Goal: Task Accomplishment & Management: Manage account settings

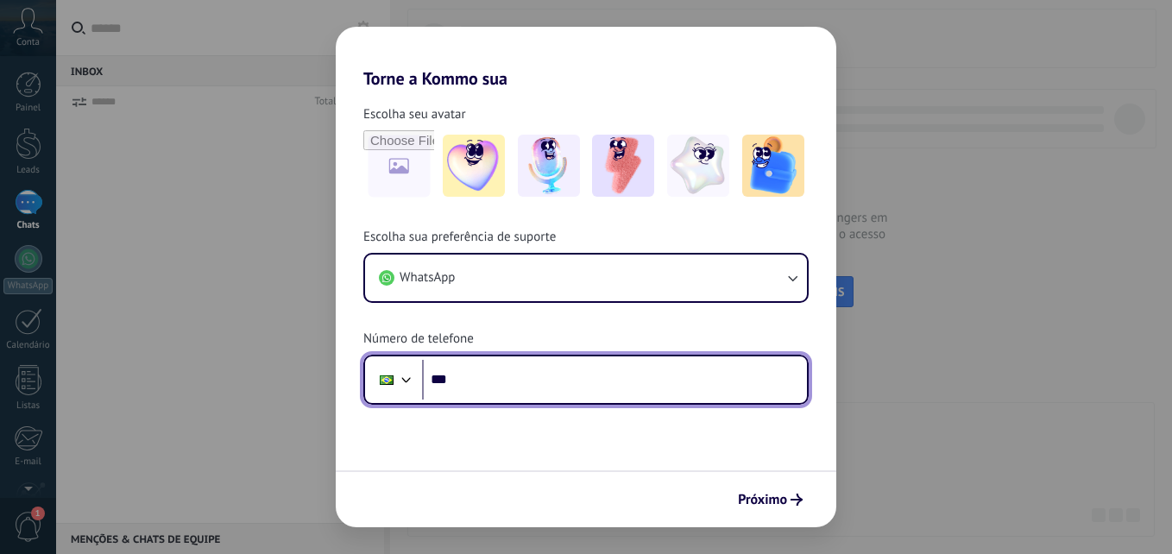
click at [521, 378] on input "***" at bounding box center [614, 380] width 385 height 40
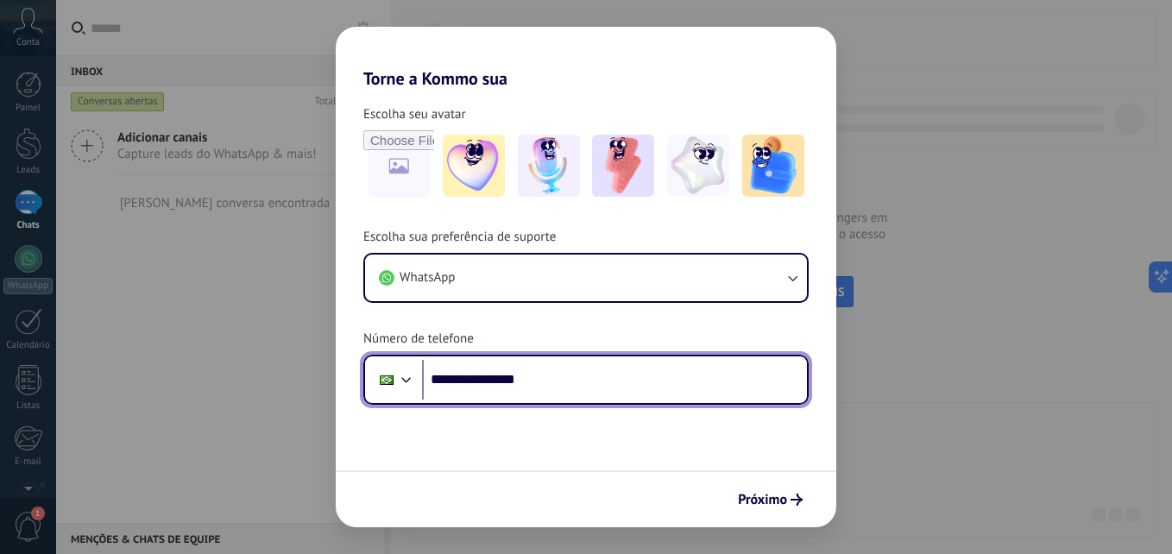
click at [463, 382] on input "**********" at bounding box center [614, 380] width 385 height 40
click at [473, 378] on input "**********" at bounding box center [614, 380] width 385 height 40
type input "**********"
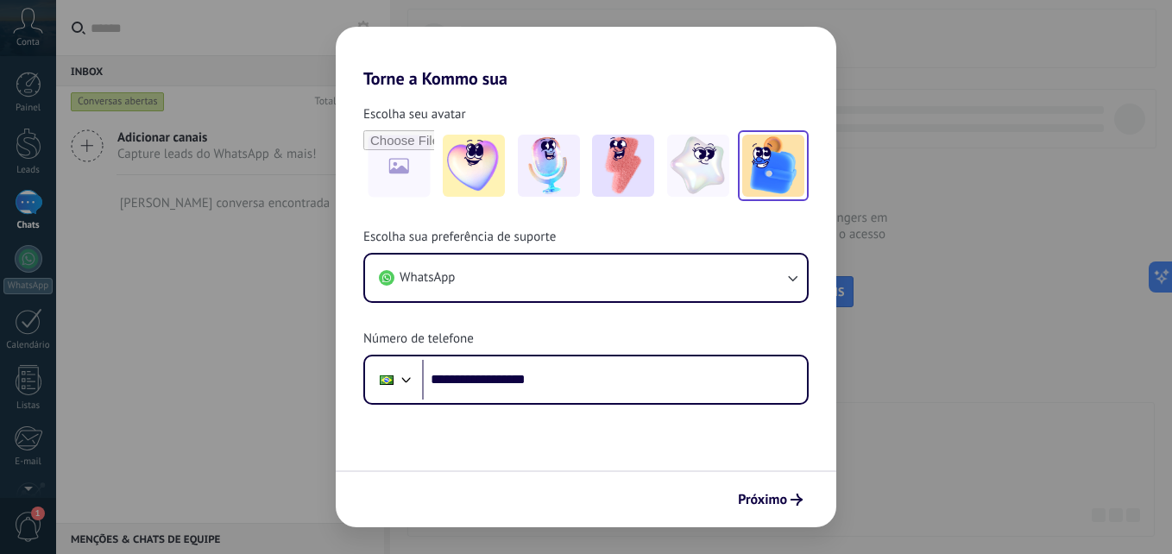
click at [785, 170] on img at bounding box center [773, 166] width 62 height 62
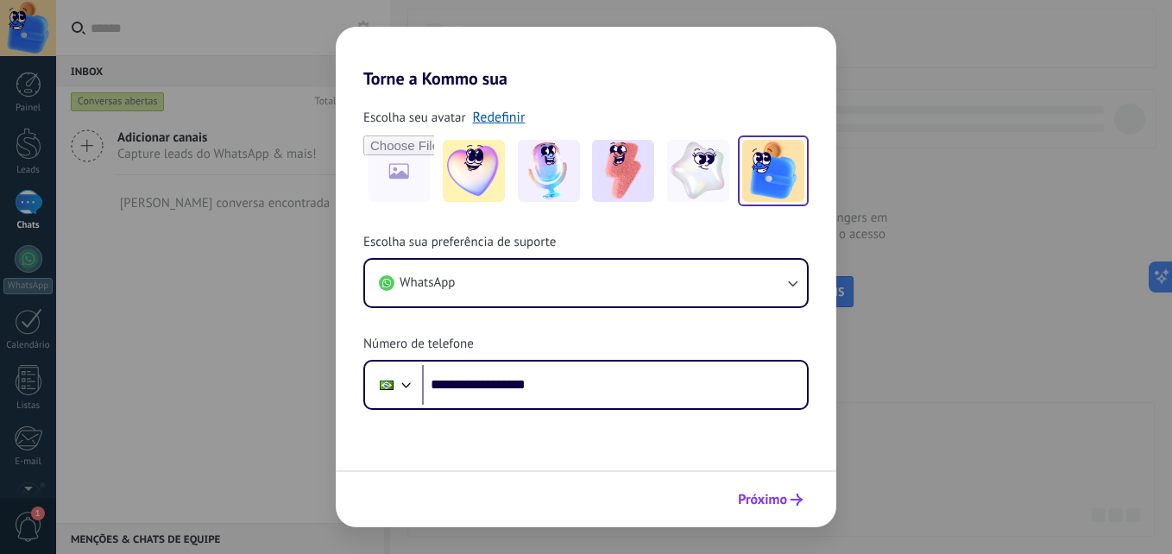
click at [768, 502] on span "Próximo" at bounding box center [762, 500] width 49 height 12
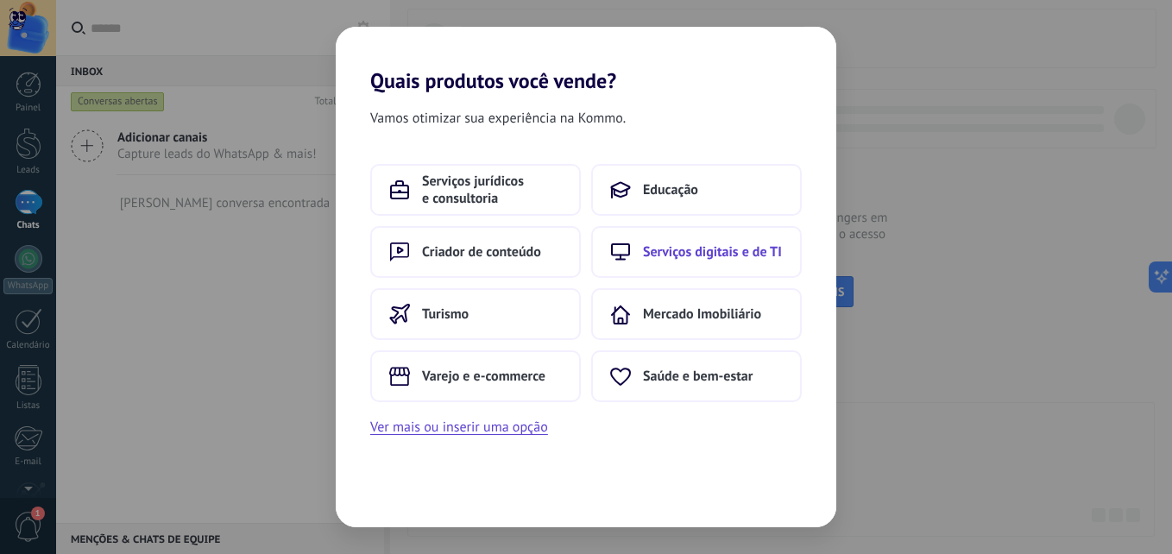
click at [720, 244] on span "Serviços digitais e de TI" at bounding box center [712, 251] width 139 height 17
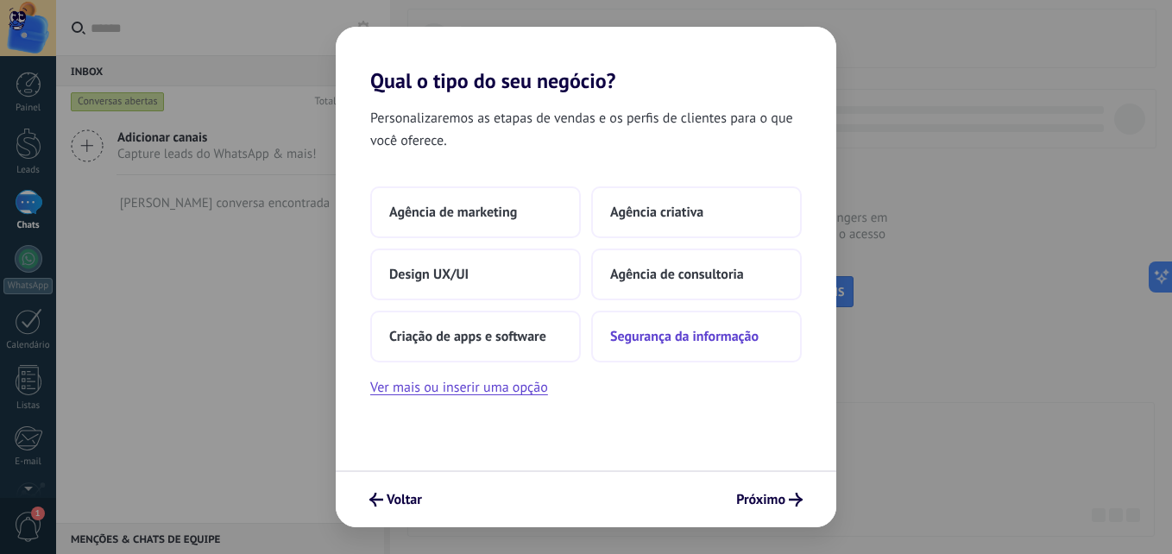
click at [661, 340] on span "Segurança da informação" at bounding box center [684, 336] width 148 height 17
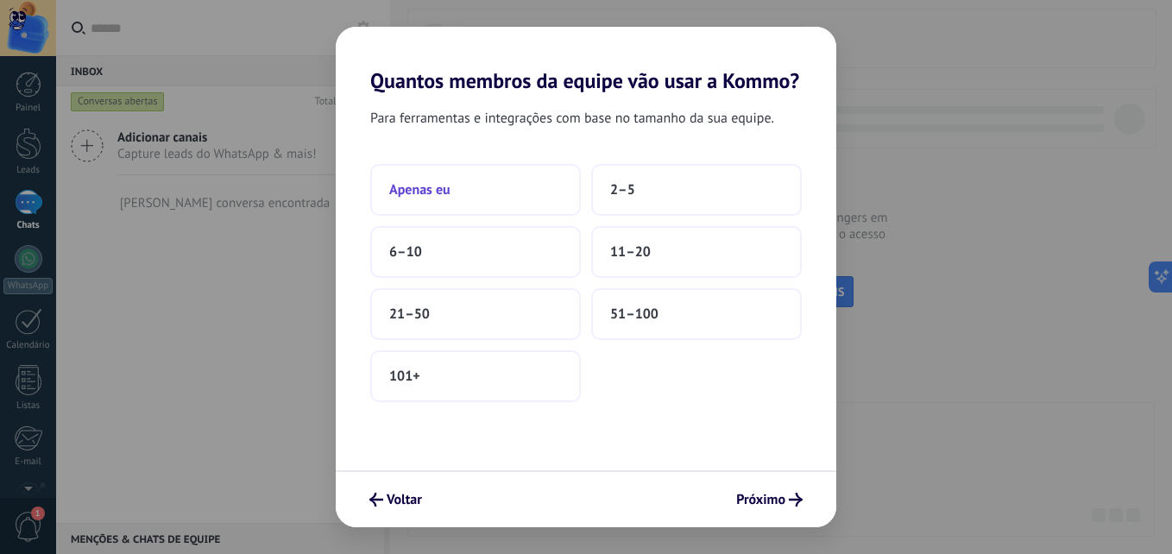
click at [415, 168] on button "Apenas eu" at bounding box center [475, 190] width 211 height 52
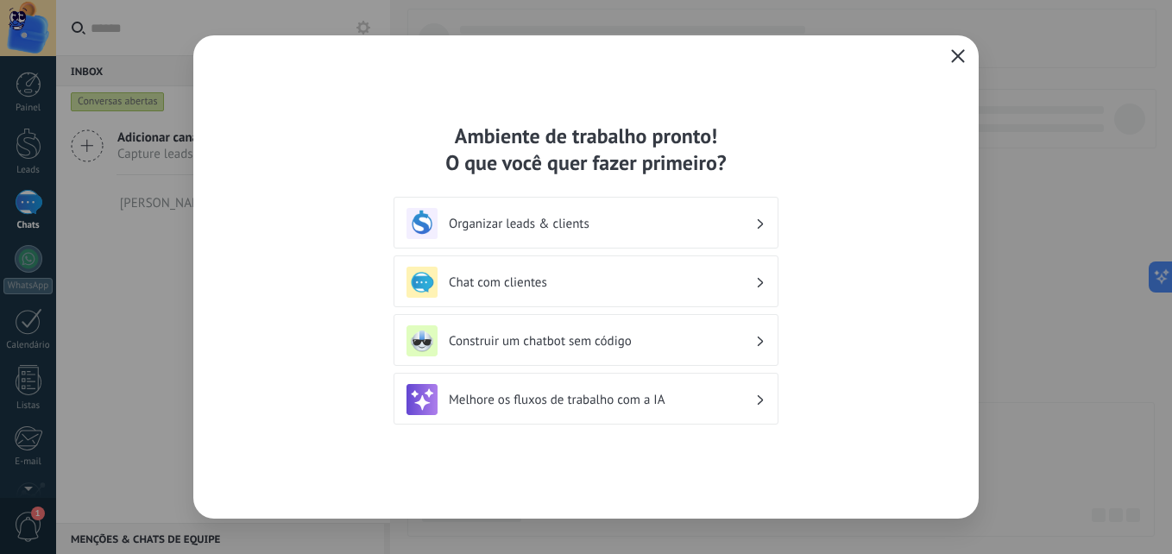
click at [566, 218] on h3 "Organizar leads & clients" at bounding box center [602, 224] width 306 height 16
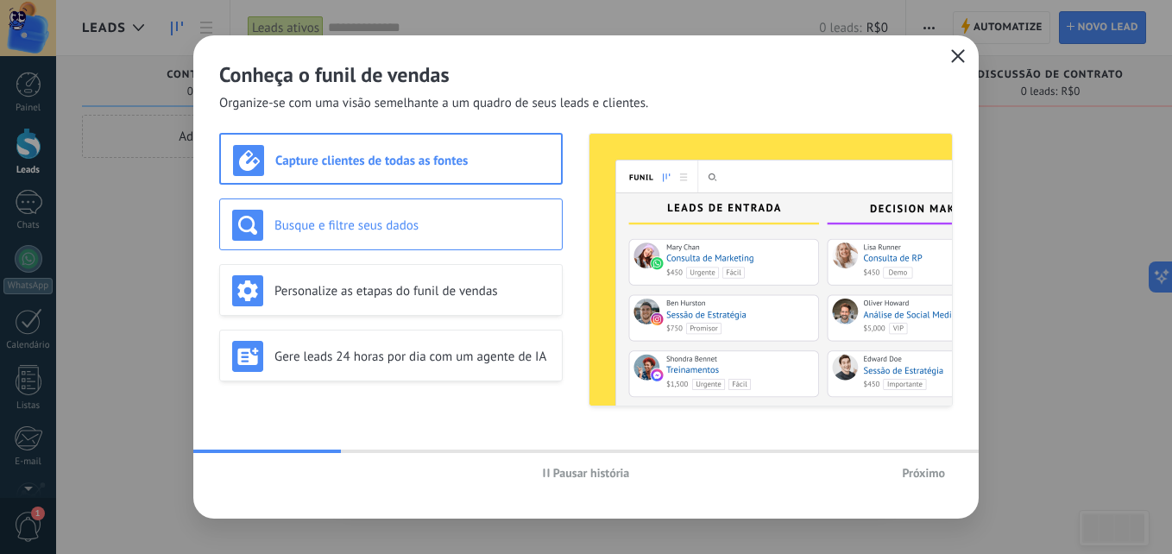
click at [430, 237] on div "Busque e filtre seus dados" at bounding box center [391, 225] width 318 height 31
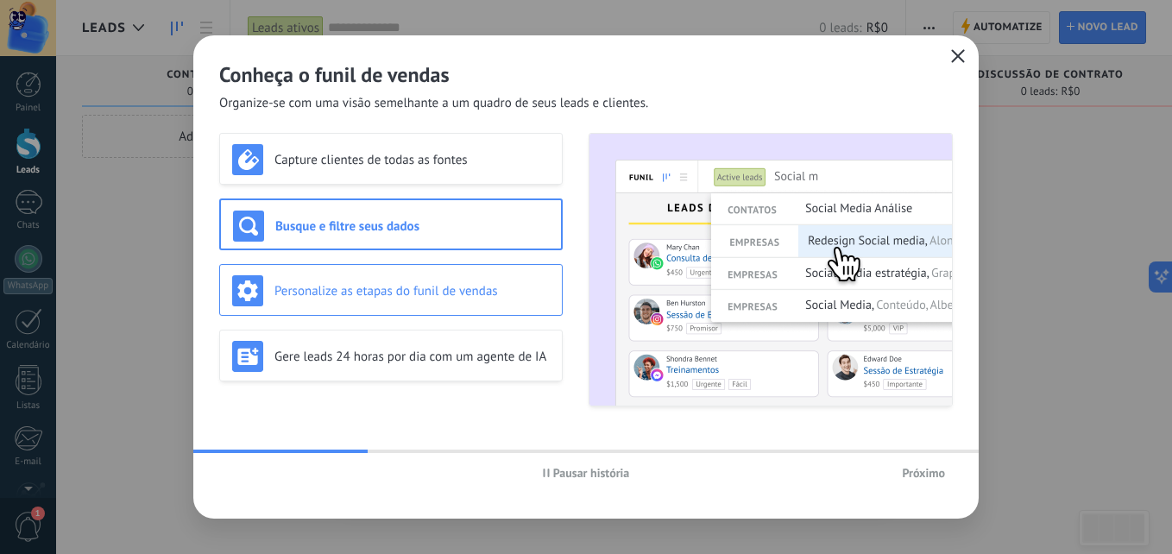
click at [428, 308] on div "Personalize as etapas do funil de vendas" at bounding box center [390, 290] width 343 height 52
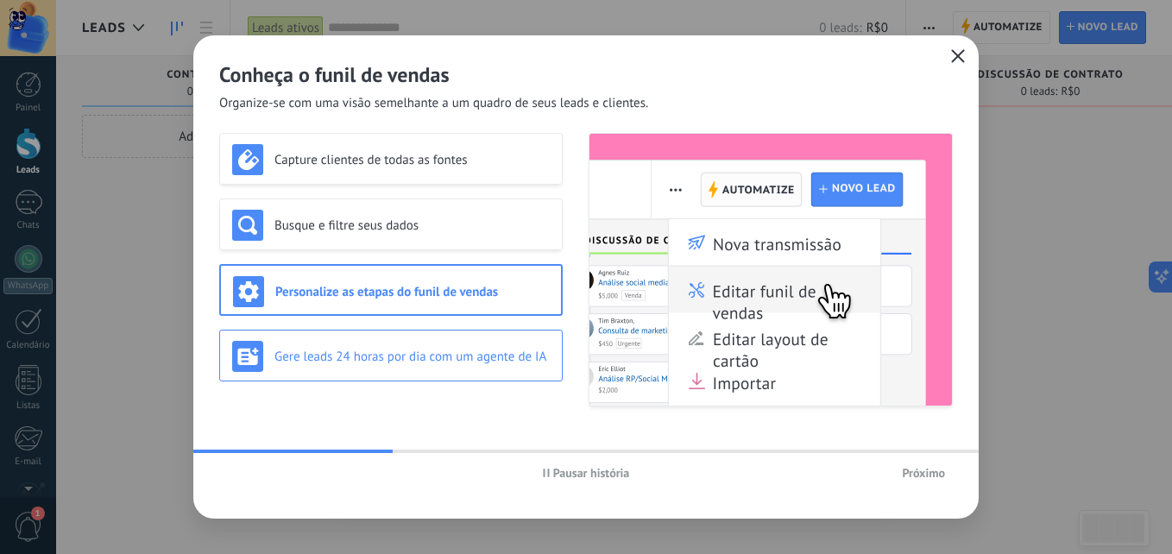
click at [429, 359] on h3 "Gere leads 24 horas por dia com um agente de IA" at bounding box center [411, 357] width 275 height 16
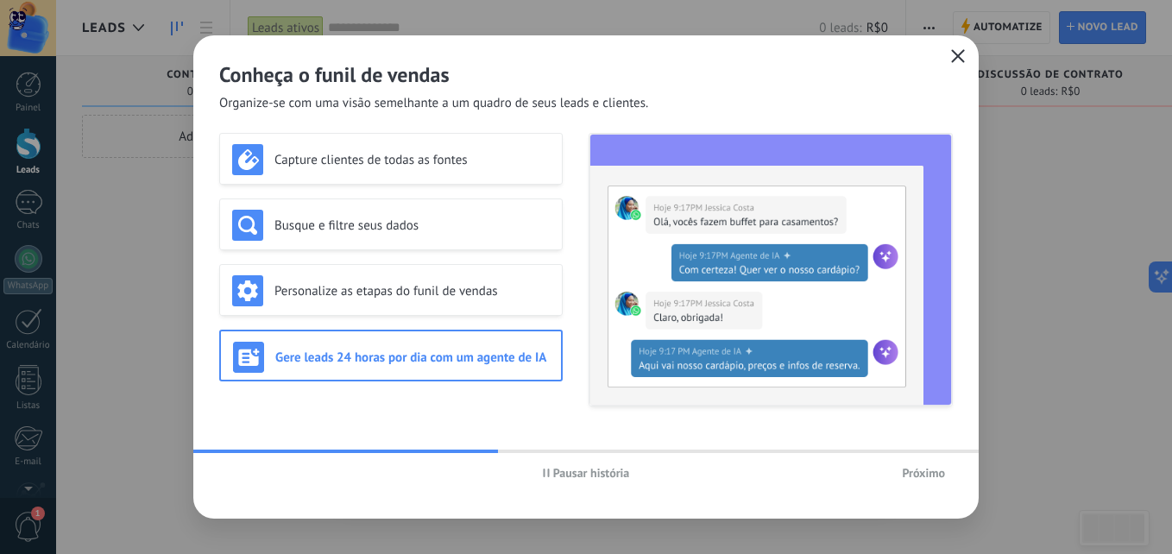
drag, startPoint x: 590, startPoint y: 440, endPoint x: 674, endPoint y: 448, distance: 84.1
click at [662, 446] on div "Conheça o funil de vendas Organize-se com uma visão semelhante a um quadro de s…" at bounding box center [585, 276] width 785 height 483
click at [934, 482] on button "Próximo" at bounding box center [923, 473] width 59 height 26
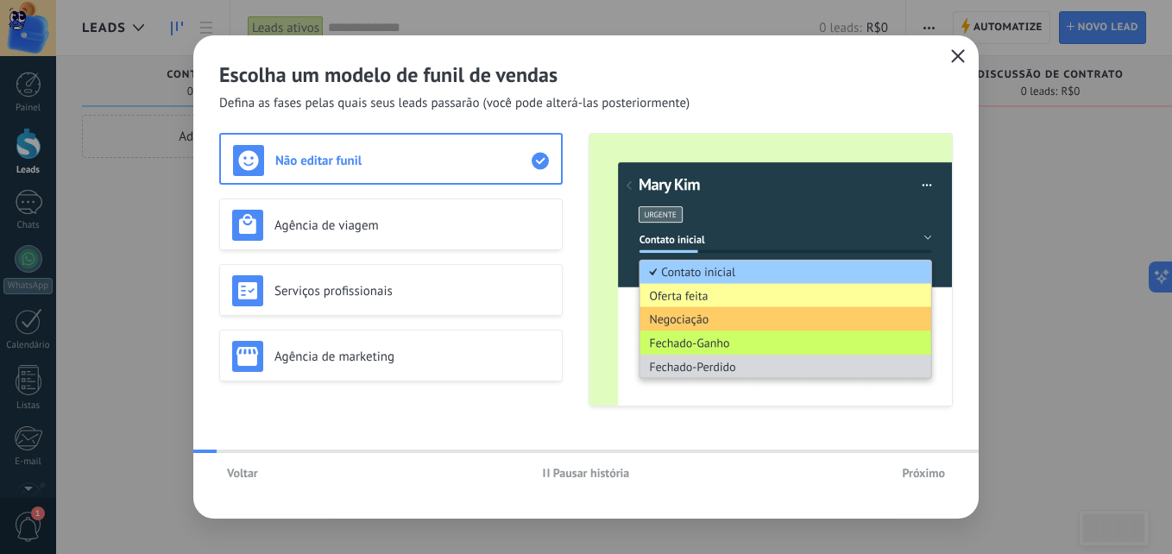
drag, startPoint x: 934, startPoint y: 482, endPoint x: 836, endPoint y: 502, distance: 99.7
click at [836, 502] on div "Escolha um modelo de funil de vendas Defina as fases pelas quais seus leads pas…" at bounding box center [585, 276] width 785 height 483
click at [887, 477] on div "Próximo" at bounding box center [831, 473] width 244 height 26
click at [909, 473] on span "Próximo" at bounding box center [923, 473] width 43 height 12
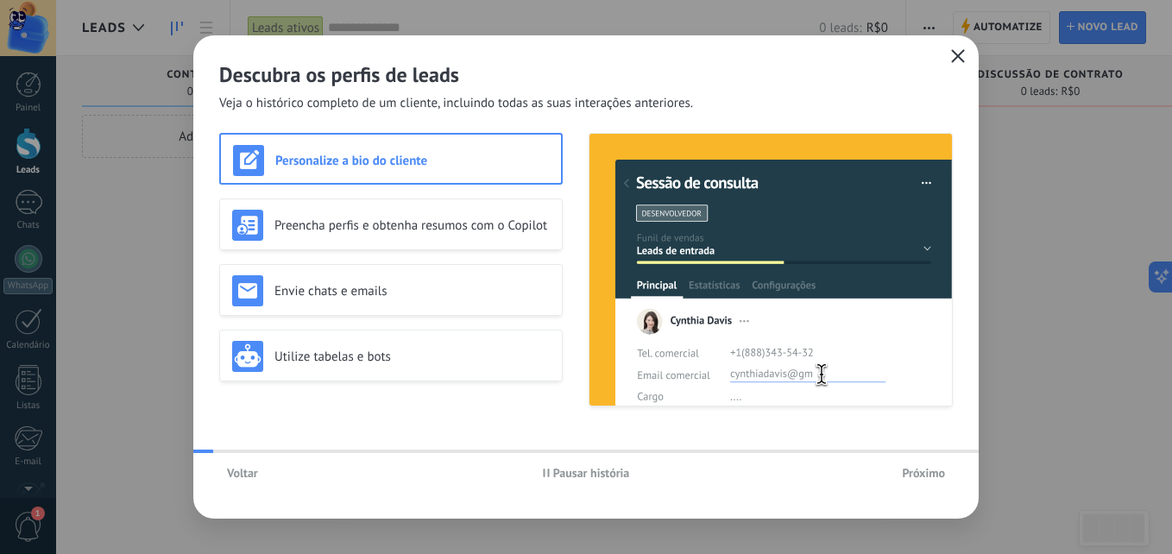
click at [909, 473] on span "Próximo" at bounding box center [923, 473] width 43 height 12
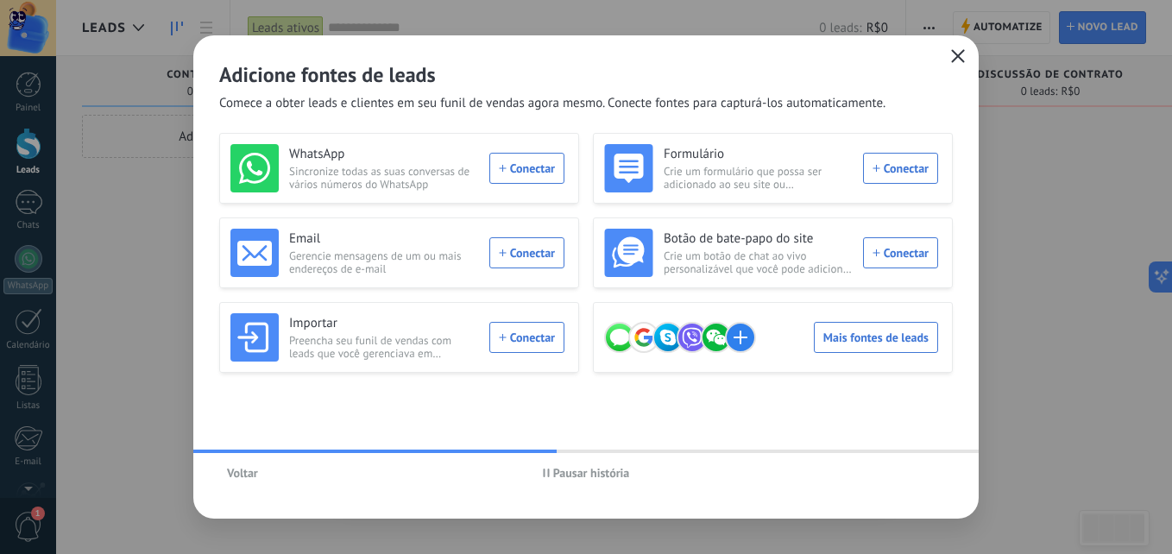
click at [945, 54] on div "Adicione fontes de leads Comece a obter leads e clientes em seu funil de vendas…" at bounding box center [585, 73] width 785 height 77
click at [951, 54] on icon "button" at bounding box center [958, 56] width 14 height 14
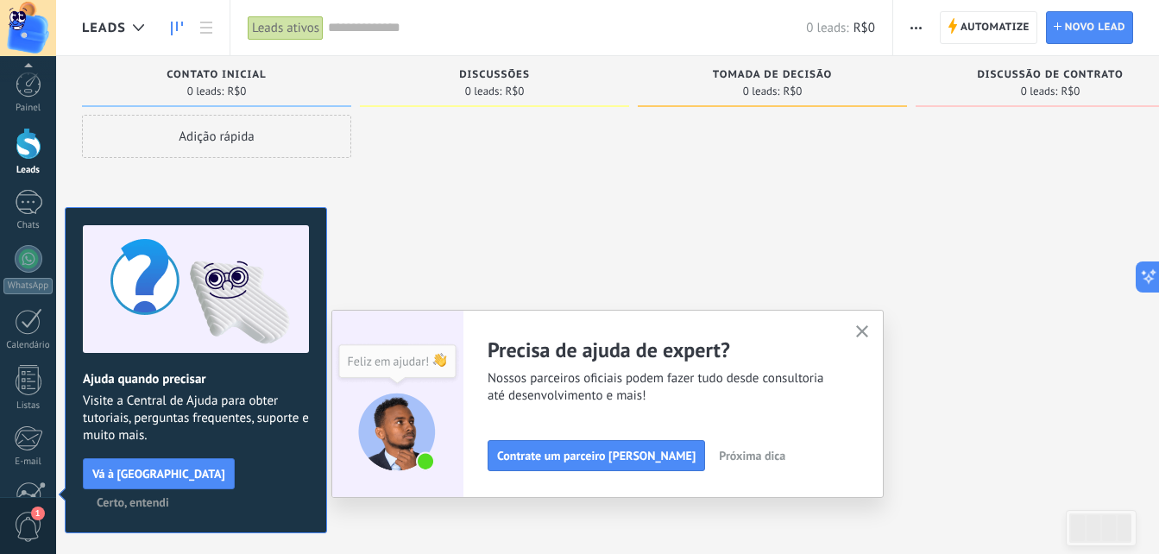
scroll to position [164, 0]
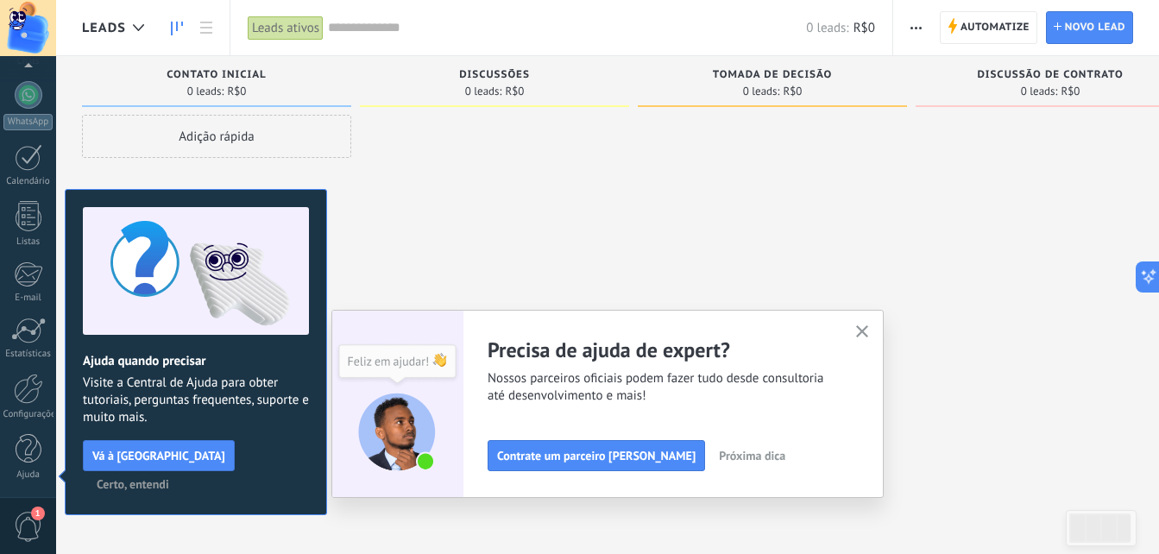
click at [869, 331] on use "button" at bounding box center [862, 331] width 13 height 13
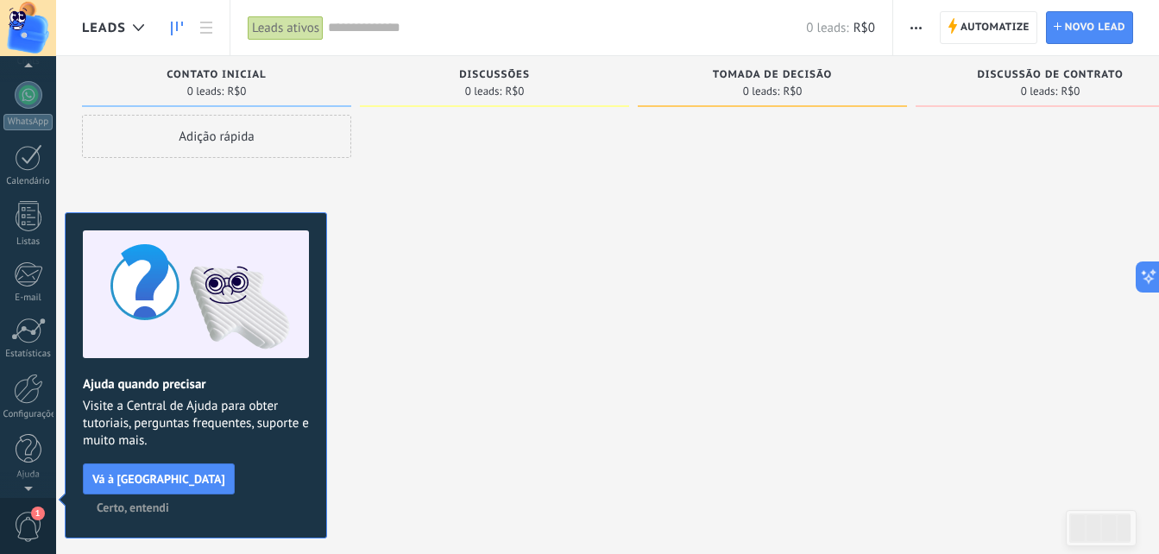
scroll to position [0, 0]
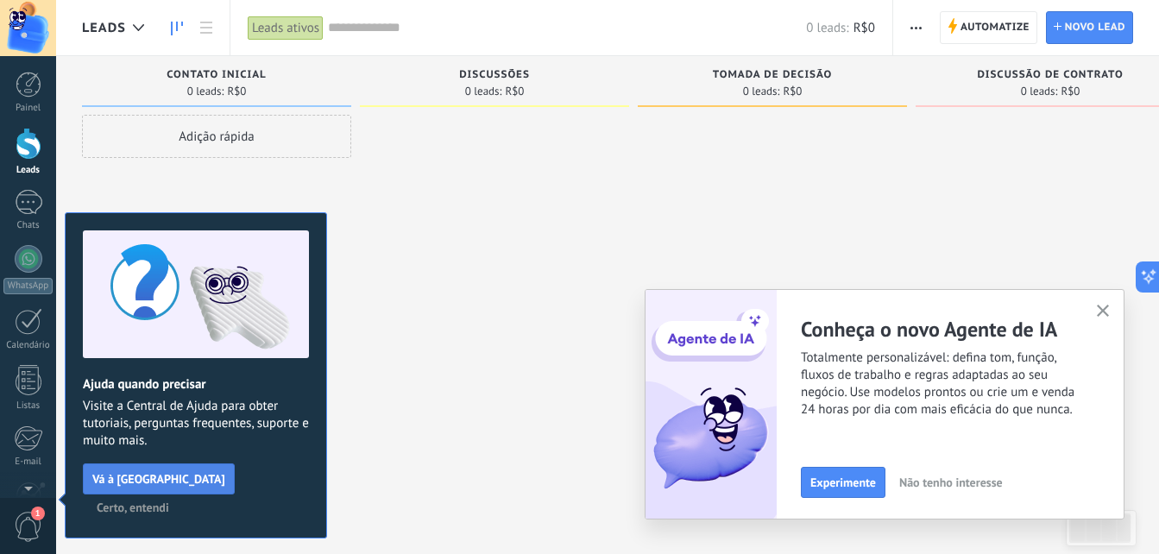
click at [185, 483] on span "Vá à Central de Ajuda" at bounding box center [158, 479] width 133 height 12
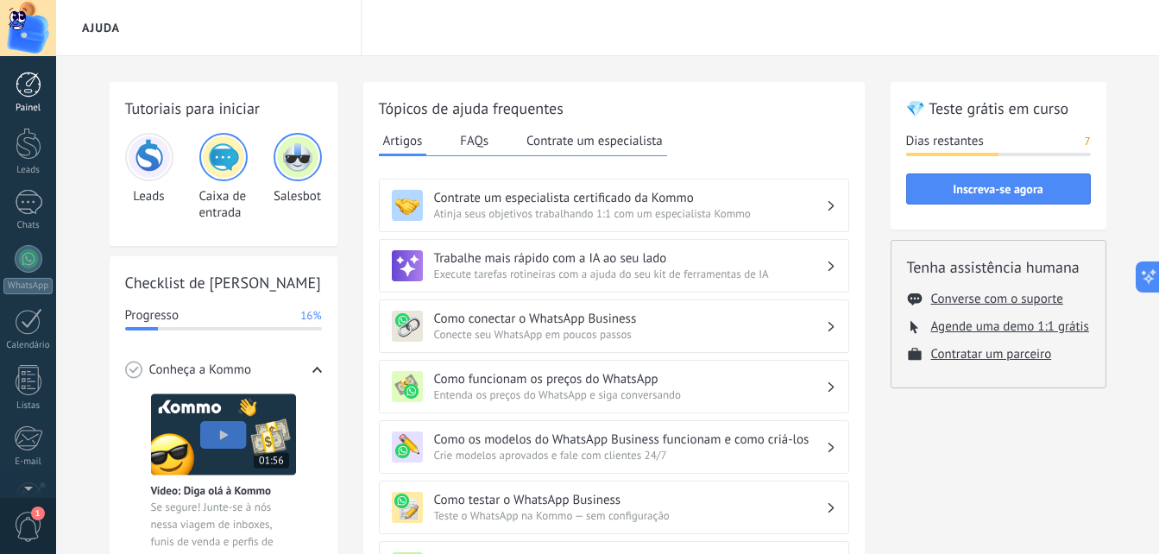
click at [30, 94] on div at bounding box center [29, 85] width 26 height 26
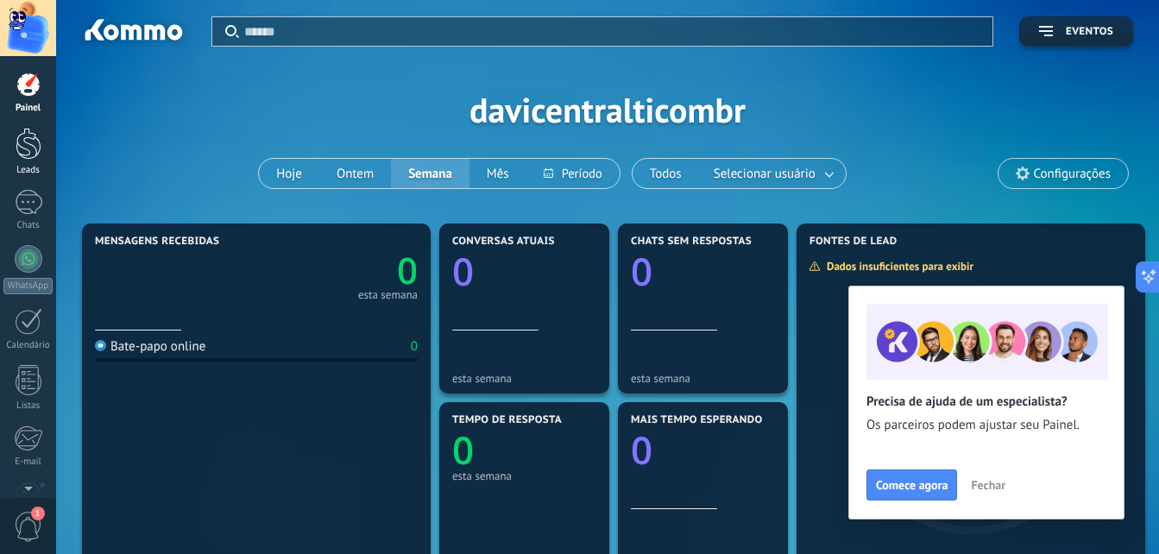
click at [23, 149] on div at bounding box center [29, 144] width 26 height 32
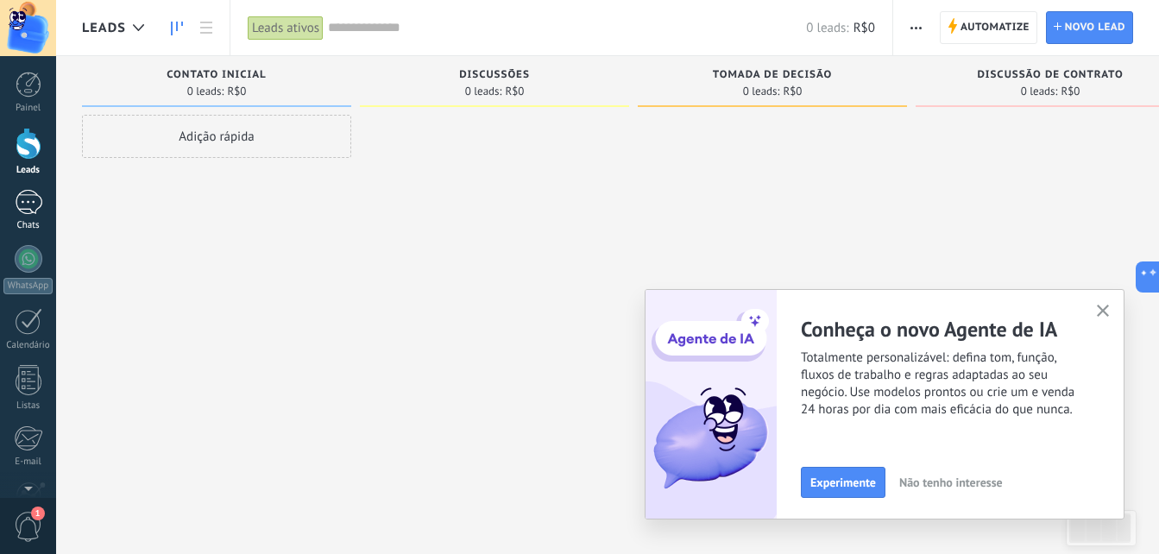
click at [32, 209] on div at bounding box center [29, 202] width 28 height 25
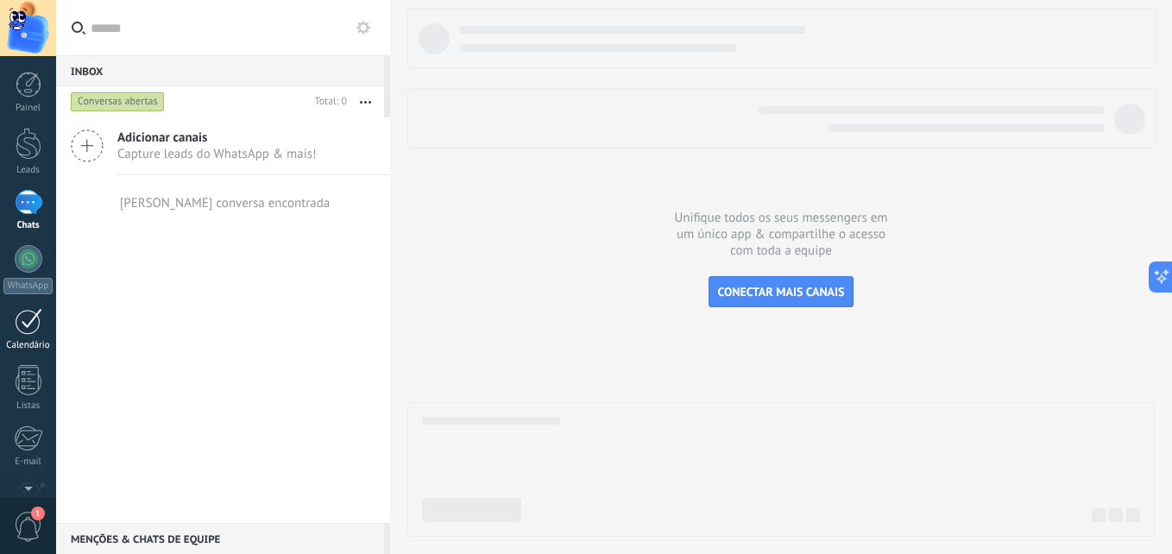
drag, startPoint x: 32, startPoint y: 209, endPoint x: 16, endPoint y: 329, distance: 121.1
click at [16, 330] on div at bounding box center [29, 321] width 28 height 27
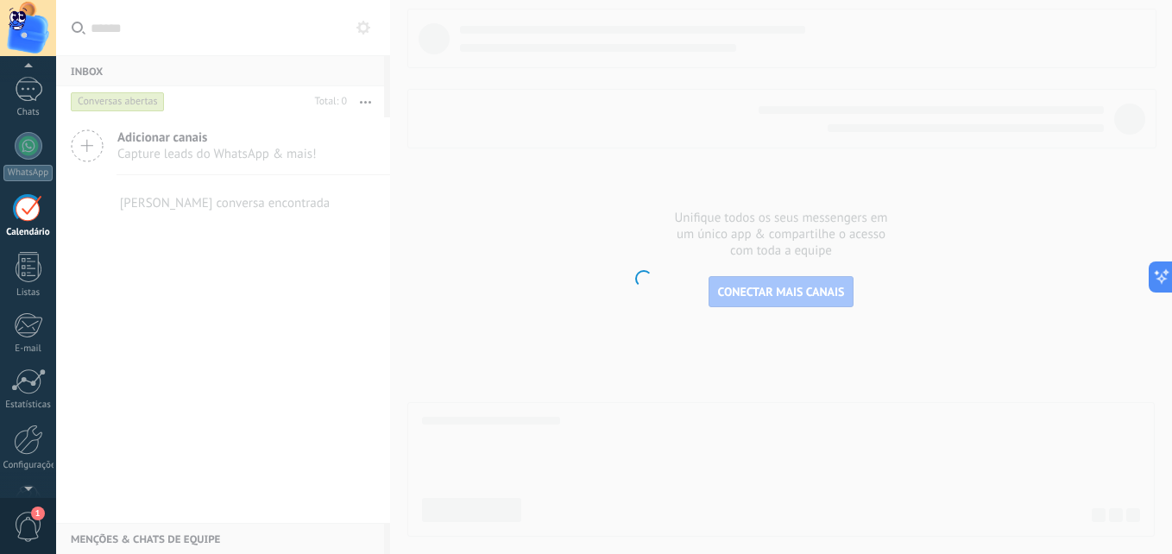
scroll to position [164, 0]
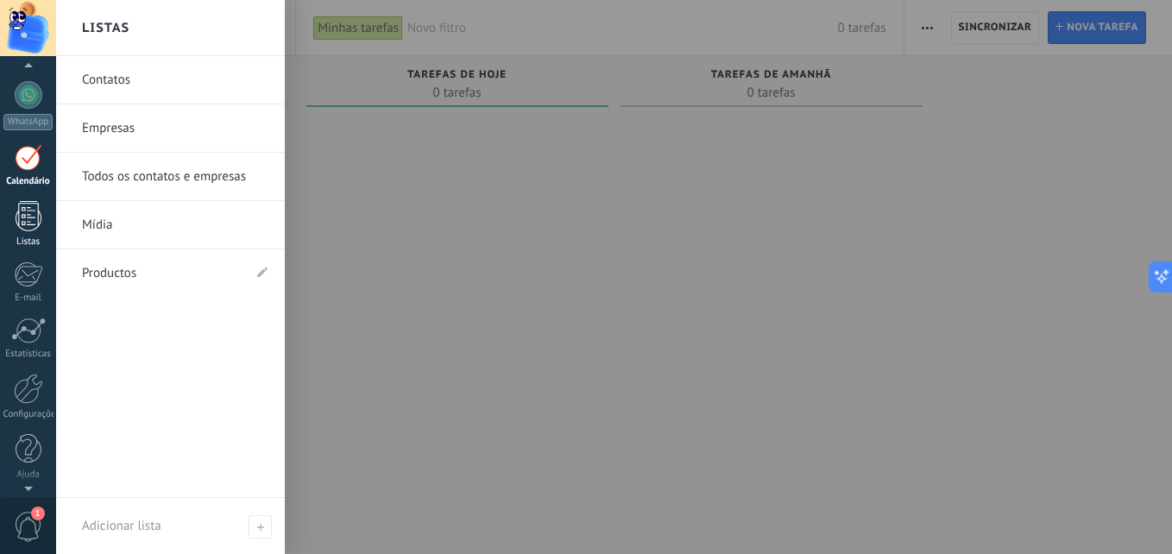
click at [29, 217] on div at bounding box center [29, 216] width 26 height 30
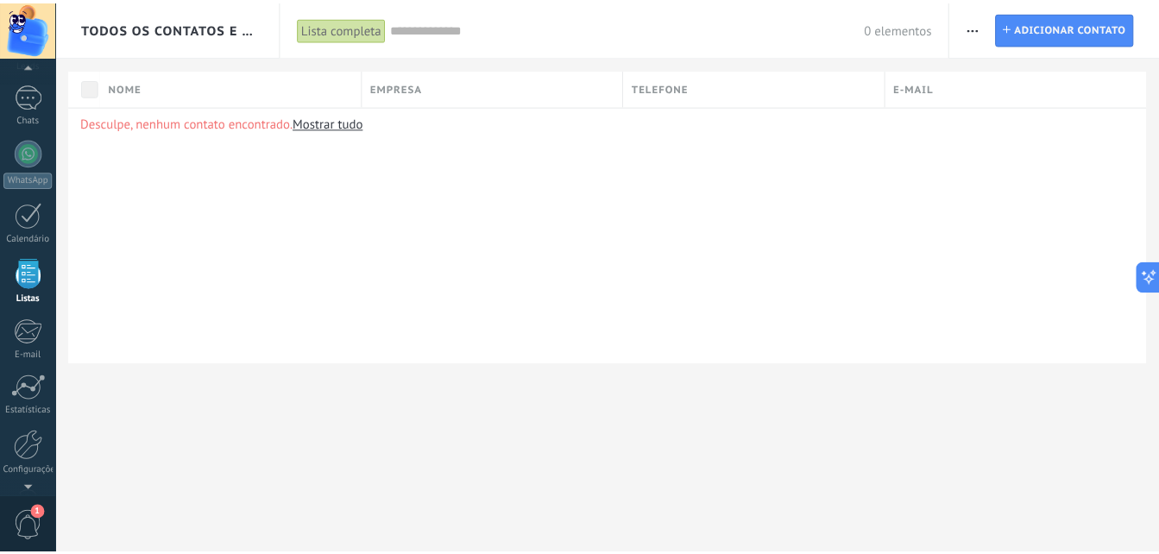
scroll to position [164, 0]
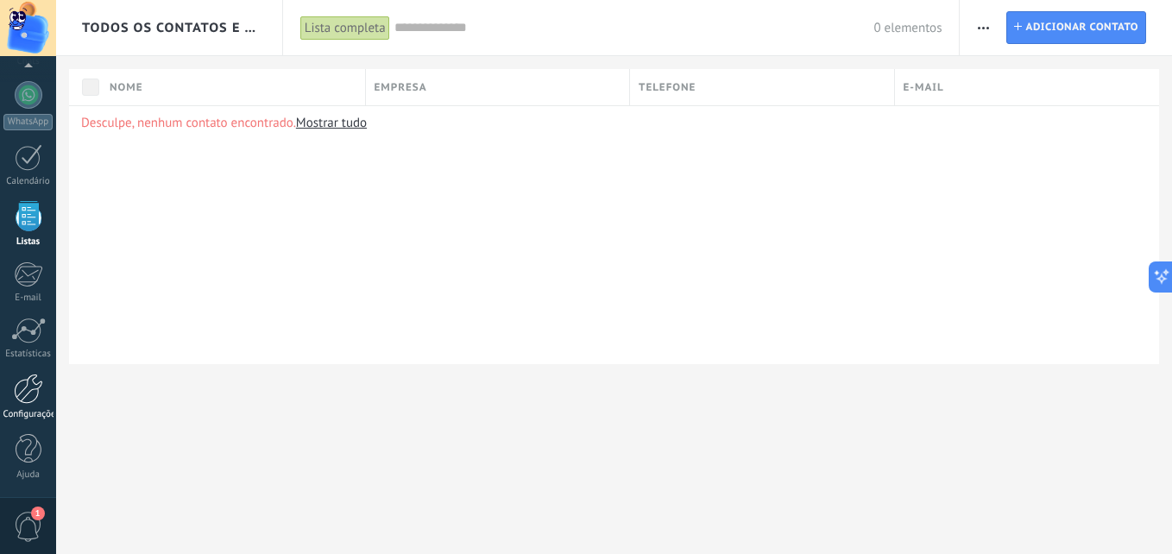
click at [38, 395] on div at bounding box center [28, 389] width 29 height 30
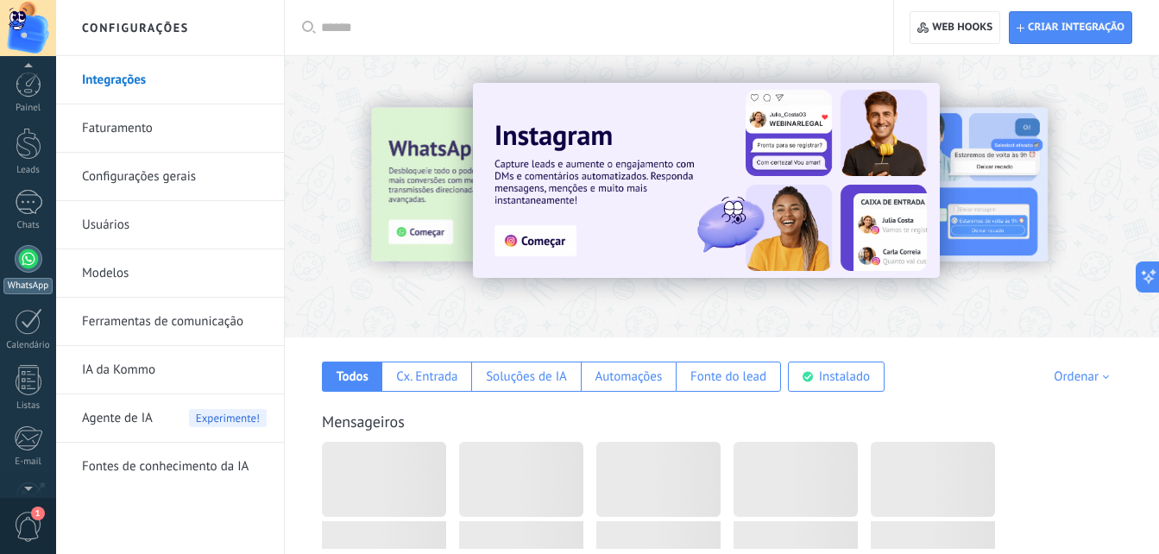
click at [37, 248] on div at bounding box center [29, 259] width 28 height 28
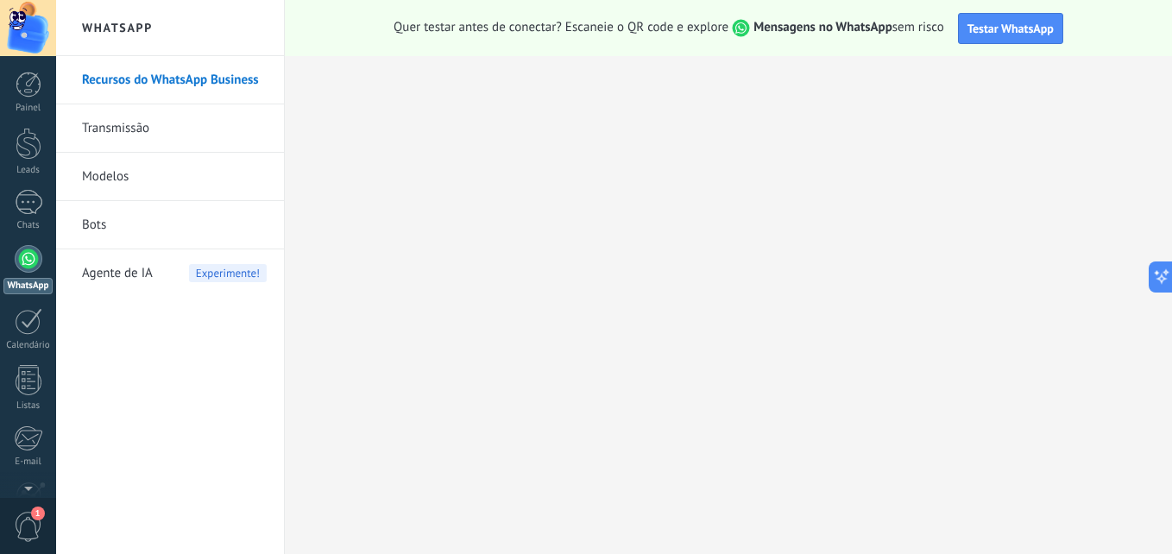
click at [129, 142] on link "Transmissão" at bounding box center [174, 128] width 185 height 48
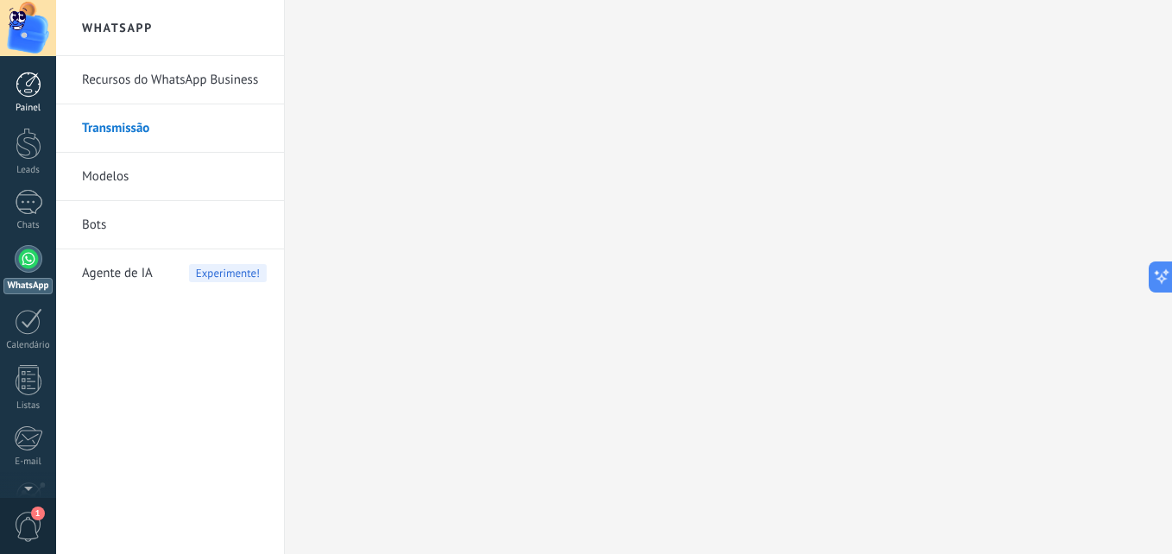
click at [21, 83] on div at bounding box center [29, 85] width 26 height 26
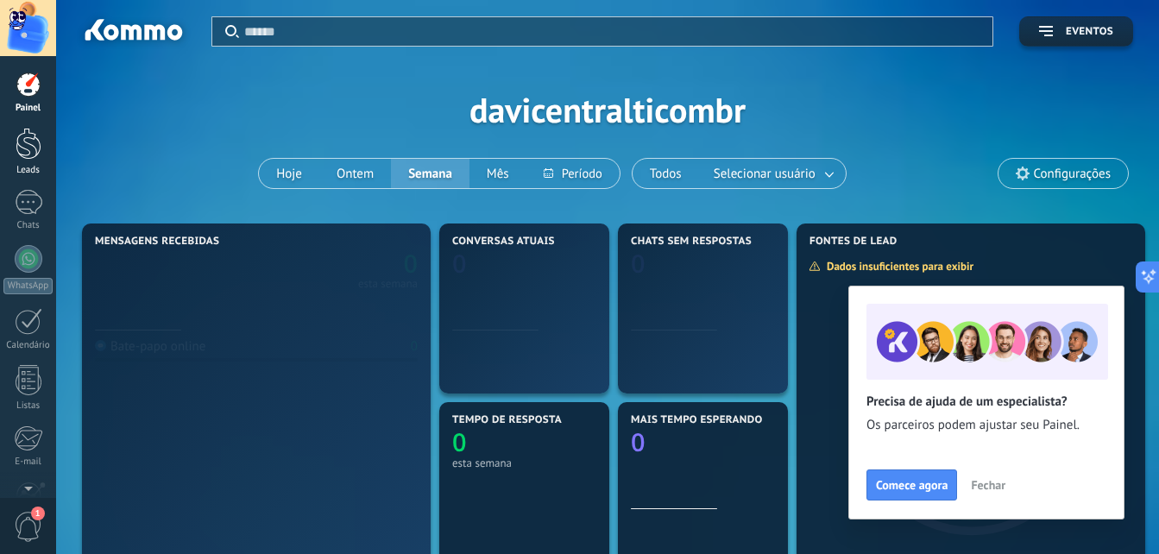
click at [25, 145] on div at bounding box center [29, 144] width 26 height 32
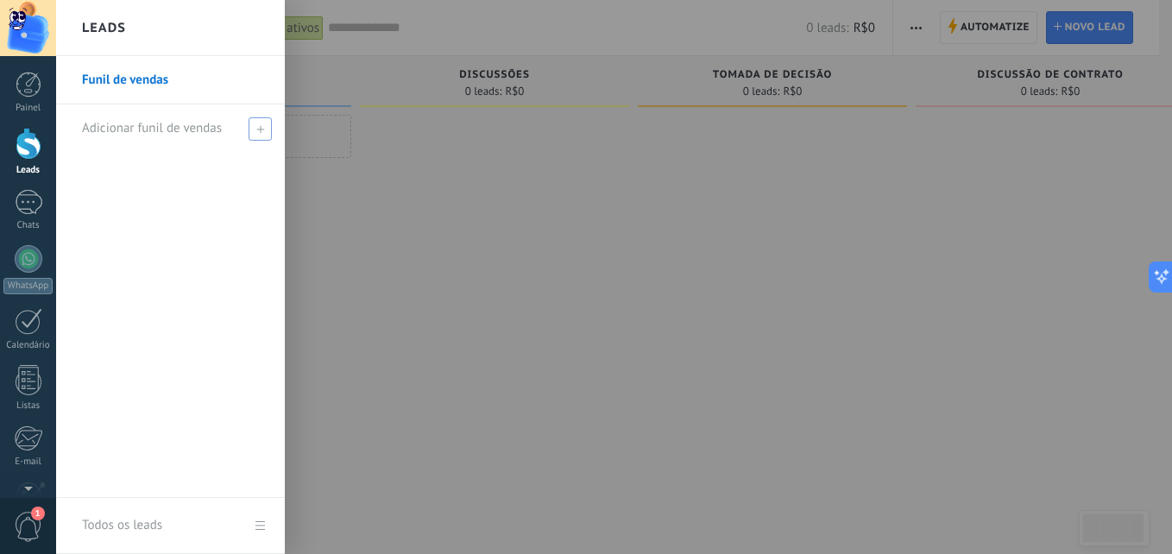
click at [157, 129] on span "Adicionar funil de vendas" at bounding box center [152, 128] width 140 height 16
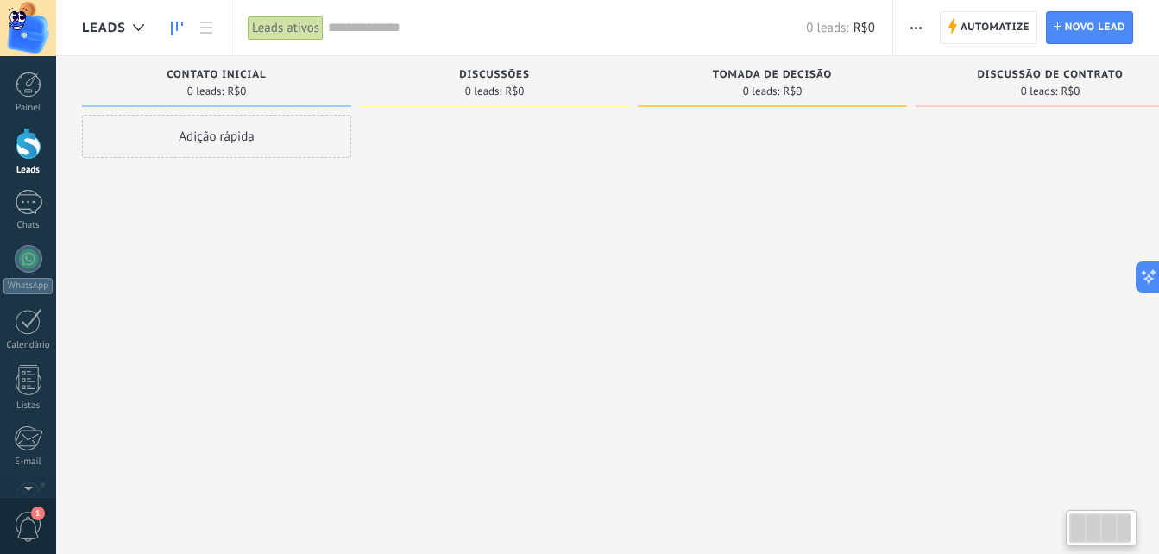
click at [493, 196] on div at bounding box center [494, 279] width 269 height 329
click at [242, 123] on div "Adição rápida" at bounding box center [216, 136] width 269 height 43
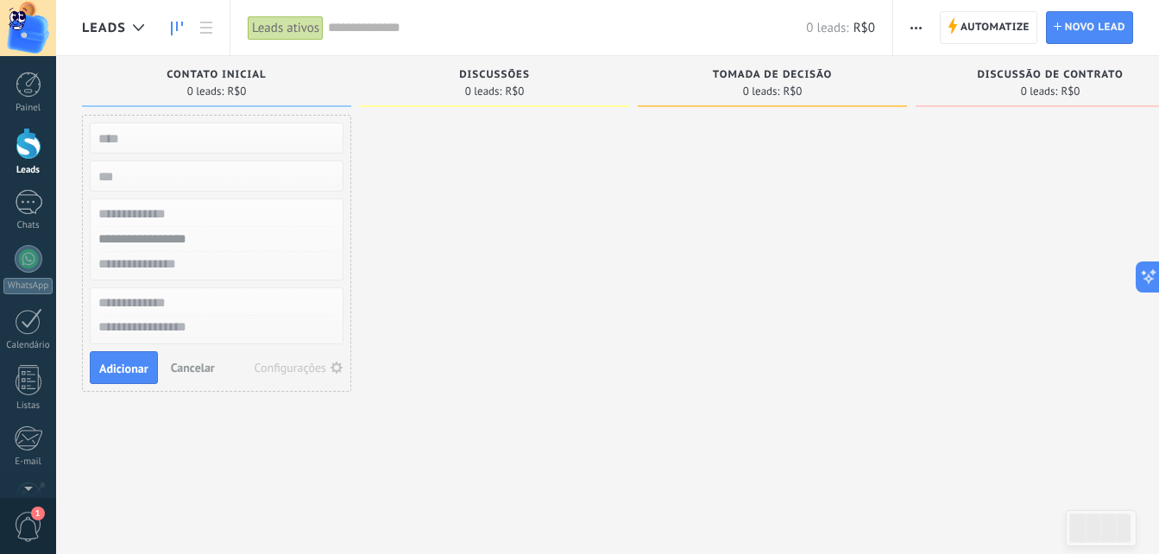
click at [548, 310] on div at bounding box center [494, 279] width 269 height 329
click at [180, 356] on button "Cancelar" at bounding box center [193, 368] width 58 height 26
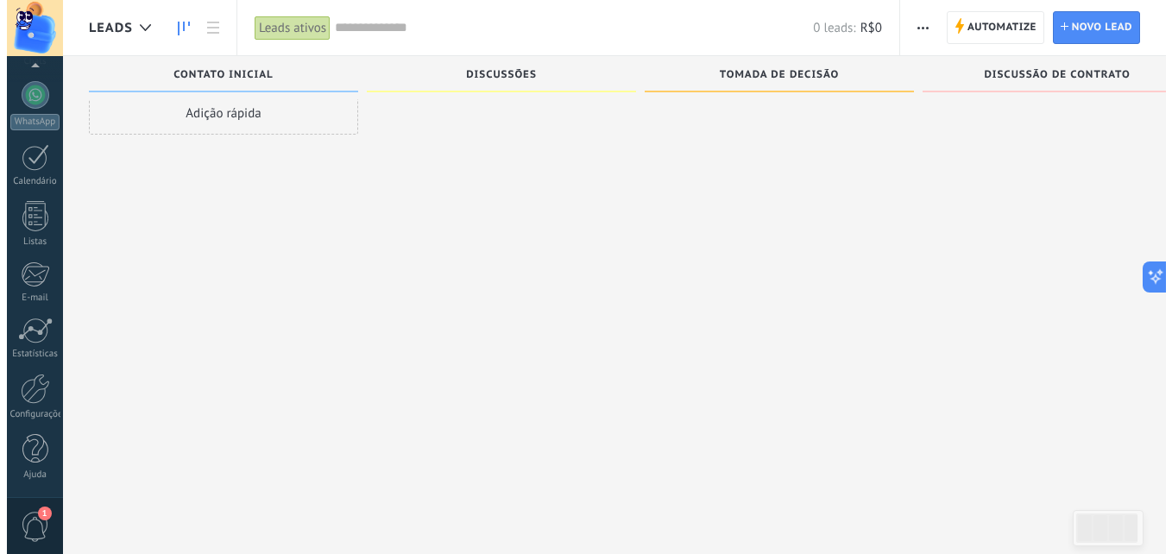
scroll to position [29, 0]
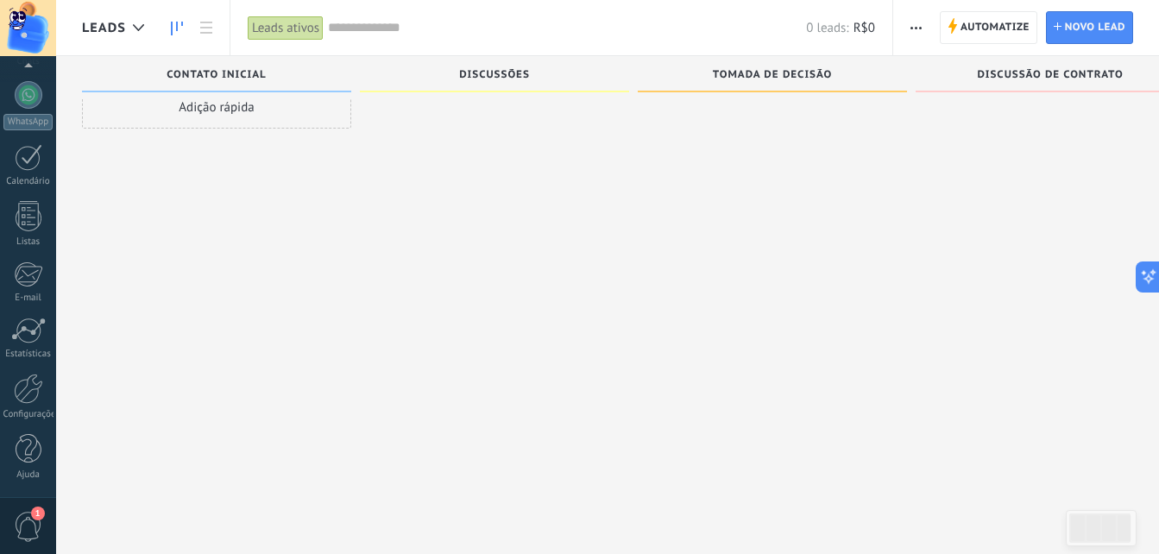
click at [24, 518] on span "1" at bounding box center [28, 527] width 29 height 30
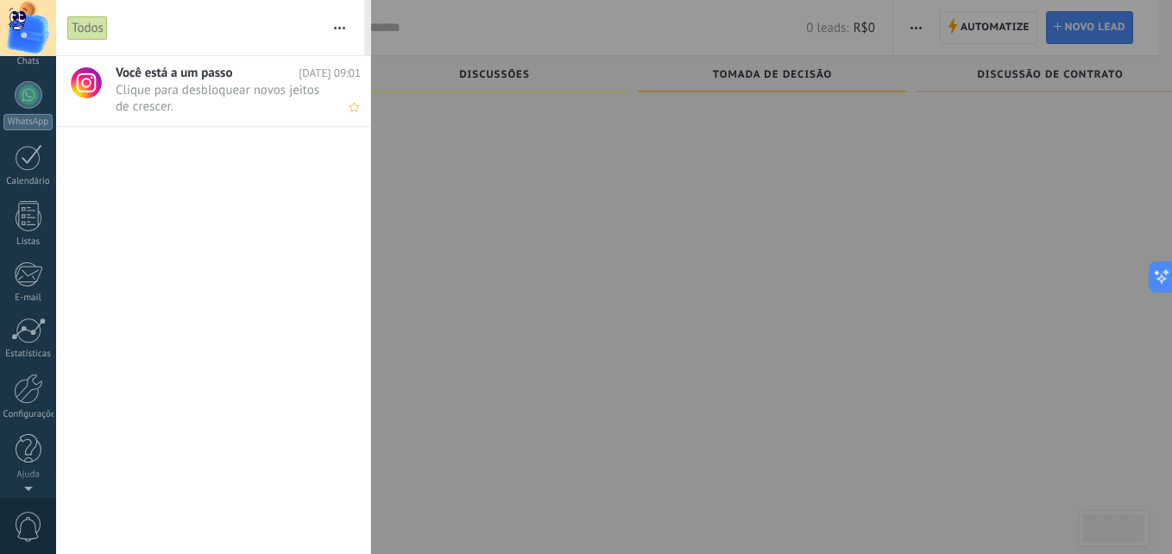
scroll to position [0, 0]
click at [34, 28] on div at bounding box center [28, 28] width 56 height 56
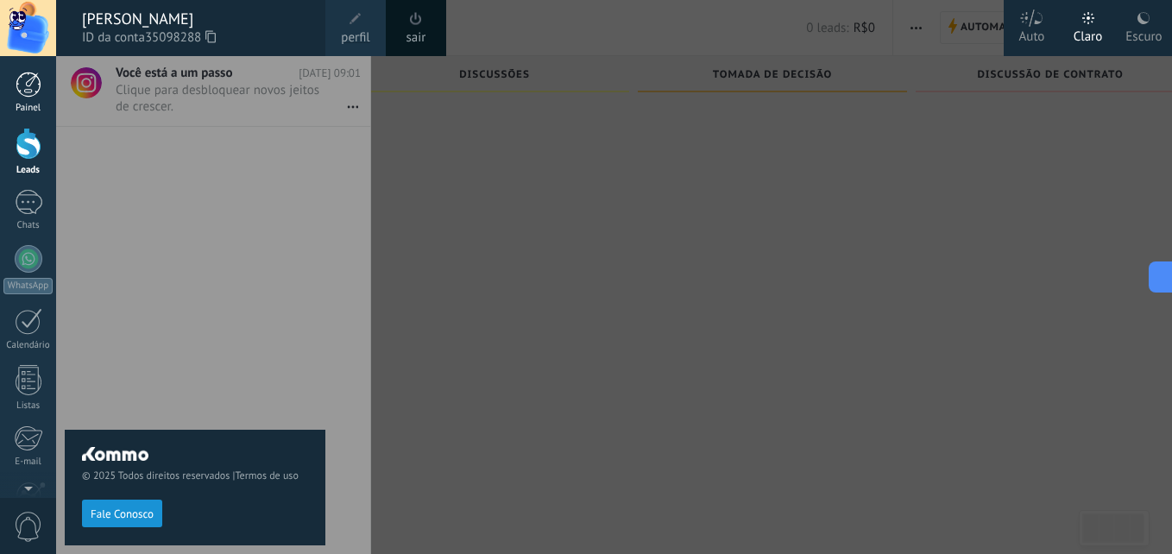
drag, startPoint x: 34, startPoint y: 28, endPoint x: 16, endPoint y: 74, distance: 49.2
click at [16, 74] on div at bounding box center [29, 85] width 26 height 26
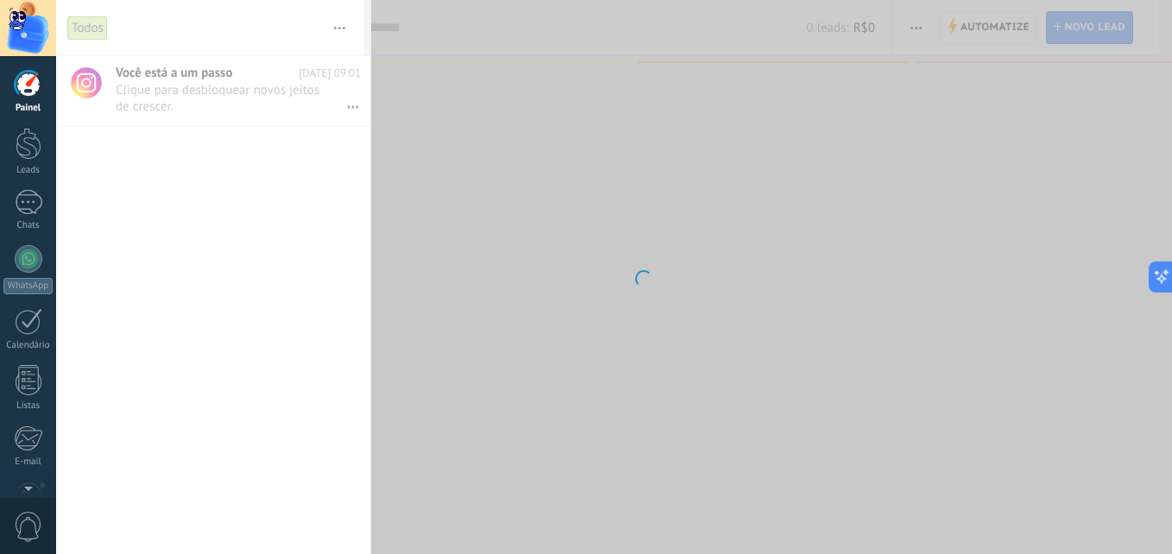
click at [52, 38] on div at bounding box center [28, 28] width 56 height 56
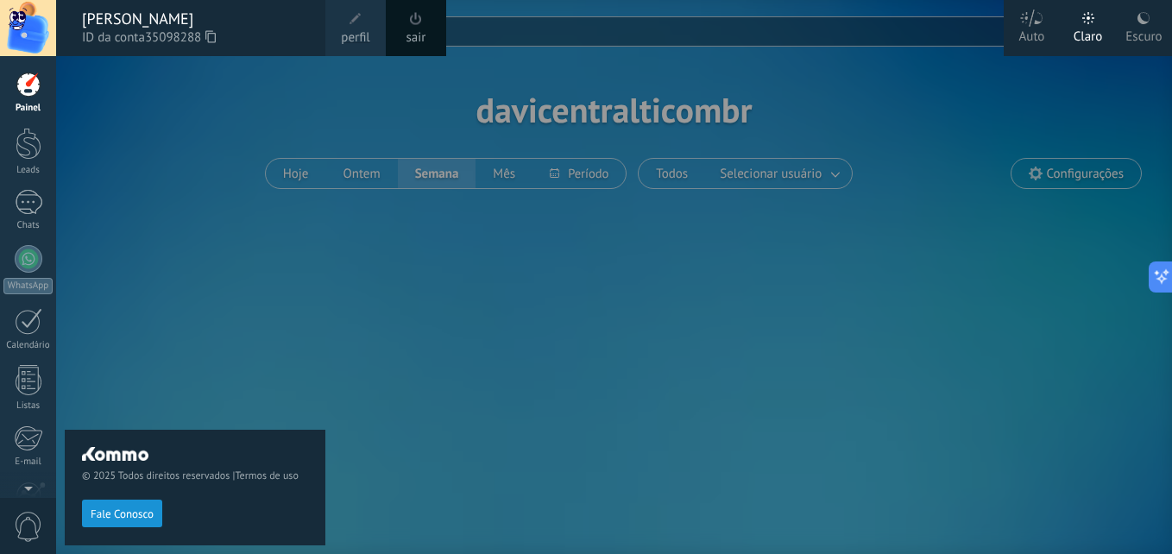
click at [1032, 30] on div "Auto" at bounding box center [1032, 33] width 26 height 45
click at [562, 282] on div at bounding box center [642, 277] width 1172 height 554
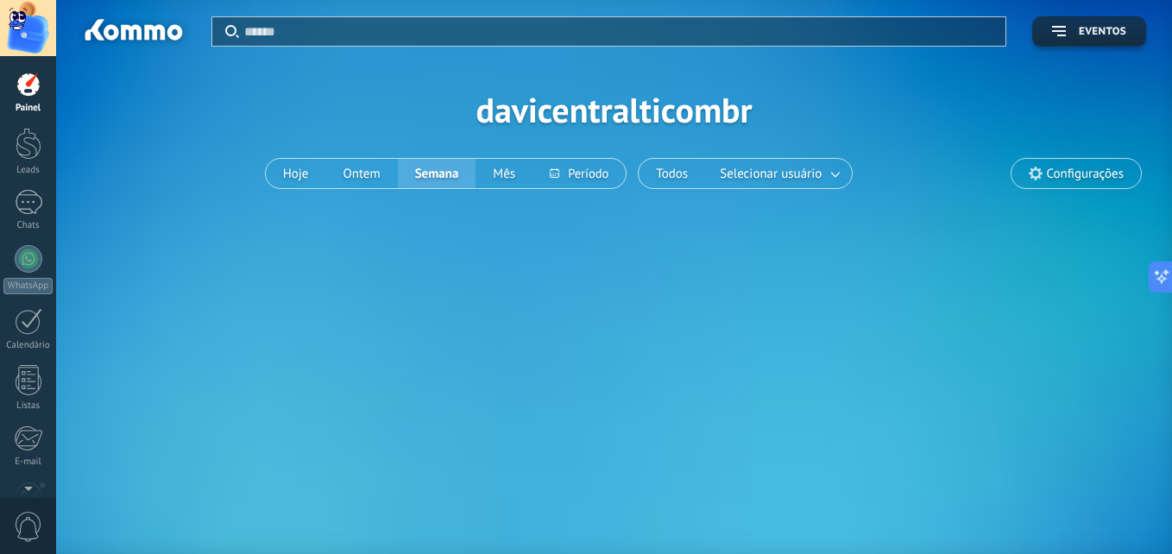
click at [28, 35] on div at bounding box center [28, 28] width 56 height 56
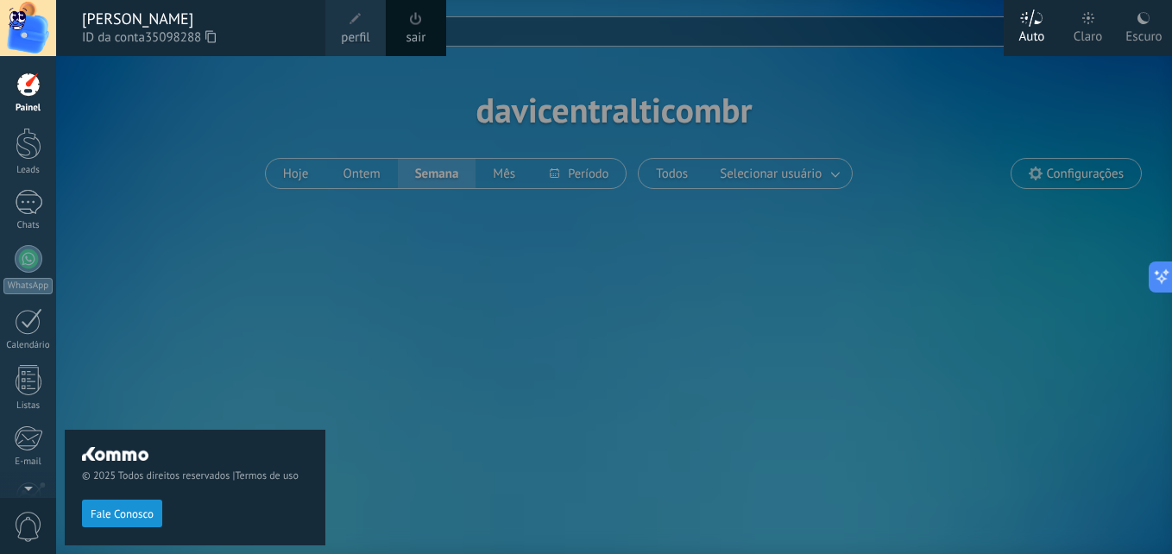
click at [287, 186] on div "© 2025 Todos direitos reservados | Termos de uso Fale Conosco" at bounding box center [195, 305] width 261 height 498
click at [303, 167] on div "© 2025 Todos direitos reservados | Termos de uso Fale Conosco" at bounding box center [195, 305] width 261 height 498
click at [558, 65] on div at bounding box center [642, 277] width 1172 height 554
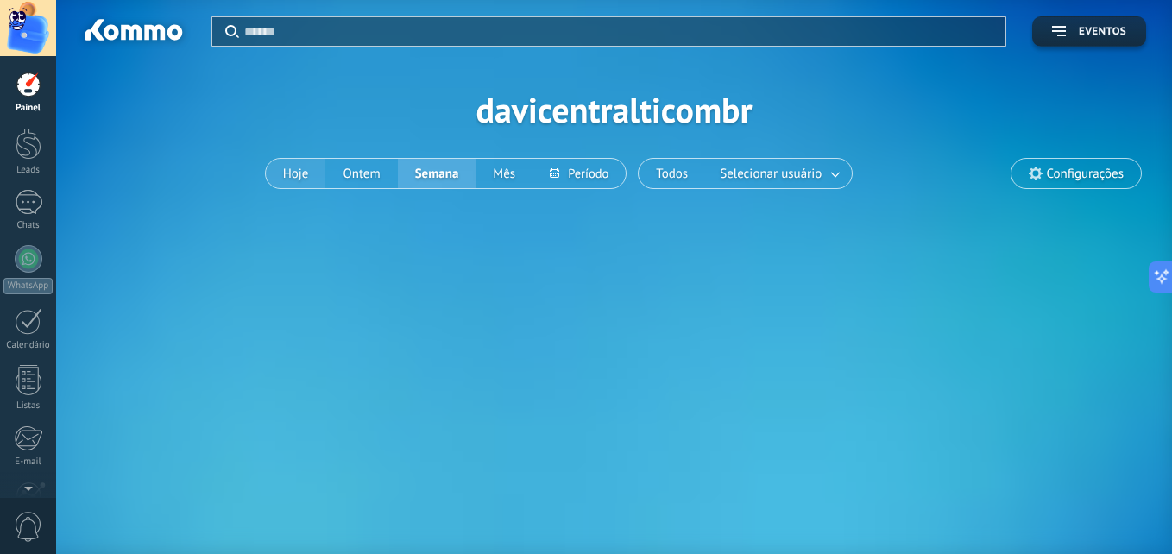
click at [297, 168] on button "Hoje" at bounding box center [296, 173] width 60 height 29
click at [1081, 36] on span "Eventos" at bounding box center [1102, 32] width 47 height 12
click at [28, 83] on div at bounding box center [29, 85] width 26 height 26
click at [42, 138] on link "Leads" at bounding box center [28, 152] width 56 height 48
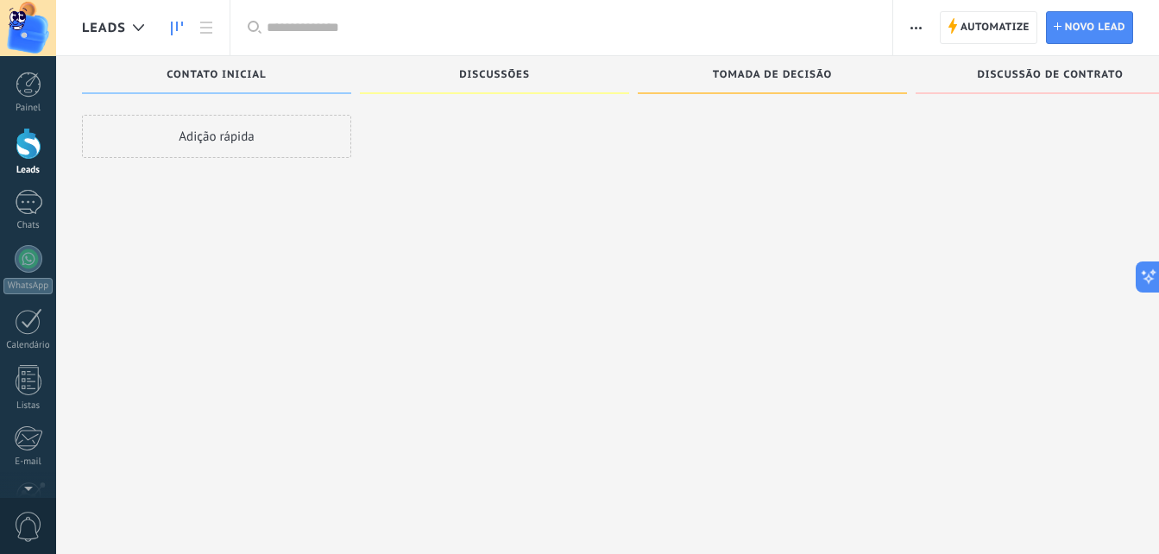
click at [236, 136] on div "Adição rápida" at bounding box center [216, 136] width 269 height 43
click at [239, 77] on span "Contato inicial" at bounding box center [216, 75] width 99 height 12
click at [221, 142] on div "Adição rápida" at bounding box center [216, 136] width 269 height 43
click at [1084, 31] on span "Novo lead" at bounding box center [1095, 27] width 60 height 31
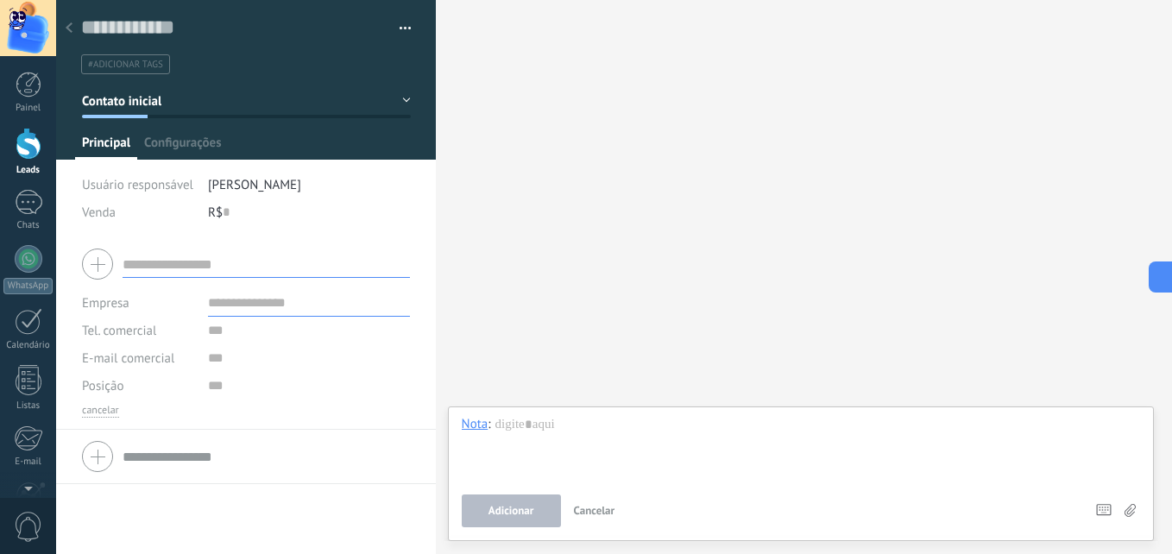
click at [230, 212] on div "R$ 0" at bounding box center [309, 213] width 203 height 28
click at [395, 87] on button "Contato inicial" at bounding box center [246, 100] width 329 height 31
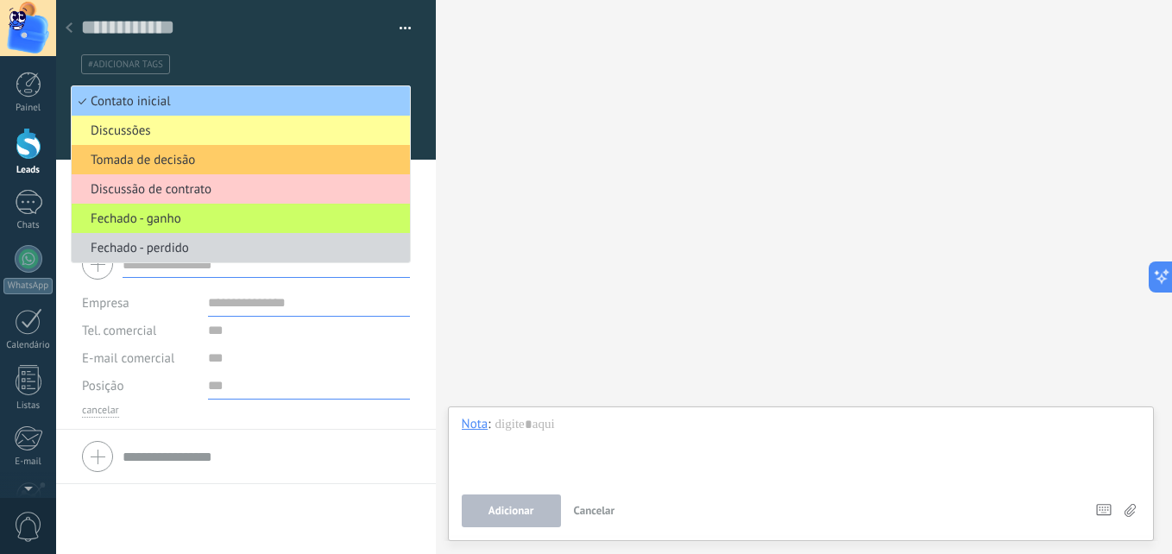
click at [235, 379] on input "text" at bounding box center [309, 386] width 202 height 28
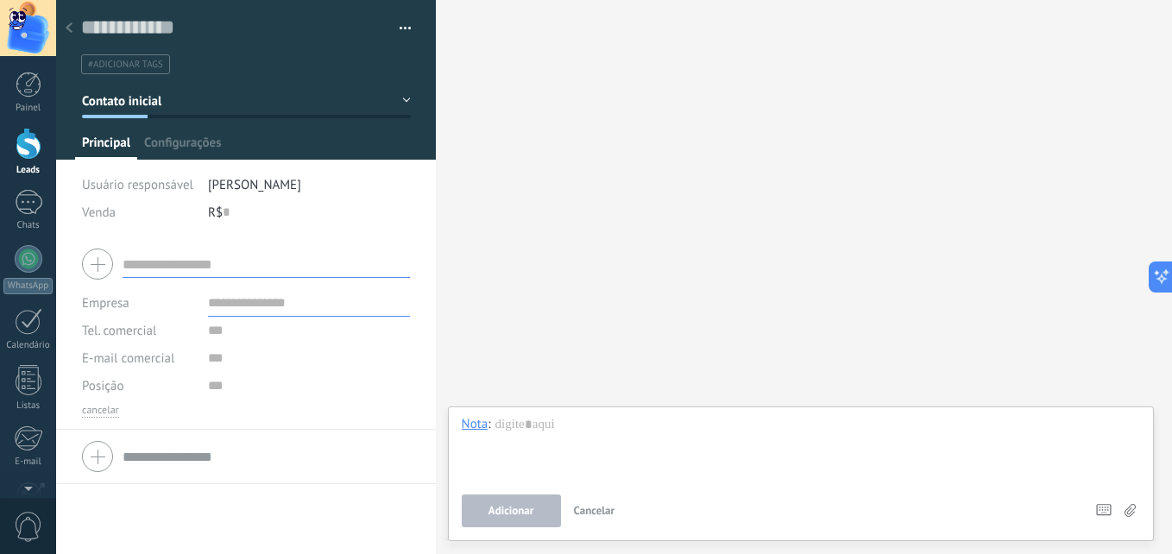
click at [262, 214] on div "R$ 0" at bounding box center [309, 213] width 203 height 28
type input "***"
click at [243, 264] on input "text" at bounding box center [266, 264] width 287 height 28
drag, startPoint x: 243, startPoint y: 264, endPoint x: 213, endPoint y: 266, distance: 30.3
click at [213, 266] on input "text" at bounding box center [266, 264] width 287 height 28
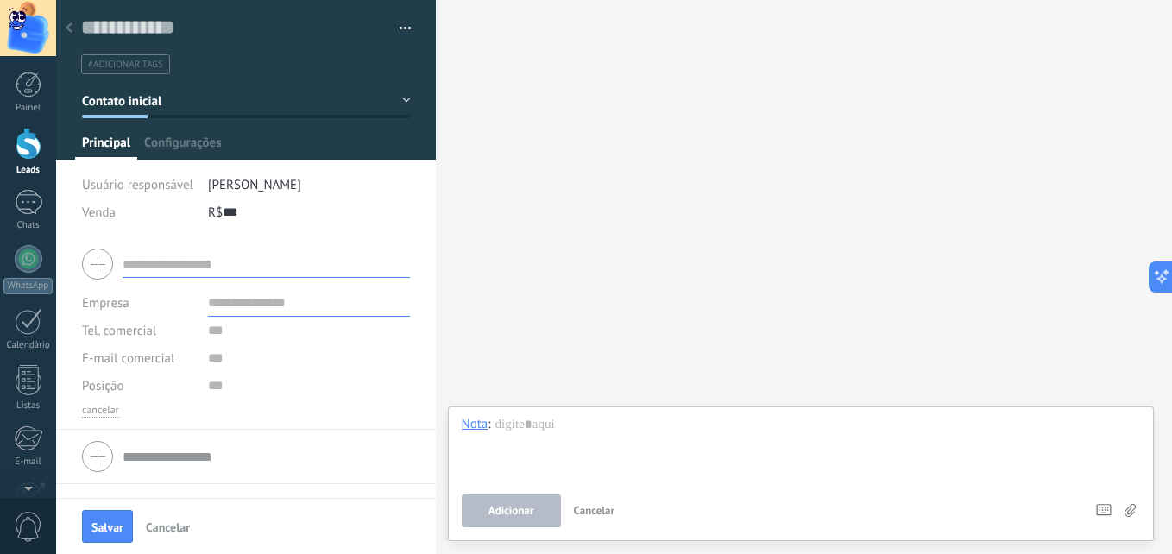
click at [114, 260] on div at bounding box center [246, 264] width 328 height 43
drag, startPoint x: 114, startPoint y: 260, endPoint x: 86, endPoint y: 260, distance: 27.6
click at [111, 260] on div at bounding box center [246, 264] width 328 height 43
click at [86, 260] on div at bounding box center [246, 264] width 328 height 43
click at [104, 257] on div at bounding box center [246, 264] width 328 height 43
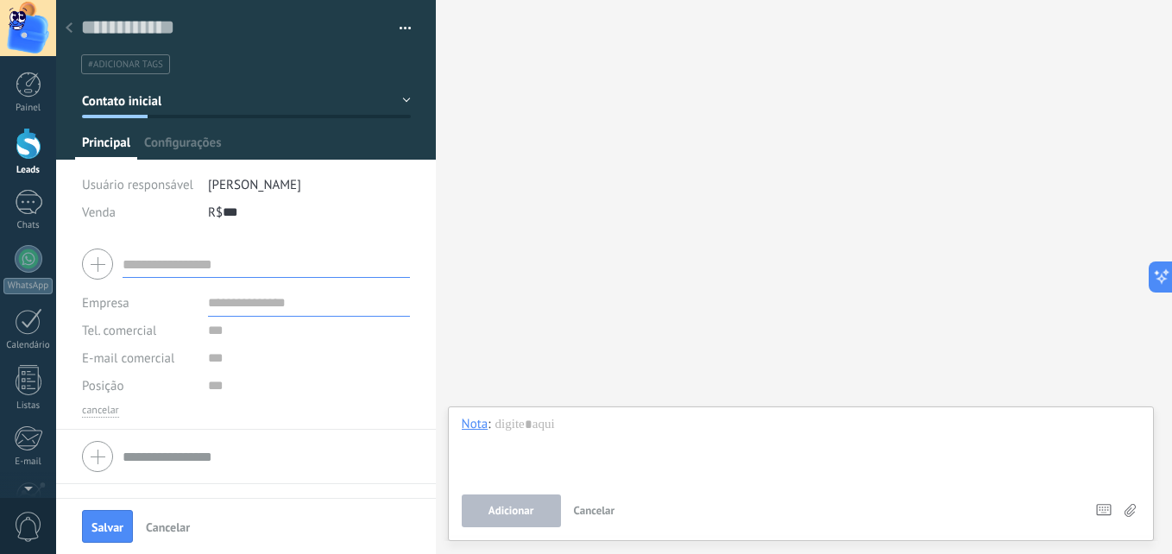
click at [287, 268] on input "text" at bounding box center [266, 264] width 287 height 28
click at [286, 305] on input "text" at bounding box center [309, 303] width 202 height 28
click at [247, 347] on input "text" at bounding box center [309, 358] width 202 height 28
click at [239, 326] on input "text" at bounding box center [309, 331] width 202 height 28
click at [267, 398] on input "text" at bounding box center [309, 386] width 202 height 28
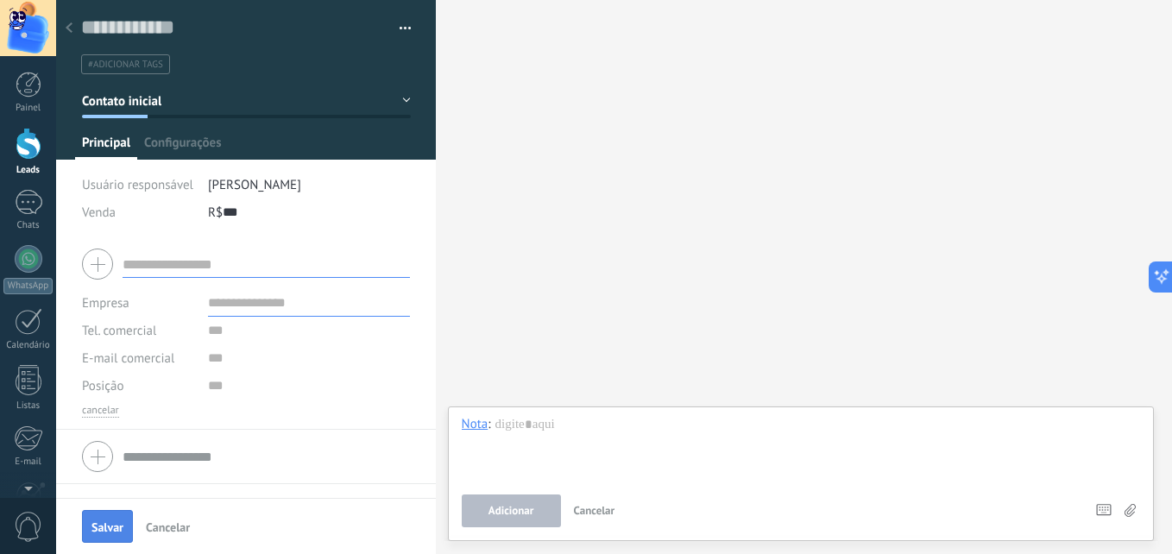
click at [113, 529] on span "Salvar" at bounding box center [107, 527] width 32 height 12
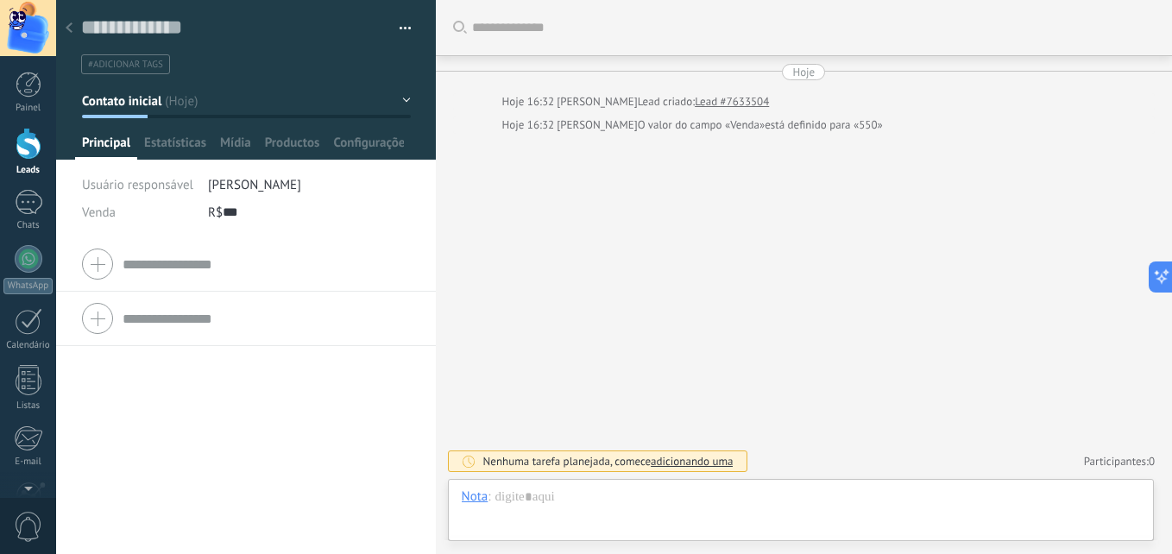
scroll to position [26, 0]
drag, startPoint x: 165, startPoint y: 188, endPoint x: 184, endPoint y: 181, distance: 20.2
click at [165, 186] on span "Usuário responsável" at bounding box center [137, 185] width 111 height 16
click at [267, 181] on span "[PERSON_NAME]" at bounding box center [254, 185] width 93 height 16
click at [436, 249] on div at bounding box center [436, 277] width 0 height 554
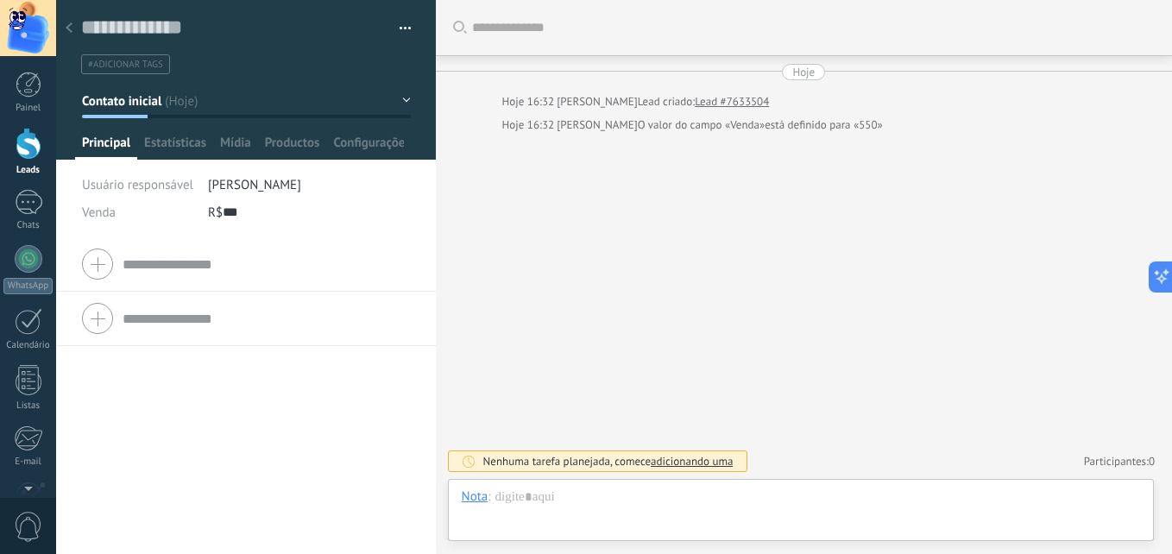
click at [391, 97] on button "Contato inicial" at bounding box center [246, 100] width 329 height 31
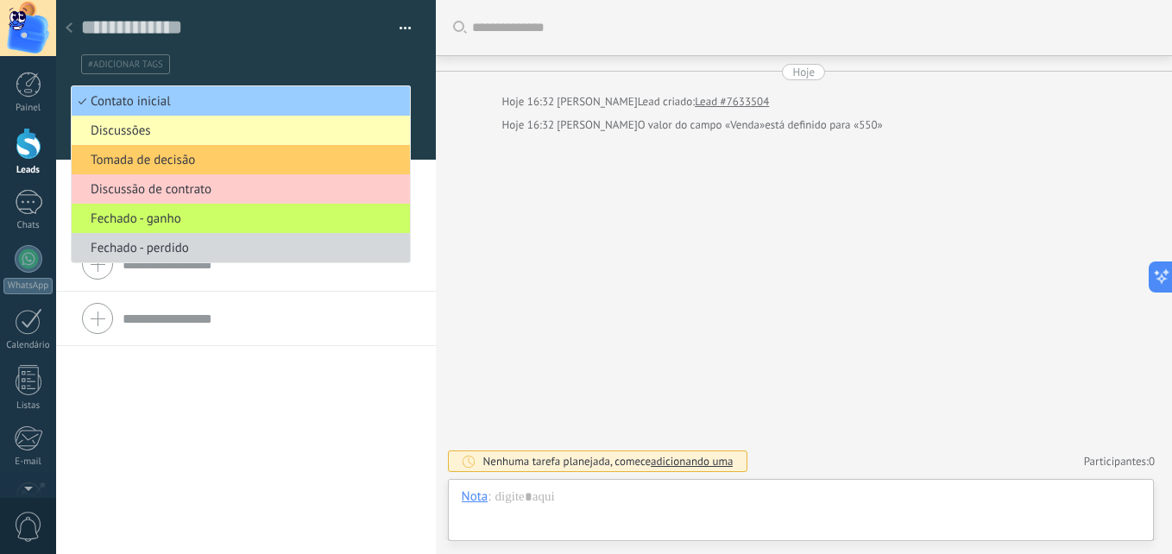
click at [98, 135] on span "Discussões" at bounding box center [238, 131] width 333 height 16
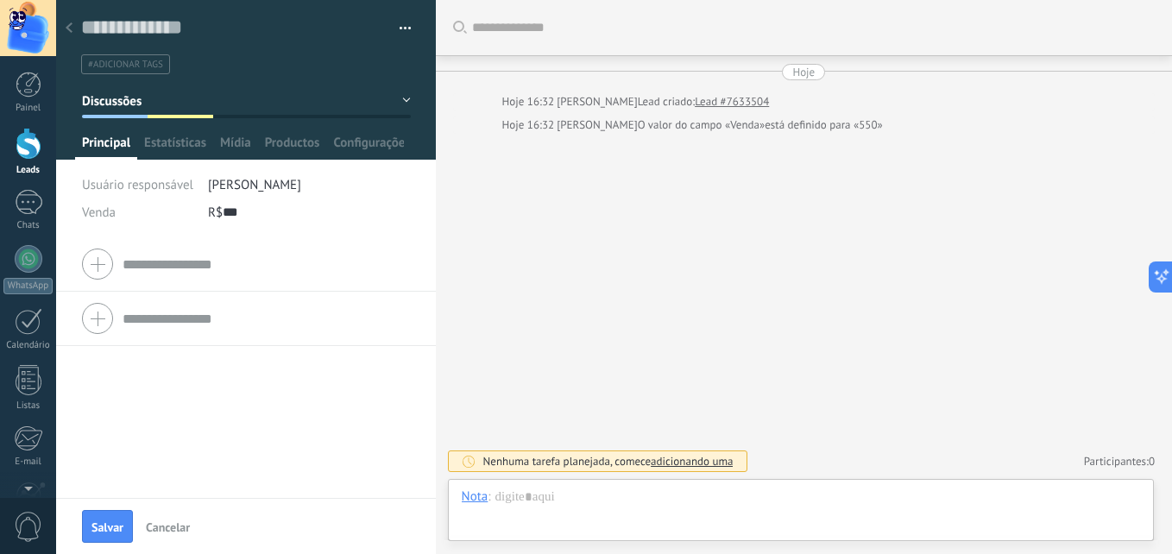
click at [397, 99] on button "Discussões" at bounding box center [246, 100] width 329 height 31
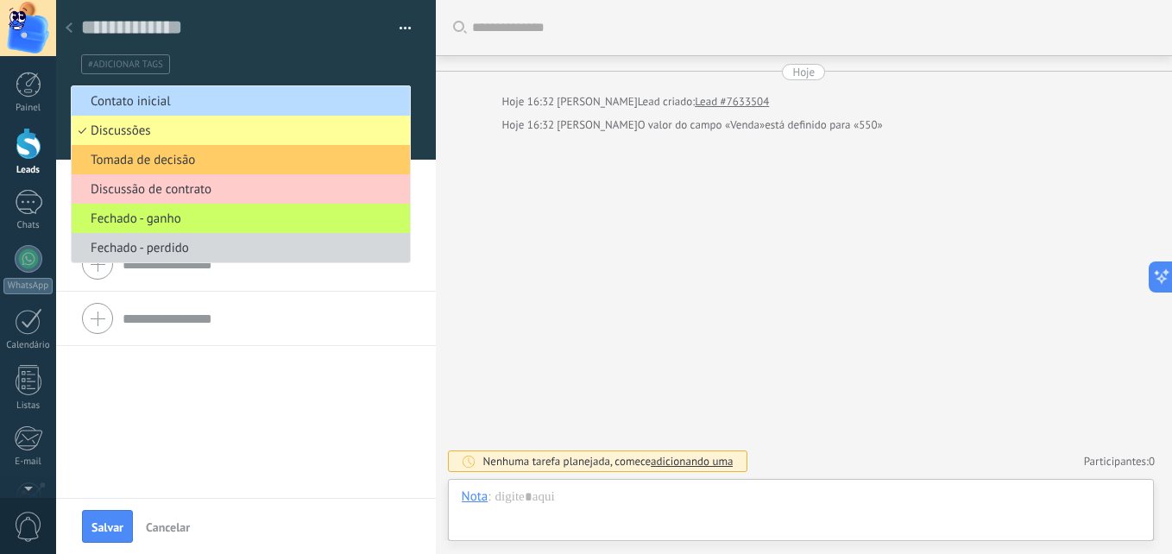
click at [161, 104] on span "Contato inicial" at bounding box center [238, 101] width 333 height 16
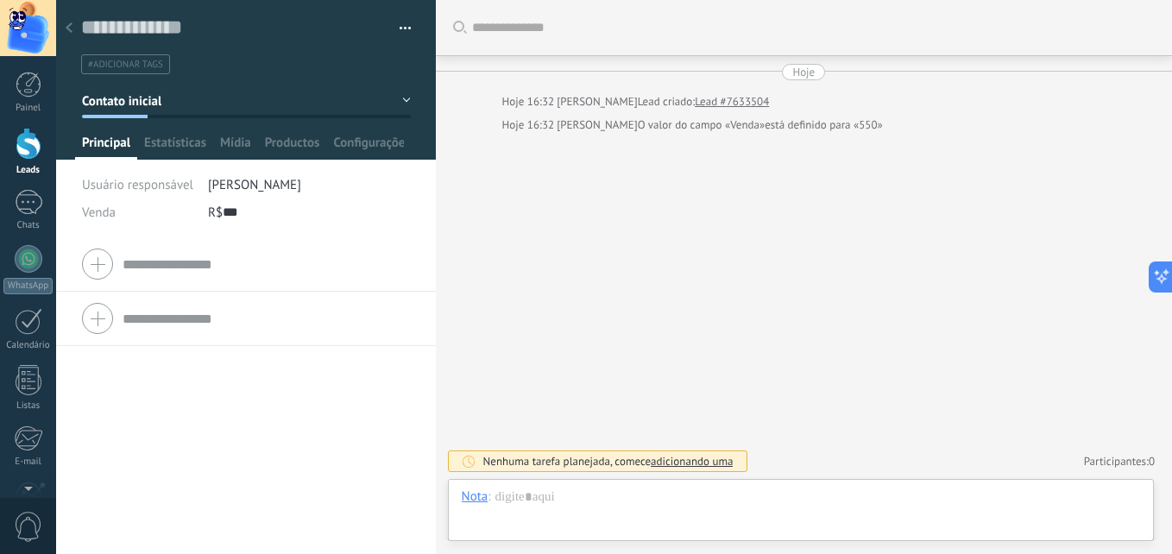
click at [190, 274] on input "text" at bounding box center [266, 264] width 287 height 28
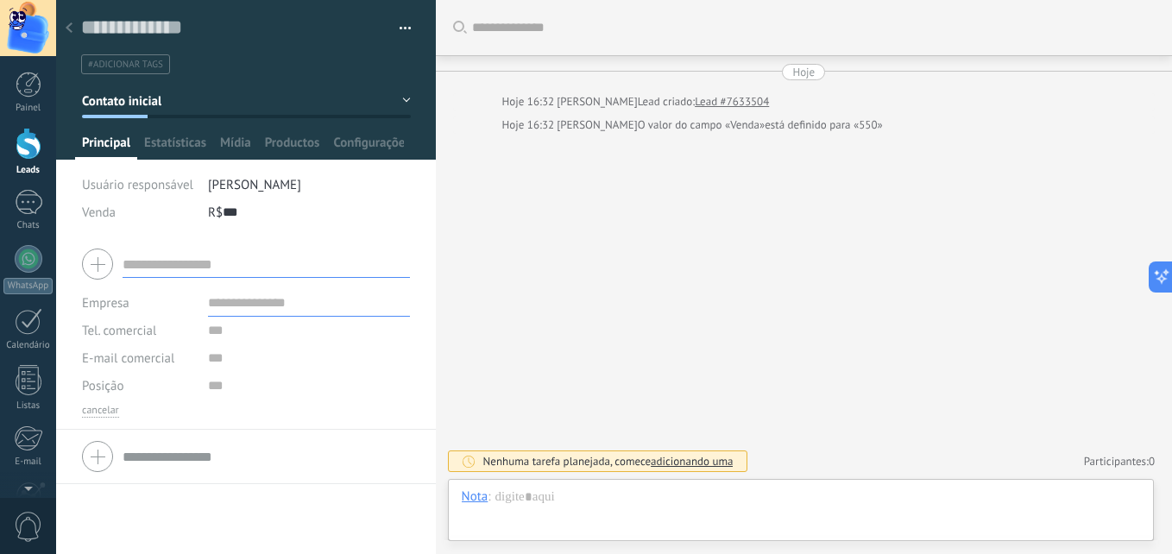
click at [141, 453] on input "text" at bounding box center [266, 457] width 287 height 28
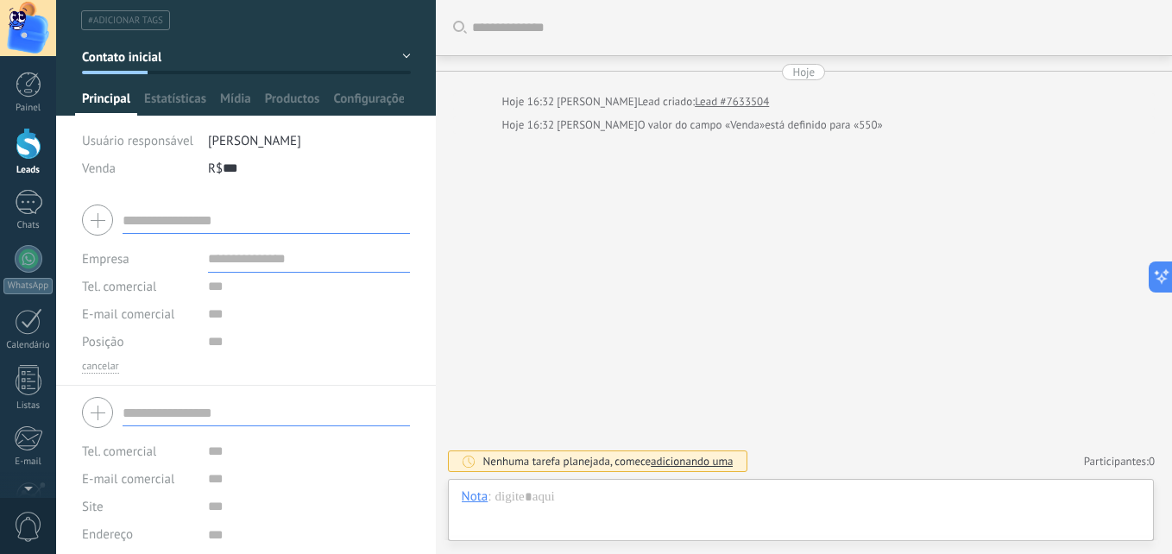
scroll to position [68, 0]
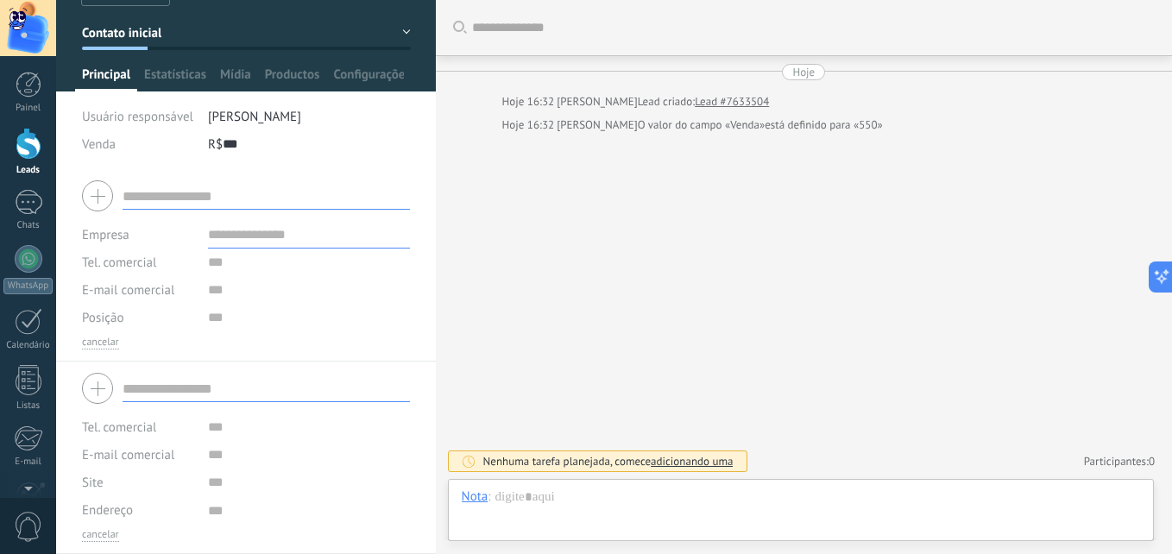
click at [102, 388] on div at bounding box center [246, 388] width 328 height 43
click at [106, 347] on div "Empresa Tel. comercial Comercial direto Celular Faz Casa Outros Tel. comercial …" at bounding box center [246, 265] width 380 height 192
click at [106, 346] on button "cancelar" at bounding box center [100, 343] width 37 height 14
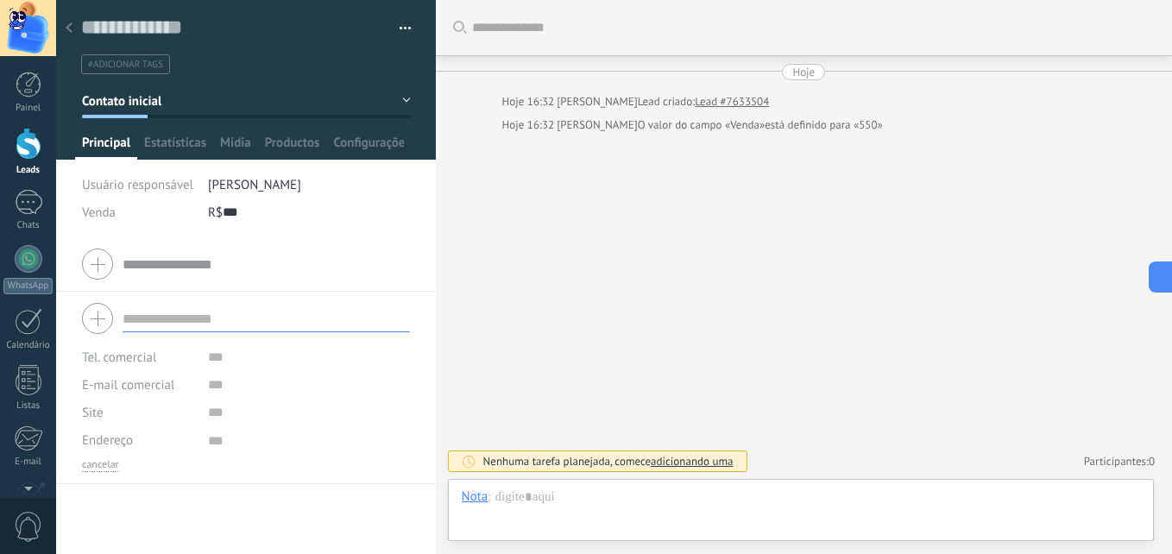
scroll to position [0, 0]
click at [167, 307] on input "text" at bounding box center [266, 319] width 287 height 28
type input "*"
click at [110, 530] on span "Salvar" at bounding box center [107, 527] width 32 height 12
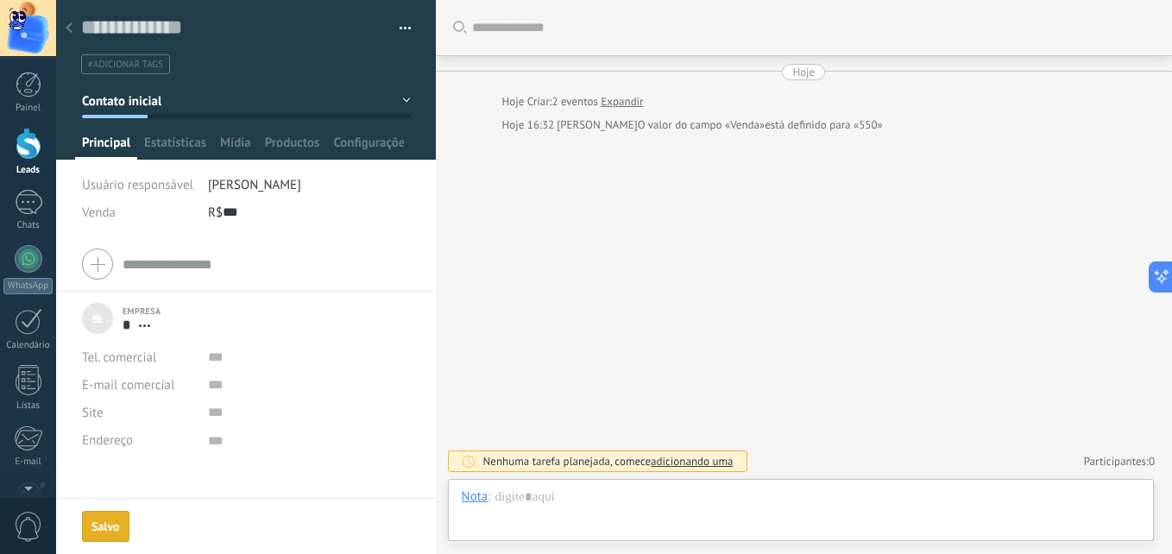
click at [140, 319] on span "Abrir detalhes Desvincular" at bounding box center [144, 325] width 28 height 13
click at [192, 353] on link "Abrir detalhes" at bounding box center [203, 348] width 78 height 16
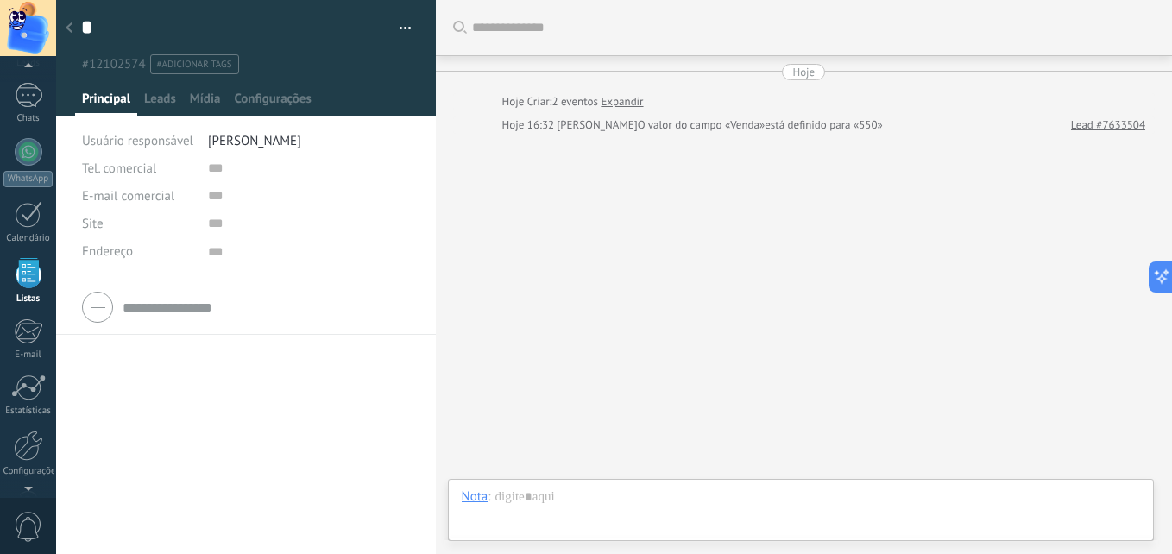
scroll to position [17, 0]
click at [170, 101] on span "Leads" at bounding box center [160, 103] width 32 height 25
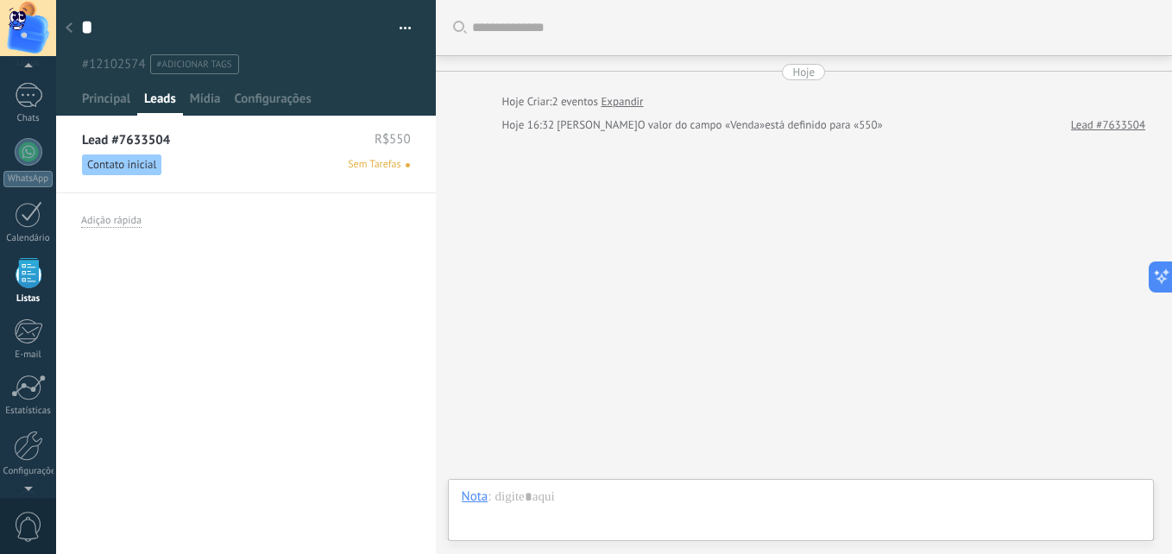
click at [142, 168] on span "Contato inicial" at bounding box center [121, 164] width 79 height 21
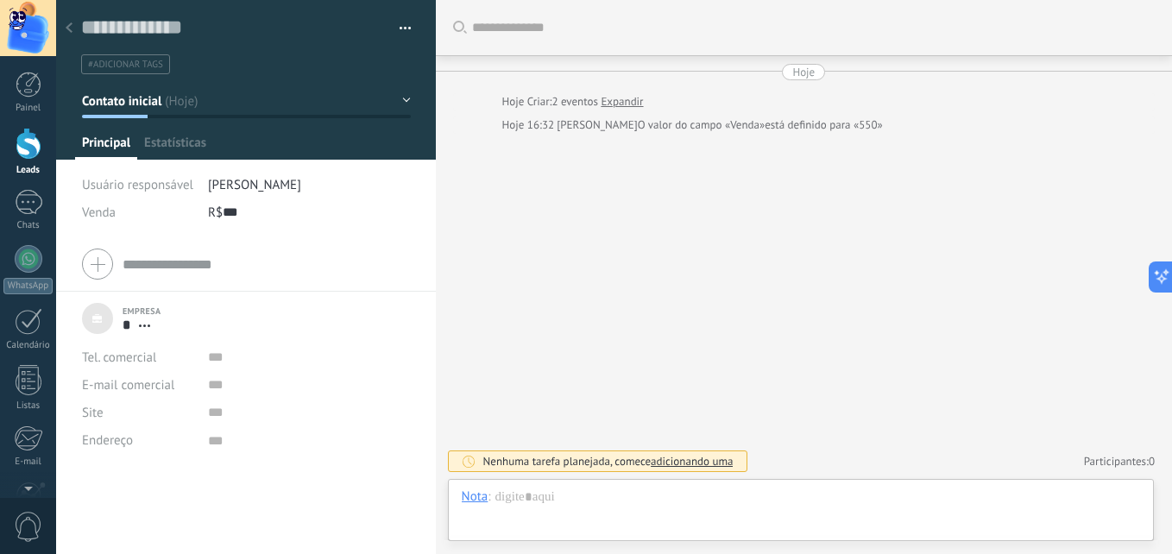
scroll to position [17, 0]
click at [166, 99] on button "Contato inicial" at bounding box center [246, 100] width 329 height 31
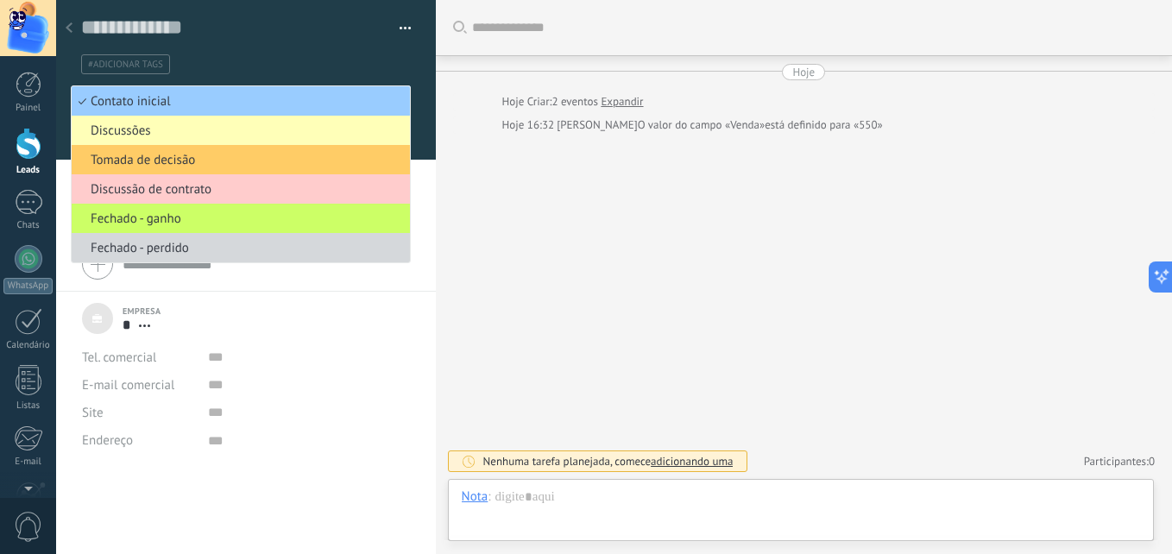
click at [164, 127] on span "Discussões" at bounding box center [238, 131] width 333 height 16
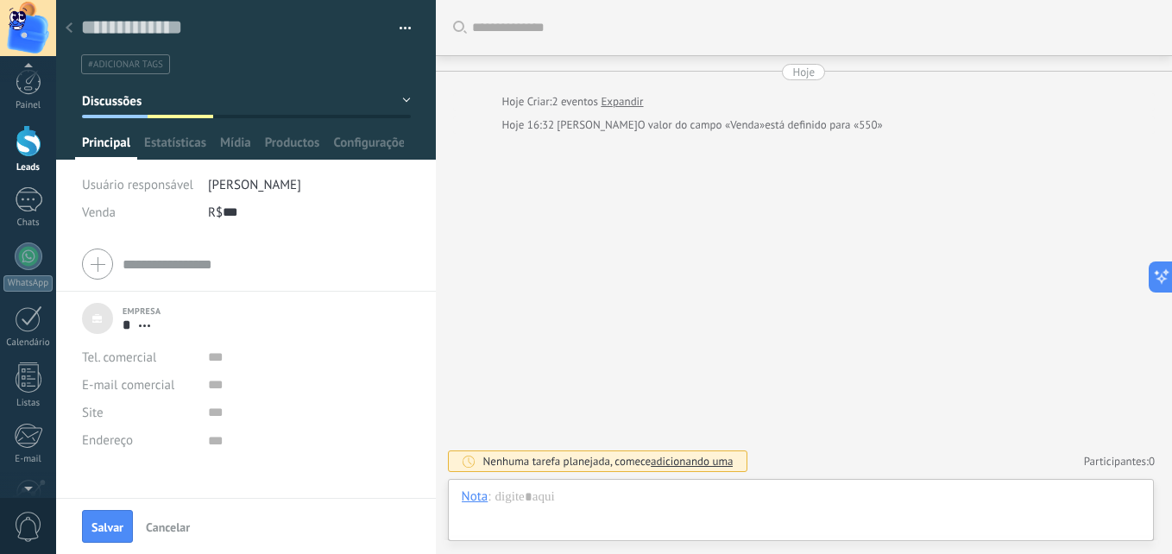
scroll to position [0, 0]
click at [114, 519] on button "Salvar" at bounding box center [107, 526] width 51 height 33
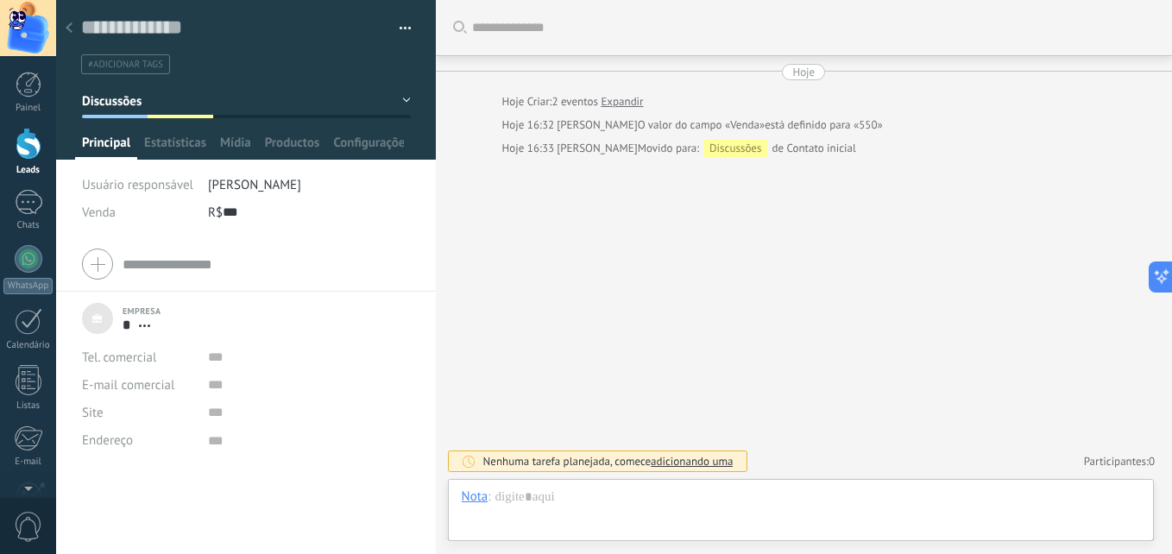
click at [273, 161] on div "Salvar e criar Imprimir Gerenciar tags Exportar para o Excel" at bounding box center [246, 118] width 381 height 237
click at [146, 320] on span "Abrir detalhes Desvincular" at bounding box center [144, 325] width 28 height 13
click at [221, 349] on link "Abrir detalhes" at bounding box center [203, 348] width 78 height 16
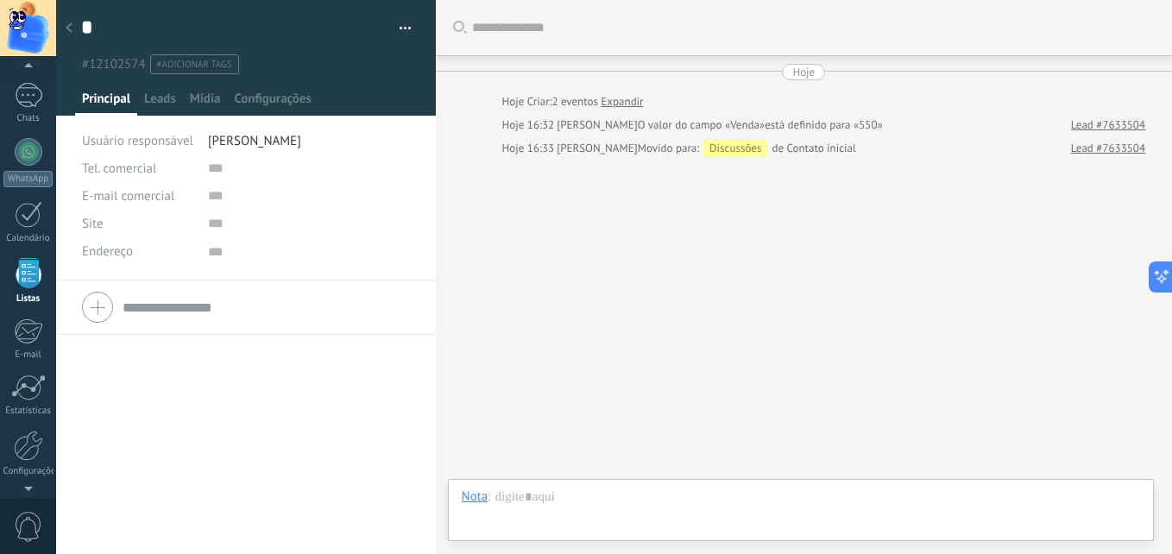
scroll to position [17, 0]
click at [161, 274] on div "Tel. comercial Comercial direto Celular Faz Casa Outros Tel. comercial Ligar Co…" at bounding box center [246, 217] width 329 height 126
click at [197, 102] on span "Mídia" at bounding box center [205, 103] width 31 height 25
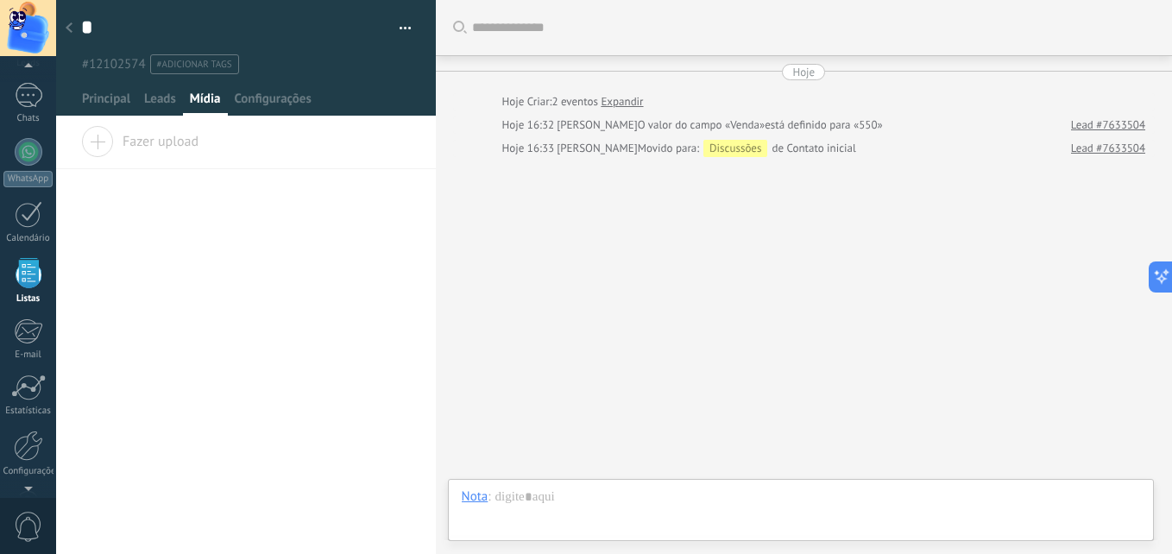
drag, startPoint x: 280, startPoint y: 96, endPoint x: 256, endPoint y: 89, distance: 24.3
click at [256, 89] on div at bounding box center [246, 58] width 381 height 116
click at [257, 103] on span "Configurações" at bounding box center [272, 103] width 77 height 25
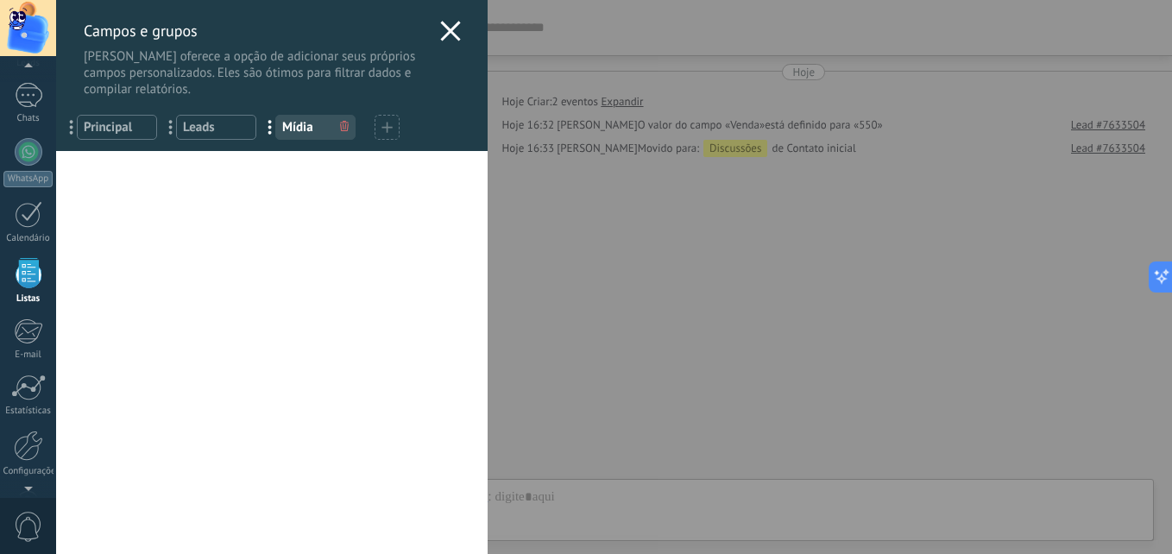
click at [450, 32] on icon at bounding box center [450, 31] width 21 height 21
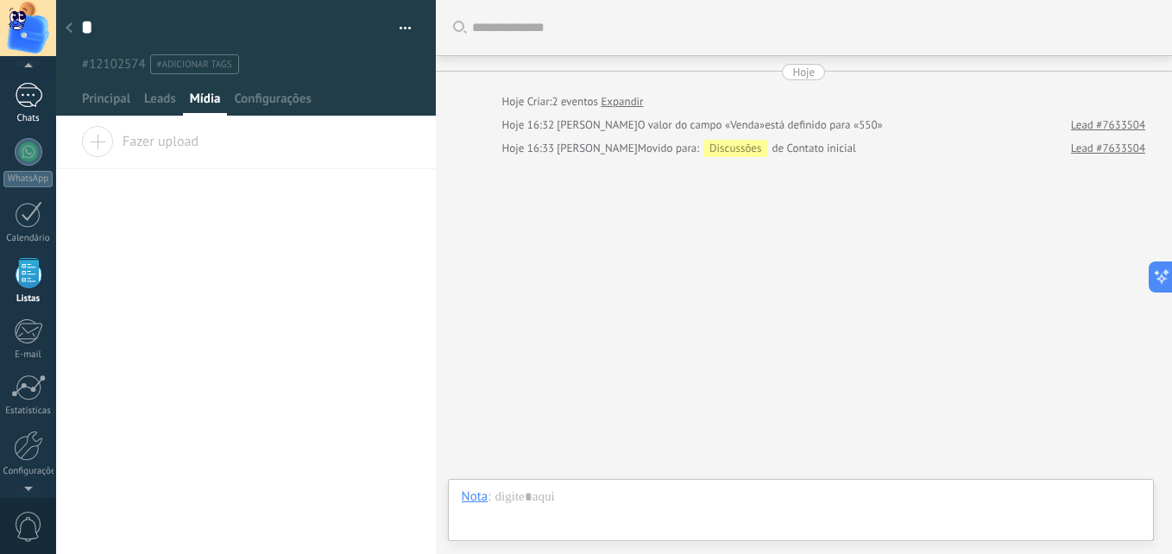
scroll to position [107, 0]
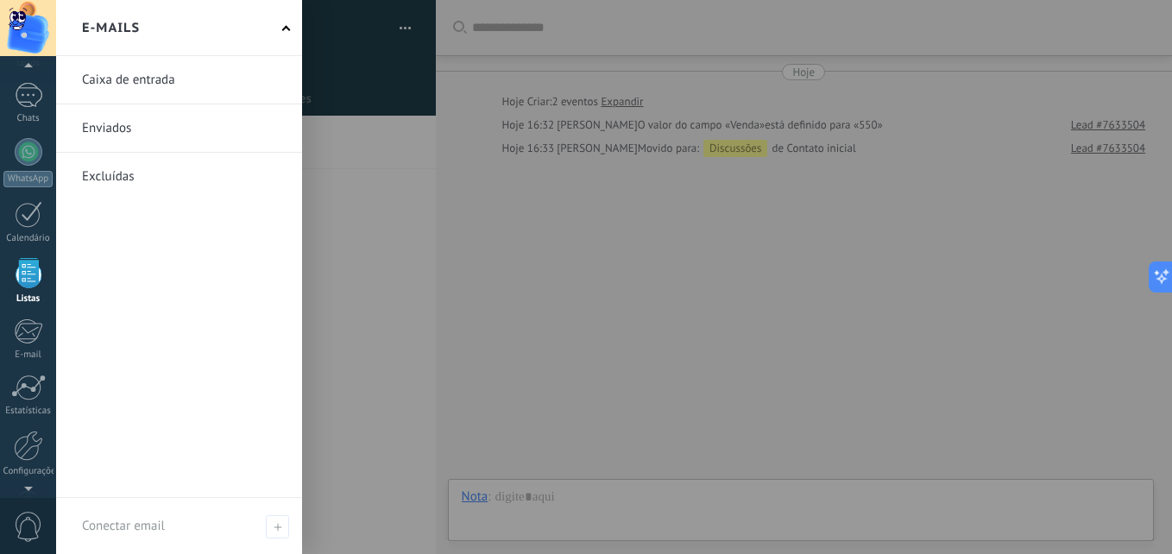
click at [138, 85] on link at bounding box center [179, 79] width 246 height 47
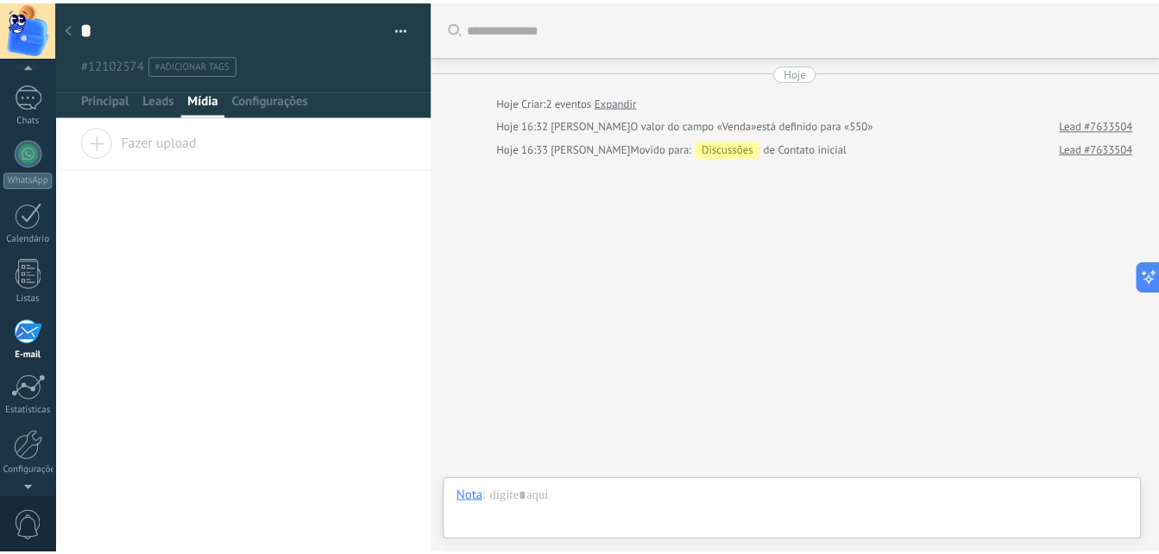
scroll to position [164, 0]
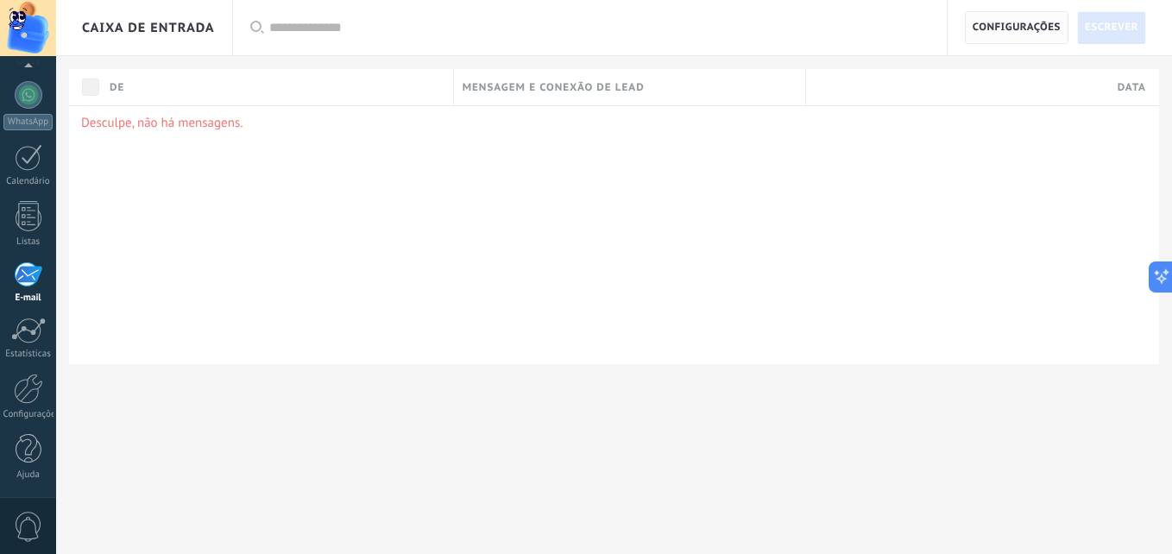
click at [1016, 22] on span "Configurações" at bounding box center [1017, 27] width 88 height 31
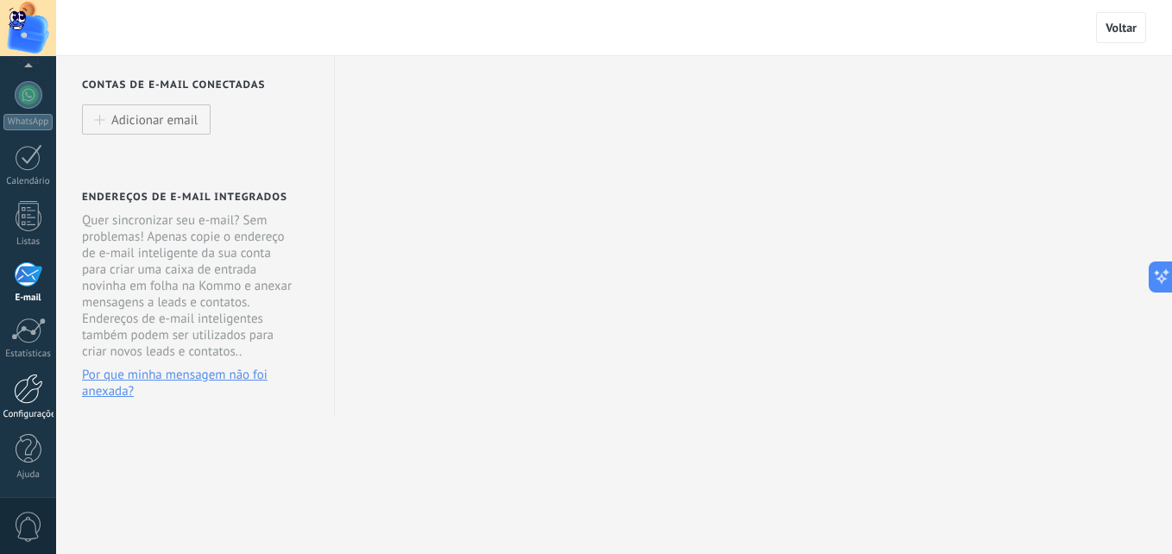
click at [41, 382] on div at bounding box center [28, 389] width 29 height 30
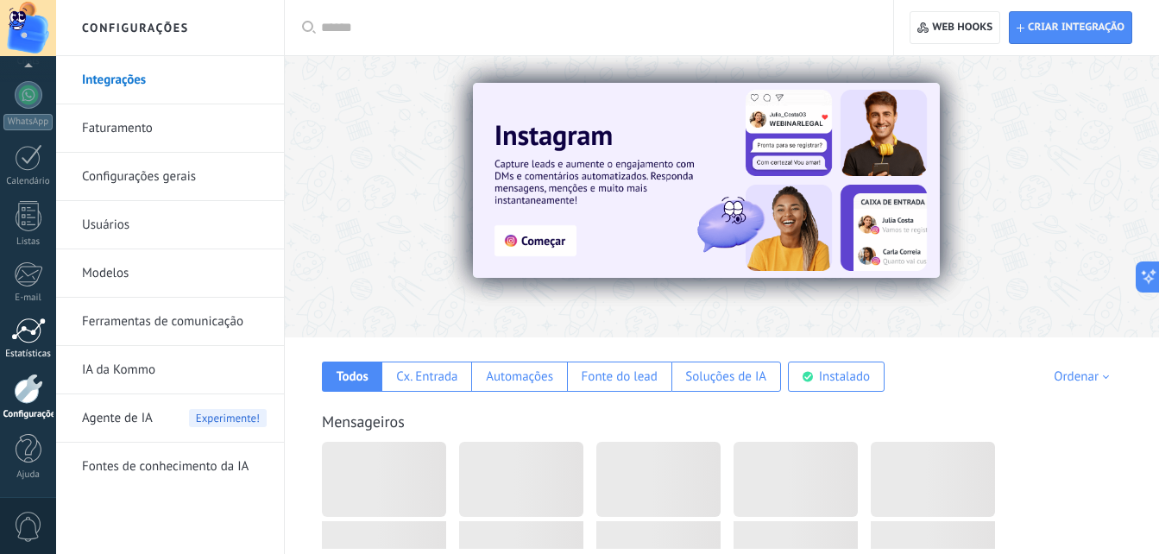
click at [12, 333] on div at bounding box center [28, 331] width 35 height 26
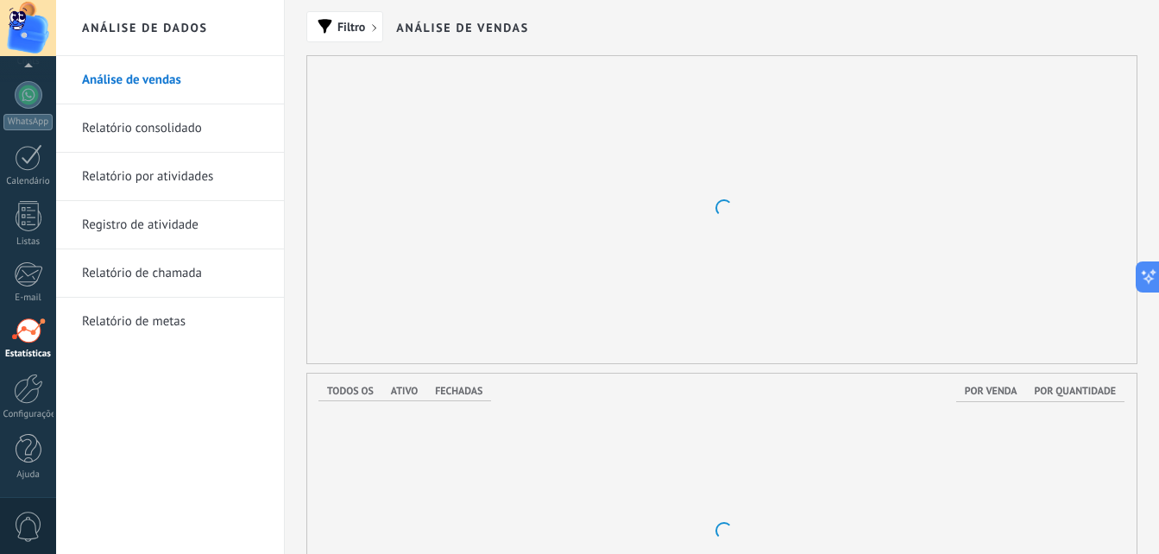
click at [158, 143] on link "Relatório consolidado" at bounding box center [174, 128] width 185 height 48
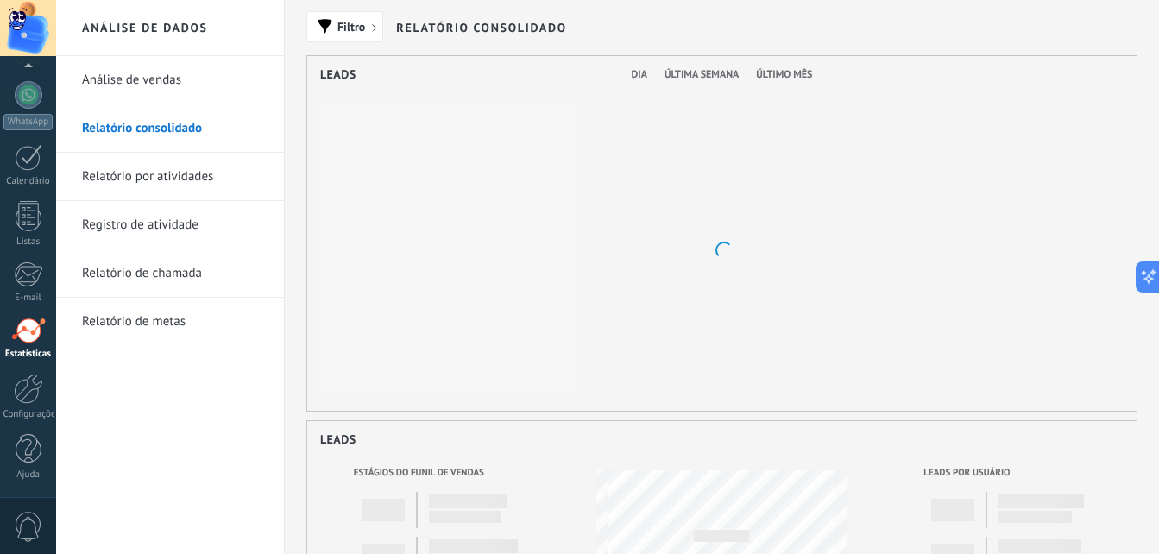
click at [157, 176] on link "Relatório por atividades" at bounding box center [174, 177] width 185 height 48
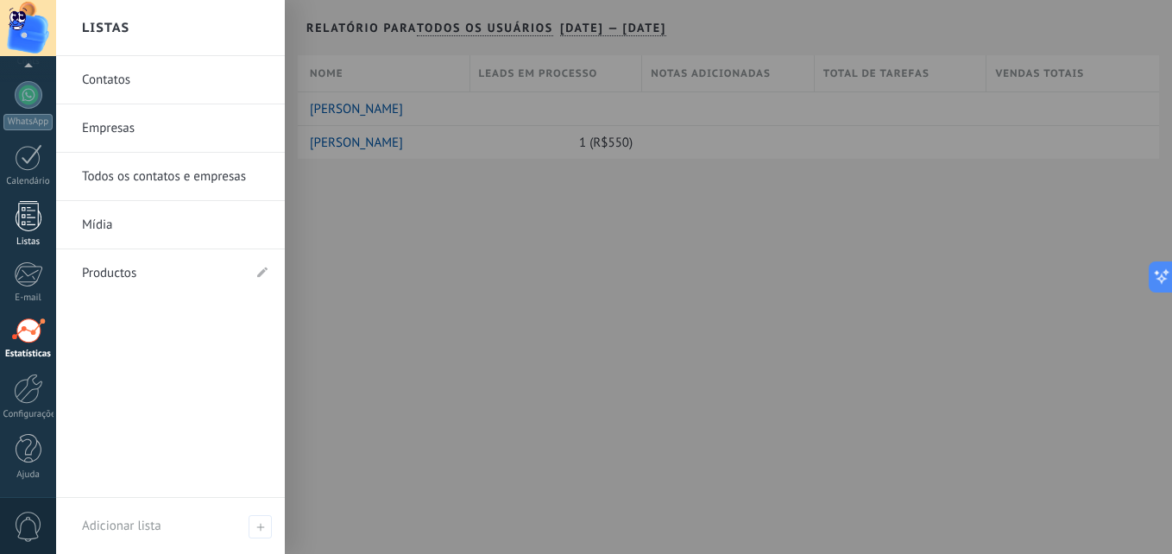
click at [8, 228] on link "Listas" at bounding box center [28, 224] width 56 height 47
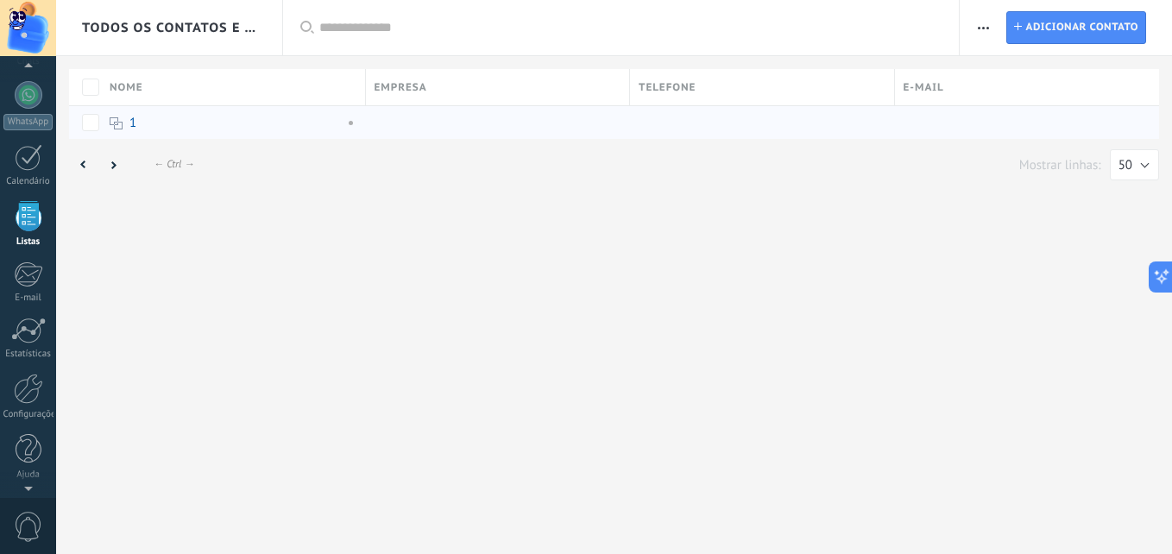
scroll to position [107, 0]
click at [140, 117] on div "1" at bounding box center [223, 123] width 226 height 16
drag, startPoint x: 333, startPoint y: 111, endPoint x: 363, endPoint y: 123, distance: 32.5
click at [335, 114] on div "1" at bounding box center [229, 122] width 256 height 33
drag, startPoint x: 375, startPoint y: 128, endPoint x: 343, endPoint y: 128, distance: 31.9
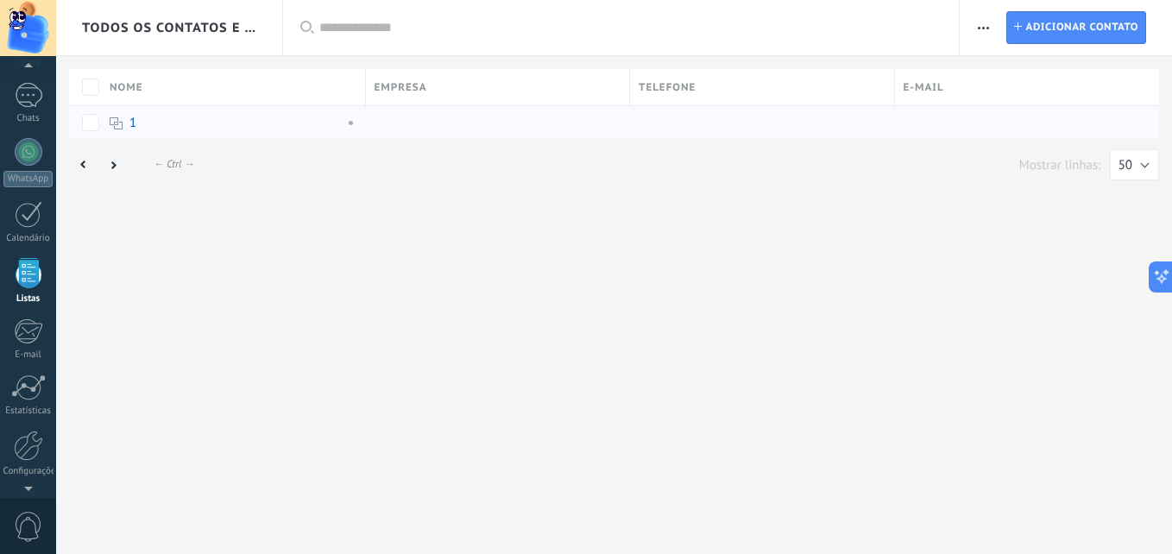
click at [370, 128] on div at bounding box center [494, 122] width 256 height 33
click at [351, 122] on span at bounding box center [346, 123] width 19 height 16
drag, startPoint x: 351, startPoint y: 122, endPoint x: 321, endPoint y: 124, distance: 30.3
click at [321, 124] on div "1" at bounding box center [223, 123] width 226 height 16
click at [349, 122] on span at bounding box center [346, 123] width 19 height 16
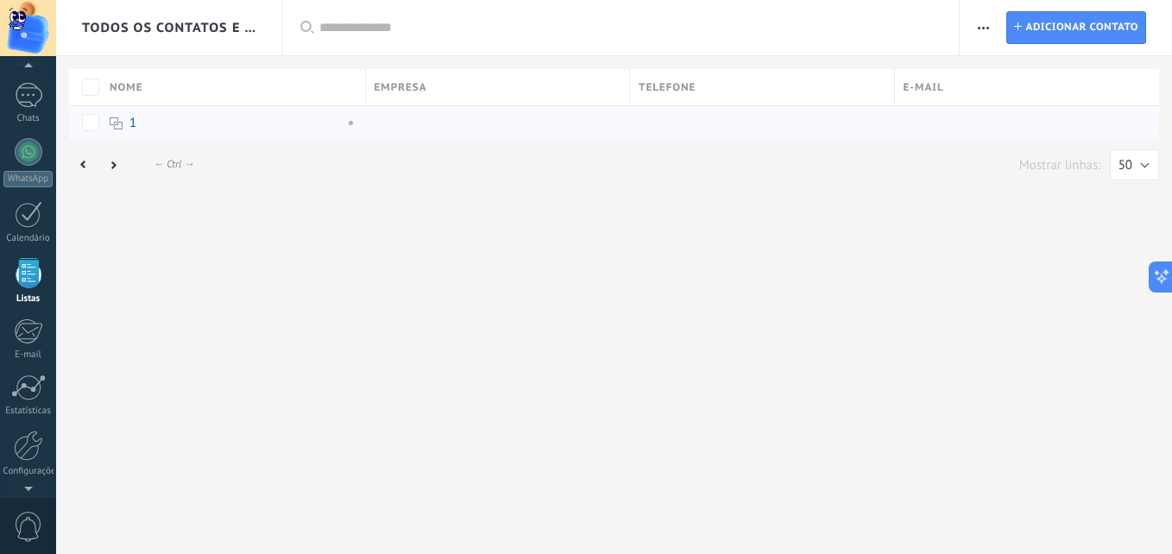
click at [349, 122] on span at bounding box center [346, 123] width 19 height 16
click at [413, 132] on div at bounding box center [494, 122] width 256 height 33
click at [456, 110] on div at bounding box center [494, 122] width 256 height 33
click at [325, 126] on div "1" at bounding box center [223, 123] width 226 height 16
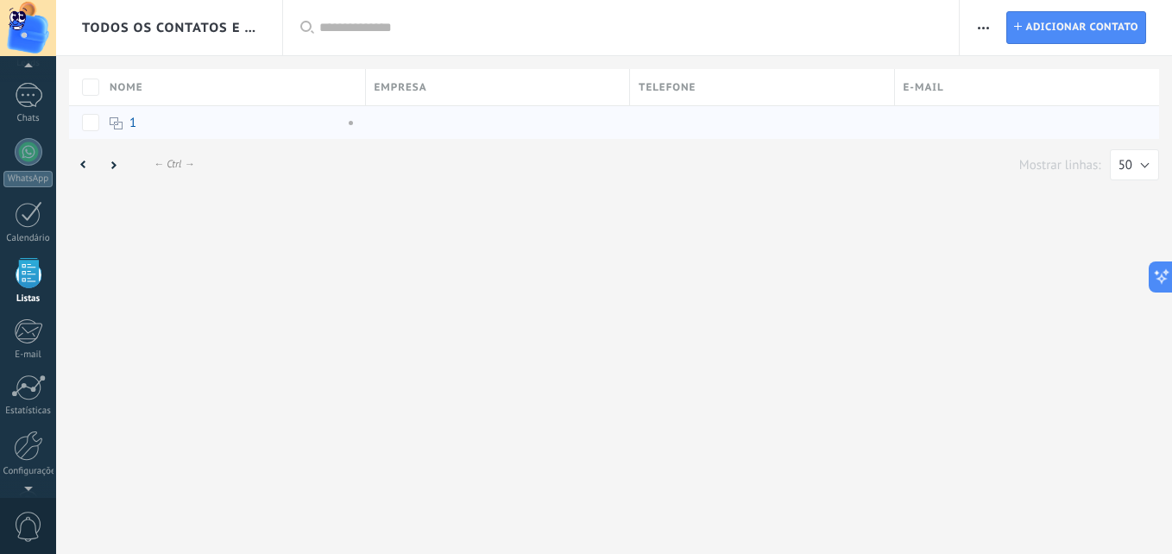
click at [382, 127] on div at bounding box center [494, 122] width 256 height 33
click at [35, 110] on link "Chats" at bounding box center [28, 103] width 56 height 41
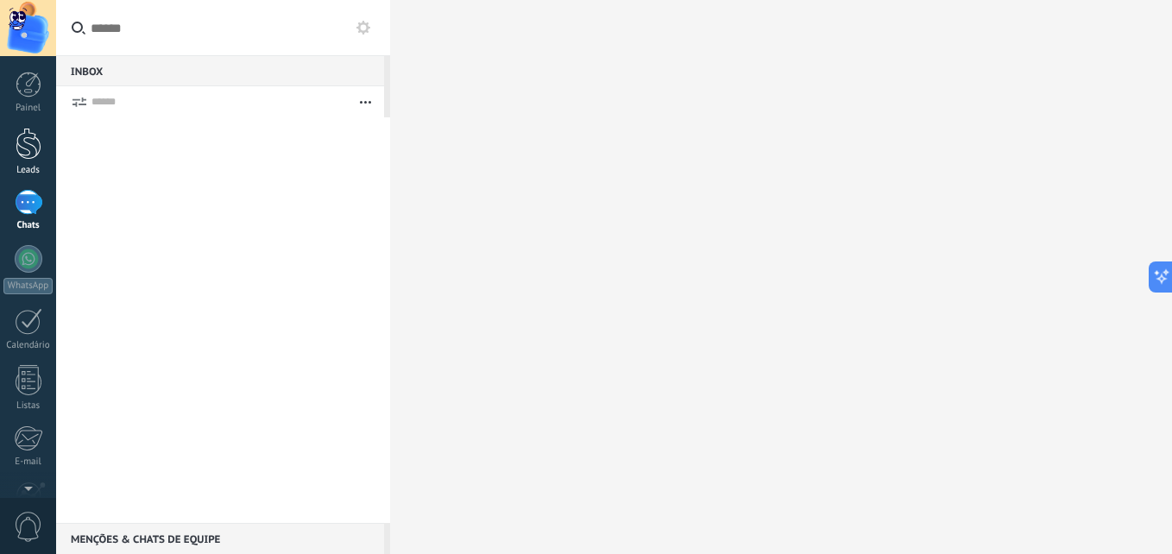
click at [42, 146] on link "Leads" at bounding box center [28, 152] width 56 height 48
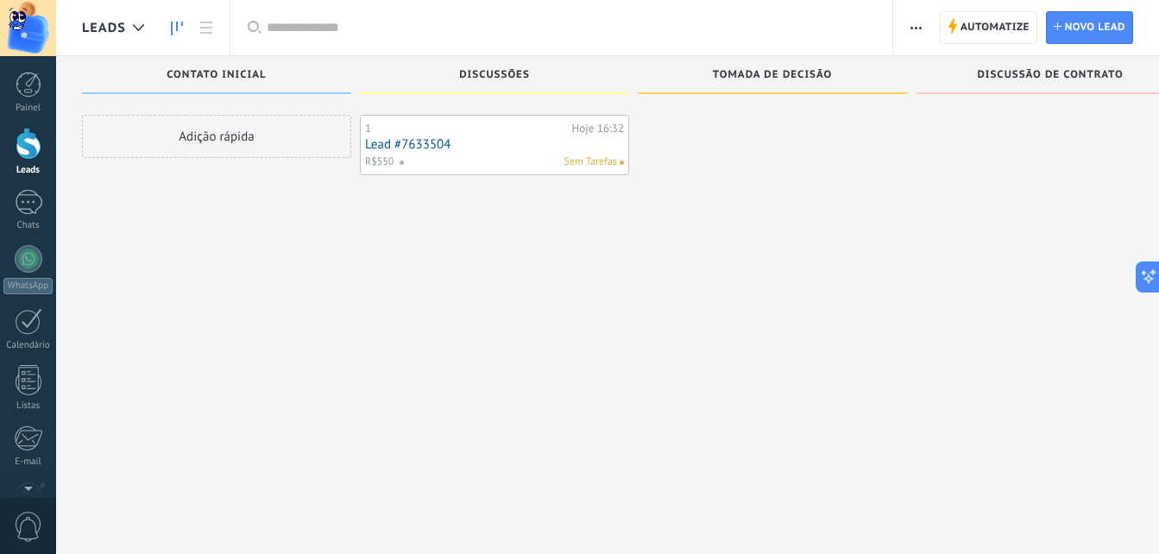
click at [532, 148] on link "Lead #7633504" at bounding box center [494, 144] width 259 height 15
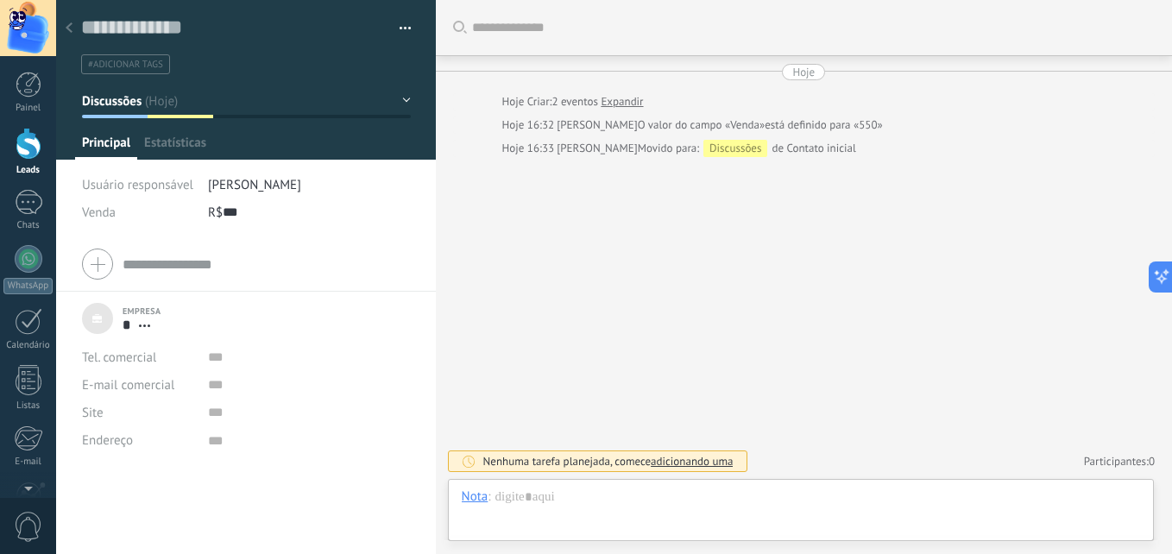
scroll to position [17, 0]
click at [66, 12] on div at bounding box center [69, 29] width 24 height 34
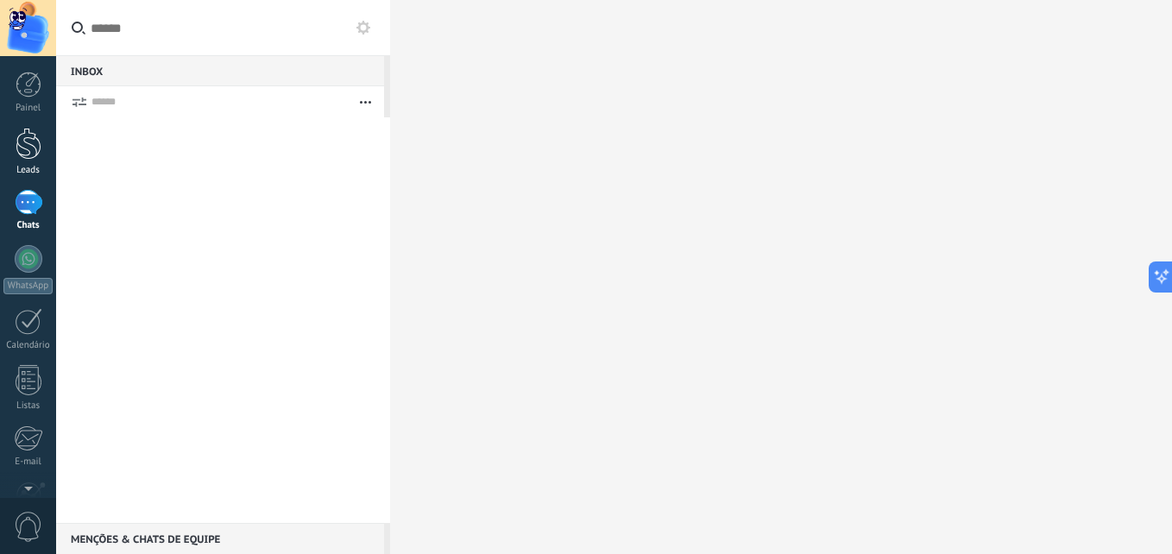
click at [35, 142] on div at bounding box center [29, 144] width 26 height 32
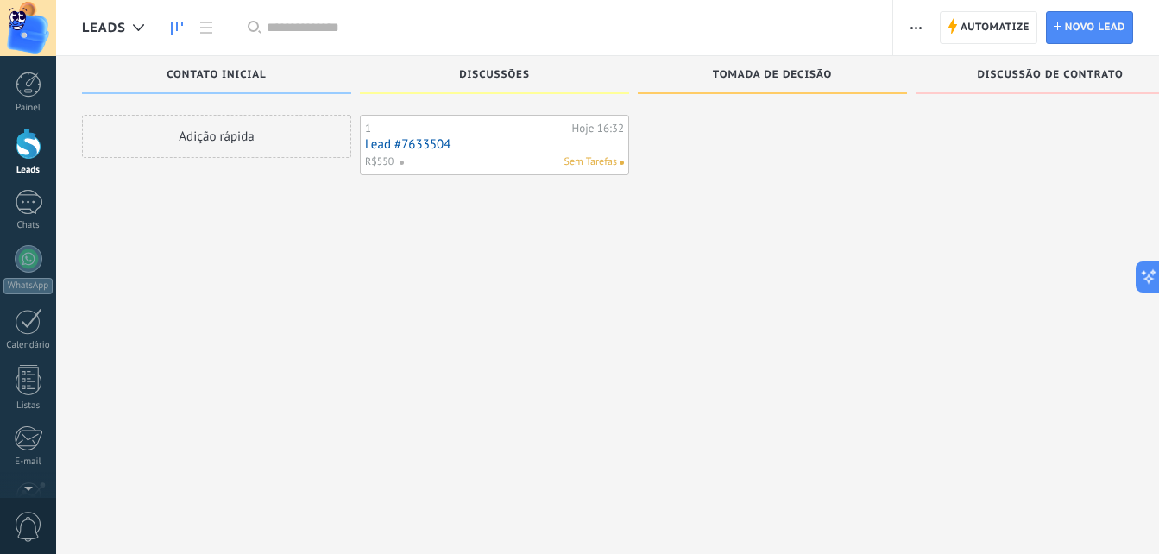
drag, startPoint x: 436, startPoint y: 130, endPoint x: 325, endPoint y: 152, distance: 113.4
click at [198, 161] on div "Etapa de leads de entrada Contato inicial Adição rápida Discussões 1 Hoje 16:32…" at bounding box center [646, 250] width 1129 height 388
drag, startPoint x: 467, startPoint y: 122, endPoint x: 300, endPoint y: 123, distance: 166.6
click at [181, 145] on div "Etapa de leads de entrada Contato inicial Adição rápida Discussões 1 Hoje 16:32…" at bounding box center [646, 250] width 1129 height 388
drag, startPoint x: 582, startPoint y: 128, endPoint x: 524, endPoint y: 135, distance: 58.3
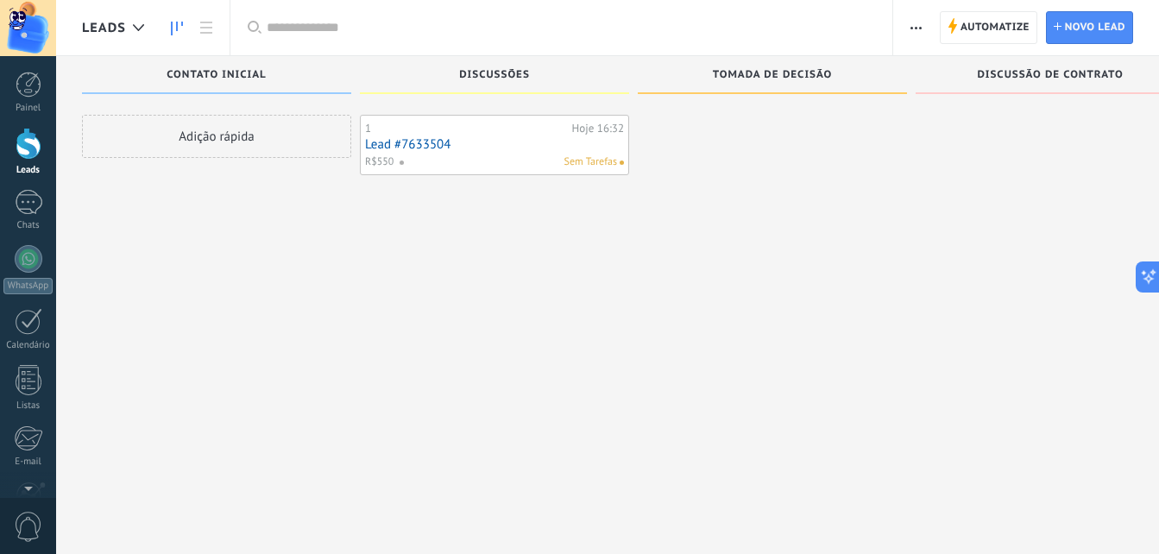
click at [524, 135] on div "1 Hoje 16:32 Lead #7633504 R$550 Sem Tarefas" at bounding box center [494, 145] width 259 height 50
click at [413, 127] on div "1" at bounding box center [466, 129] width 203 height 14
click at [486, 153] on div "1 Hoje 16:32 Lead #7633504 R$550 Sem Tarefas" at bounding box center [494, 145] width 259 height 50
drag, startPoint x: 570, startPoint y: 153, endPoint x: 846, endPoint y: 90, distance: 282.4
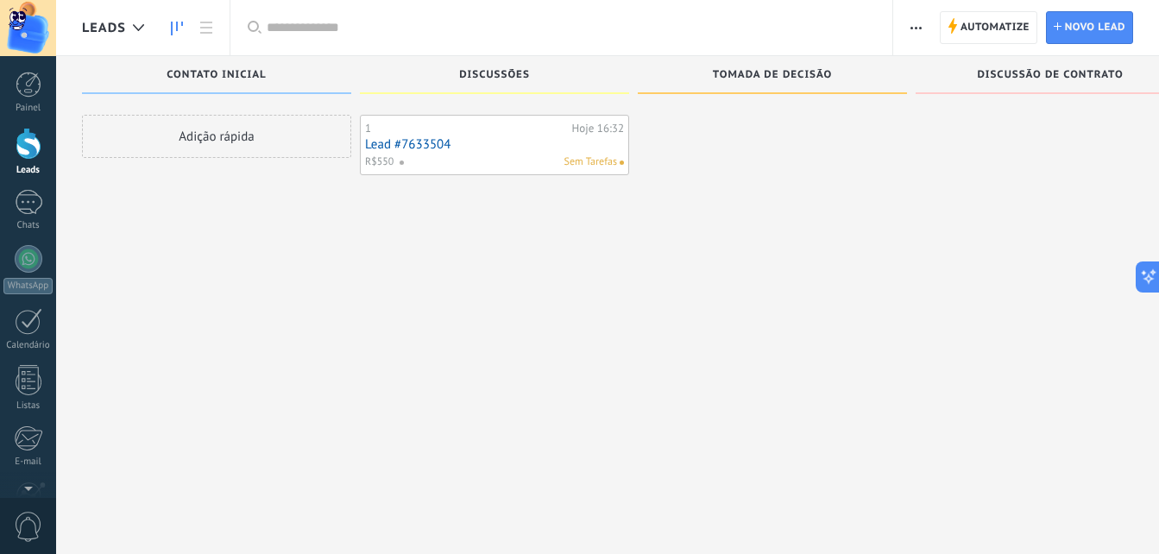
click at [846, 90] on div "Etapa de leads de entrada Contato inicial Adição rápida Discussões 1 Hoje 16:32…" at bounding box center [646, 250] width 1129 height 388
drag, startPoint x: 529, startPoint y: 123, endPoint x: 769, endPoint y: 123, distance: 239.9
click at [769, 123] on div "Etapa de leads de entrada Contato inicial Adição rápida Discussões 1 Hoje 16:32…" at bounding box center [646, 250] width 1129 height 388
click at [532, 120] on div "1 Hoje 16:32 Lead #7633504 R$550 Sem Tarefas" at bounding box center [494, 145] width 259 height 50
click at [436, 137] on link "Lead #7633504" at bounding box center [494, 144] width 259 height 15
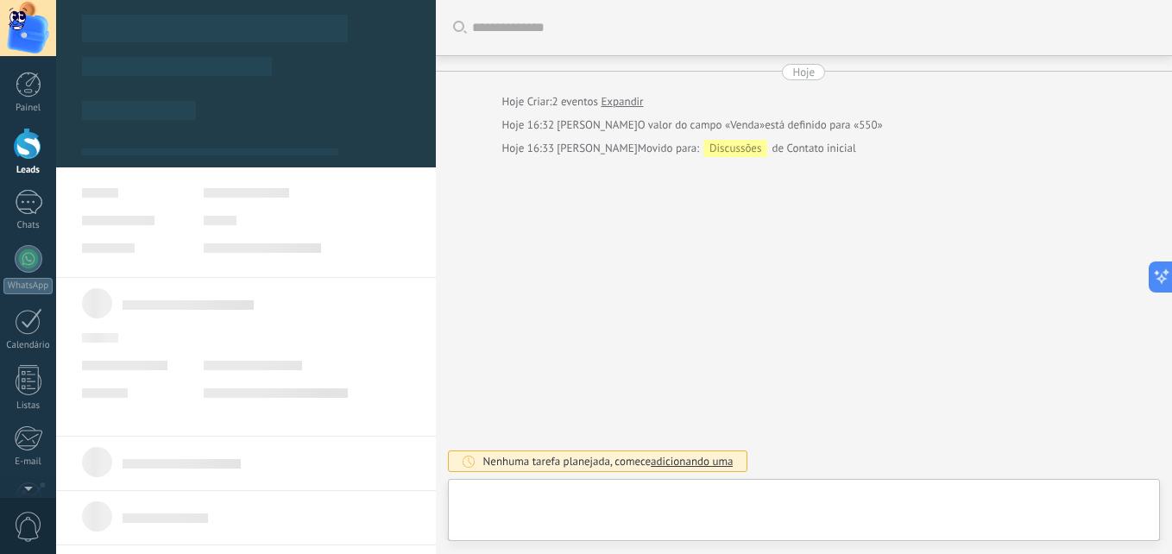
type textarea "***"
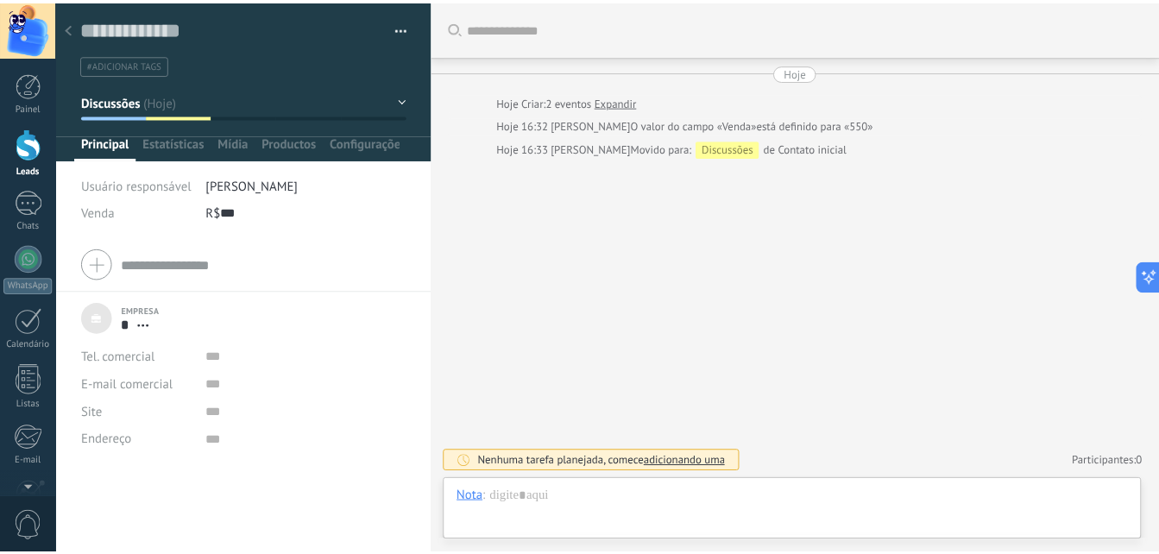
scroll to position [17, 0]
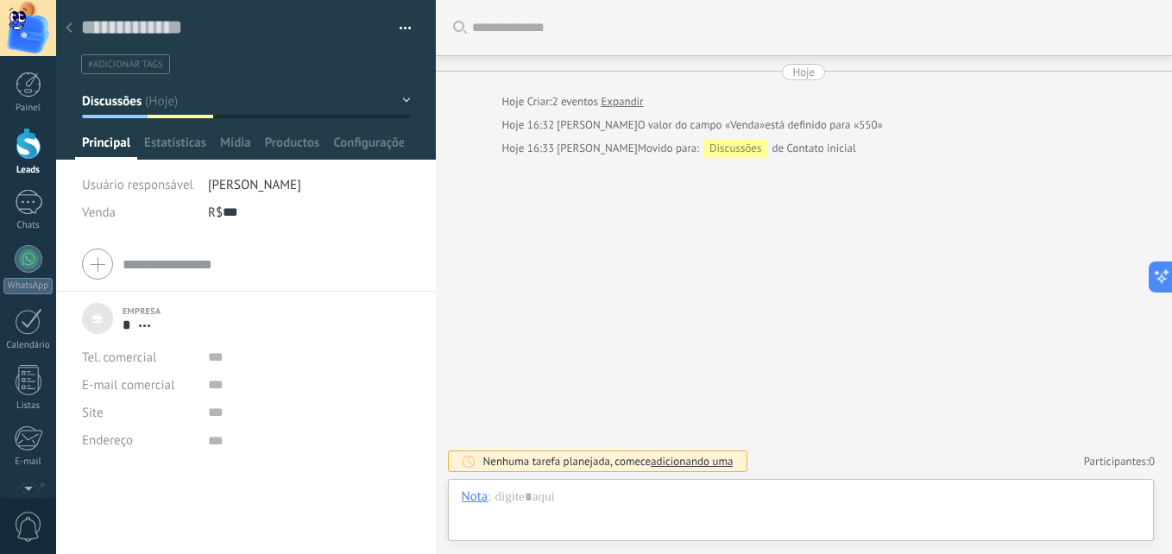
click at [154, 126] on div at bounding box center [246, 80] width 381 height 160
click at [181, 100] on button "Discussões" at bounding box center [246, 100] width 329 height 31
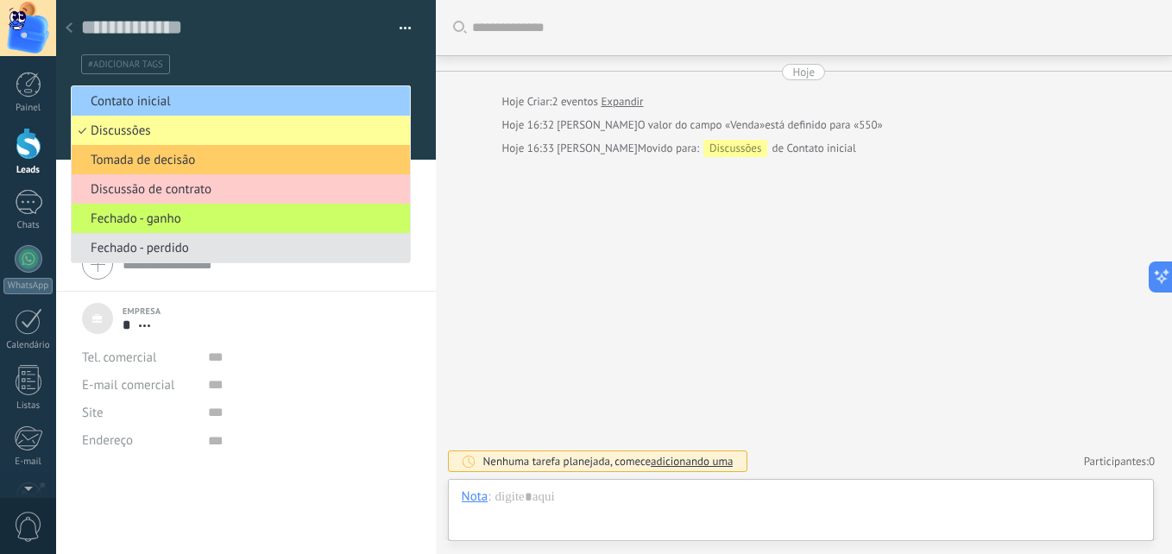
click at [199, 243] on span "Fechado - perdido" at bounding box center [238, 248] width 333 height 16
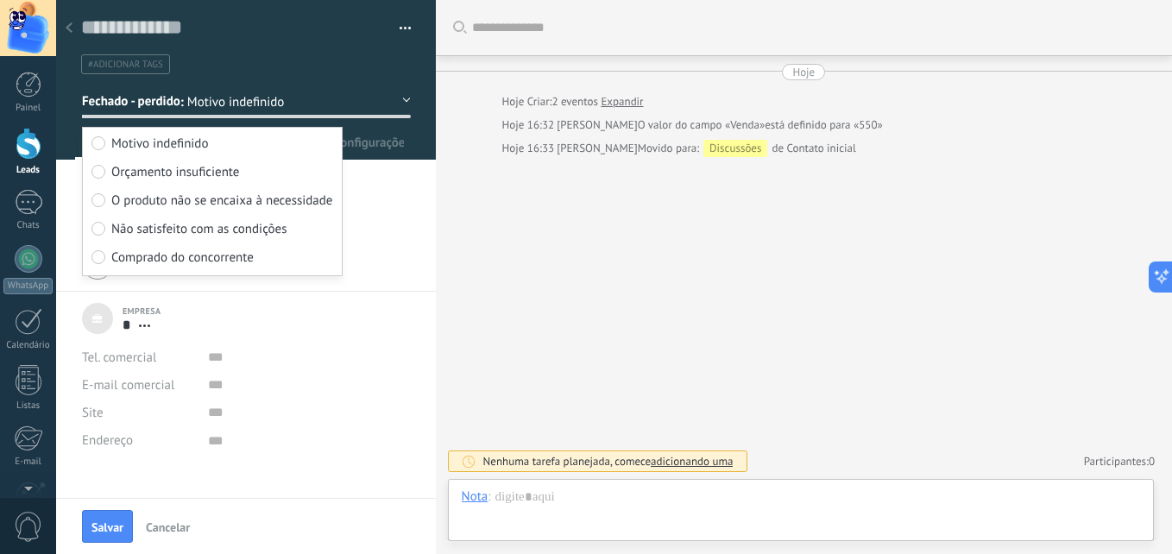
click at [161, 173] on span "Orçamento insuficiente" at bounding box center [175, 172] width 128 height 16
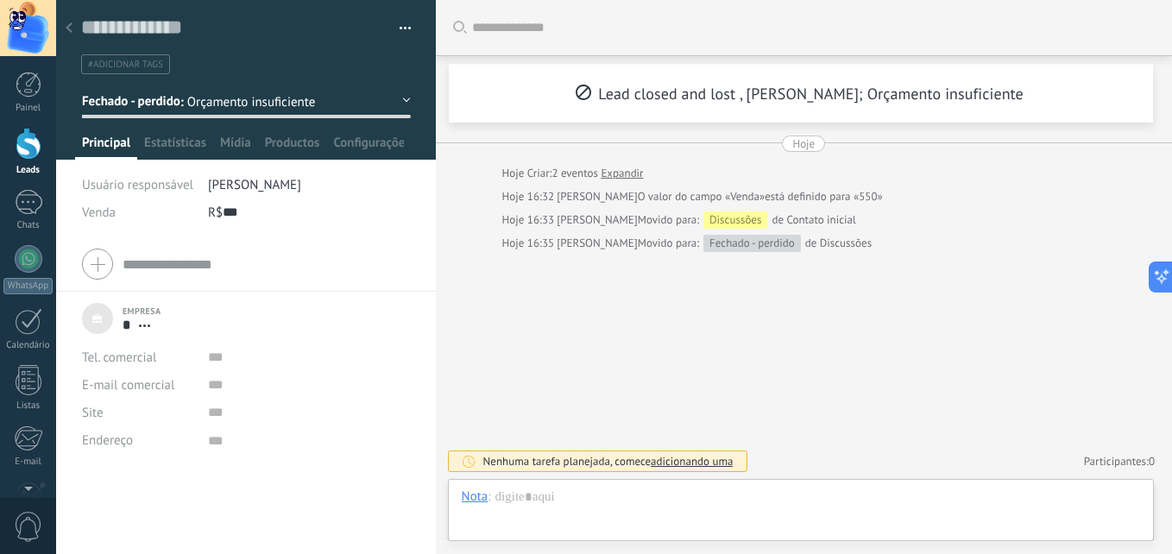
click at [80, 28] on div at bounding box center [69, 29] width 24 height 34
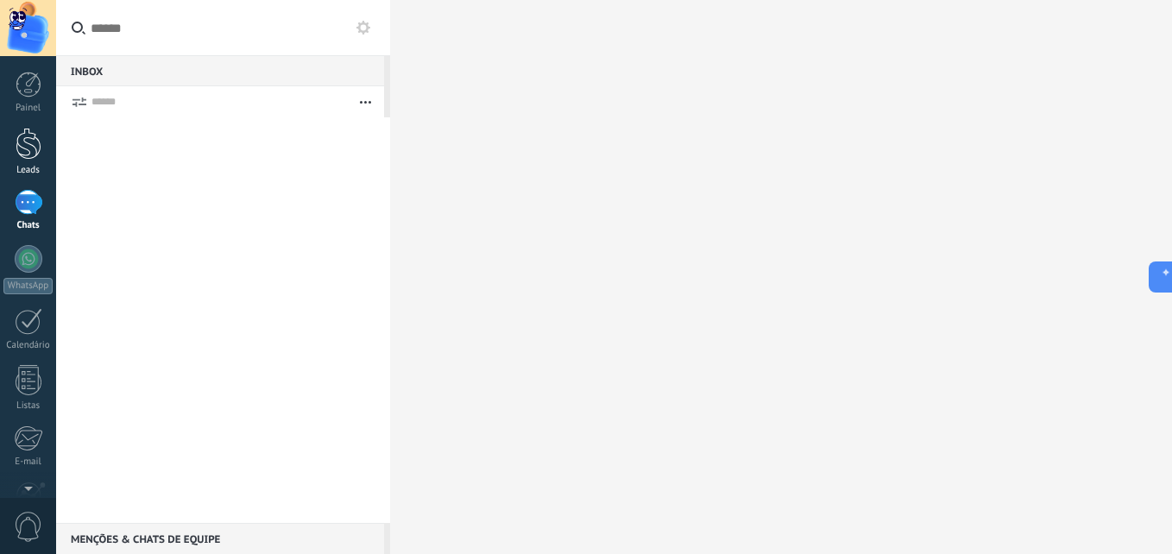
click at [20, 142] on div at bounding box center [29, 144] width 26 height 32
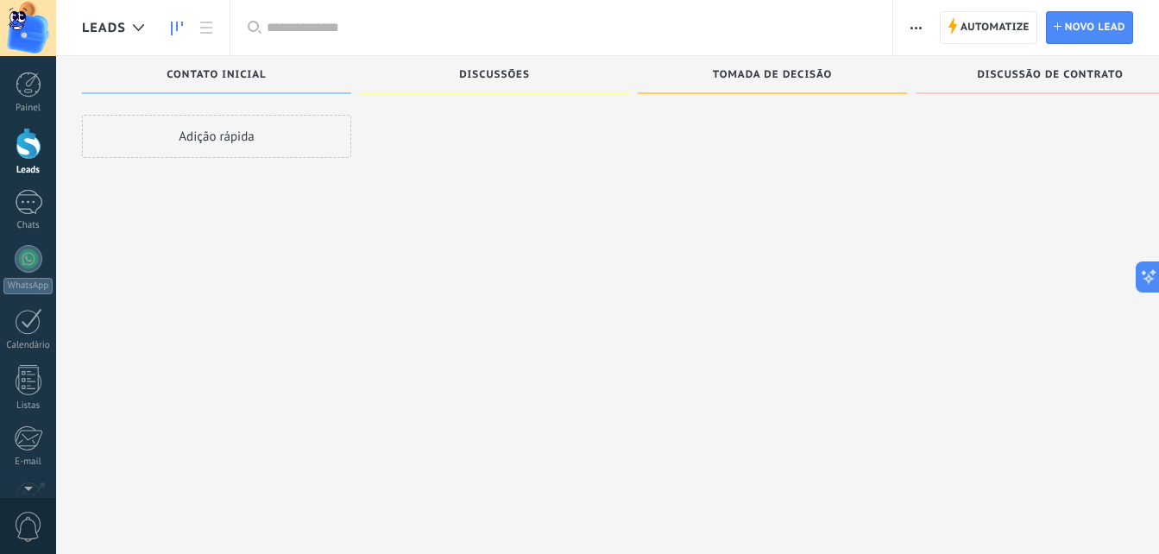
drag, startPoint x: 501, startPoint y: 64, endPoint x: 416, endPoint y: 63, distance: 85.4
click at [416, 63] on div "Etapa de leads de entrada Contato inicial Adição rápida Discussões Tomada de de…" at bounding box center [646, 250] width 1129 height 388
drag, startPoint x: 811, startPoint y: 557, endPoint x: 447, endPoint y: 553, distance: 364.2
click at [955, 553] on html ".abccls-1,.abccls-2{fill-rule:evenodd}.abccls-2{fill:#fff} .abfcls-1{fill:none}…" at bounding box center [579, 277] width 1159 height 554
drag, startPoint x: 168, startPoint y: 552, endPoint x: 718, endPoint y: 540, distance: 549.9
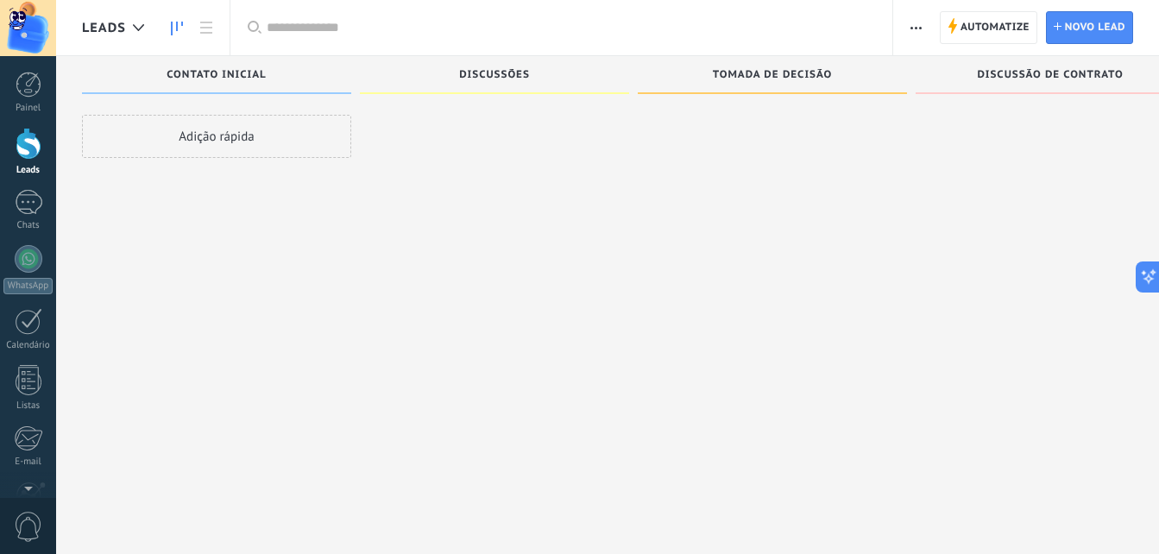
click at [683, 546] on div "Etapa de leads de entrada Contato inicial Adição rápida Discussões Tomada de de…" at bounding box center [607, 320] width 1103 height 529
click at [1099, 75] on span "Discussão de contrato" at bounding box center [1050, 75] width 146 height 12
click at [977, 98] on div "Discussão de contrato" at bounding box center [1050, 82] width 269 height 52
click at [876, 70] on div "Tomada de decisão" at bounding box center [772, 76] width 252 height 15
click at [768, 70] on span "Tomada de decisão" at bounding box center [772, 75] width 119 height 12
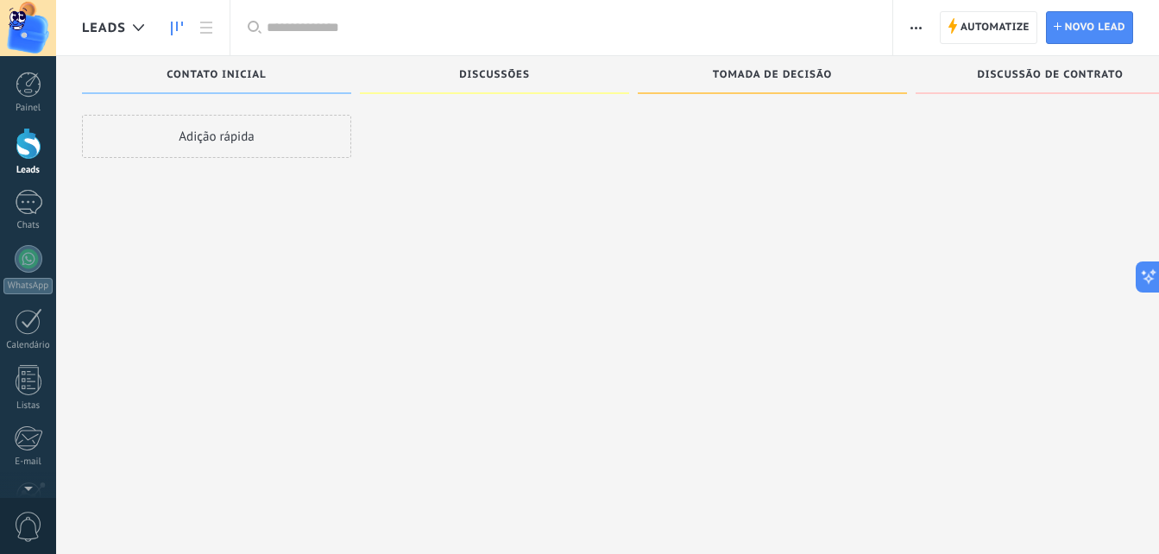
click at [537, 74] on div "Discussões" at bounding box center [495, 76] width 252 height 15
click at [307, 74] on div "Contato inicial" at bounding box center [217, 76] width 252 height 15
click at [228, 79] on span "Contato inicial" at bounding box center [216, 75] width 99 height 12
click at [38, 85] on div at bounding box center [29, 85] width 26 height 26
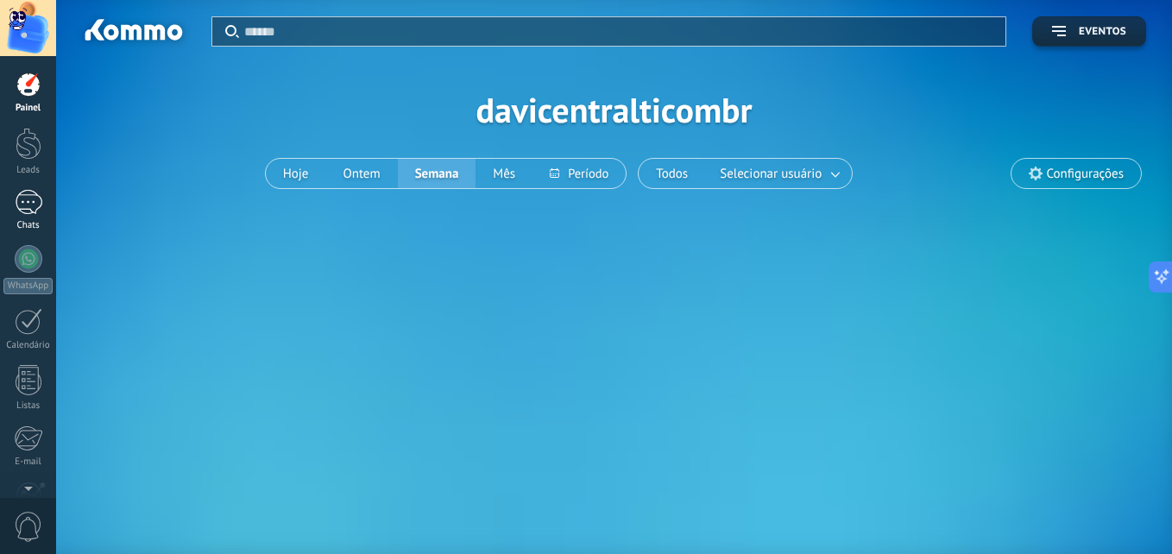
click at [22, 202] on div at bounding box center [29, 202] width 28 height 25
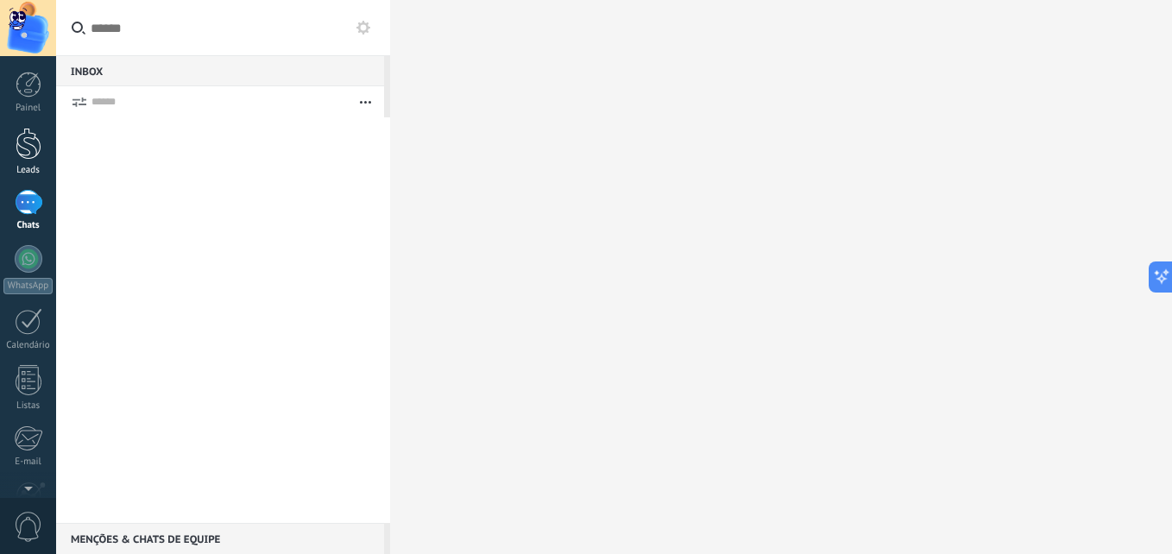
click at [27, 149] on div at bounding box center [29, 144] width 26 height 32
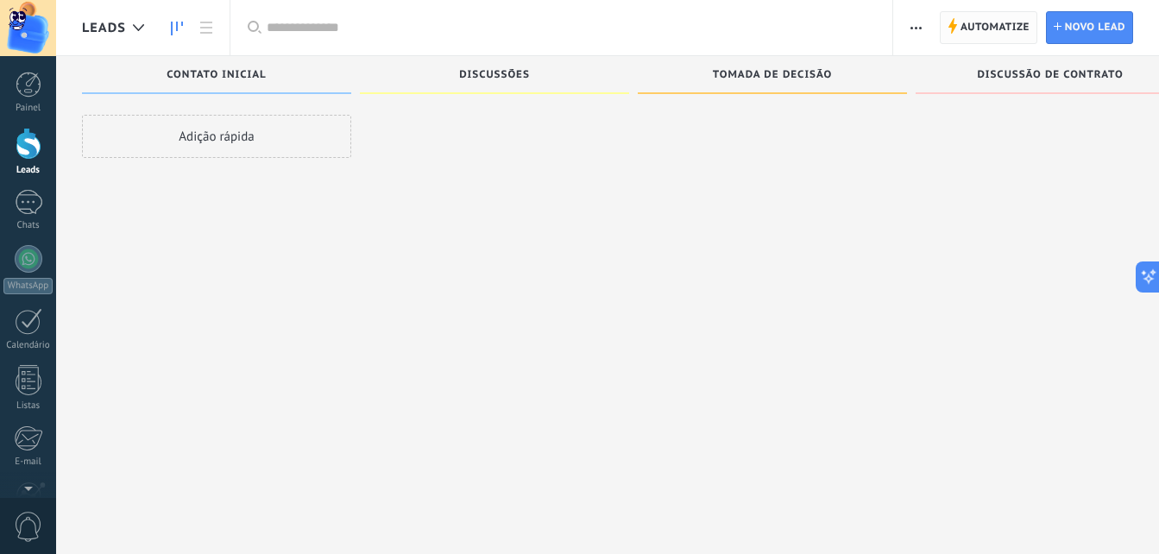
click at [1005, 26] on span "Automatize" at bounding box center [995, 27] width 69 height 31
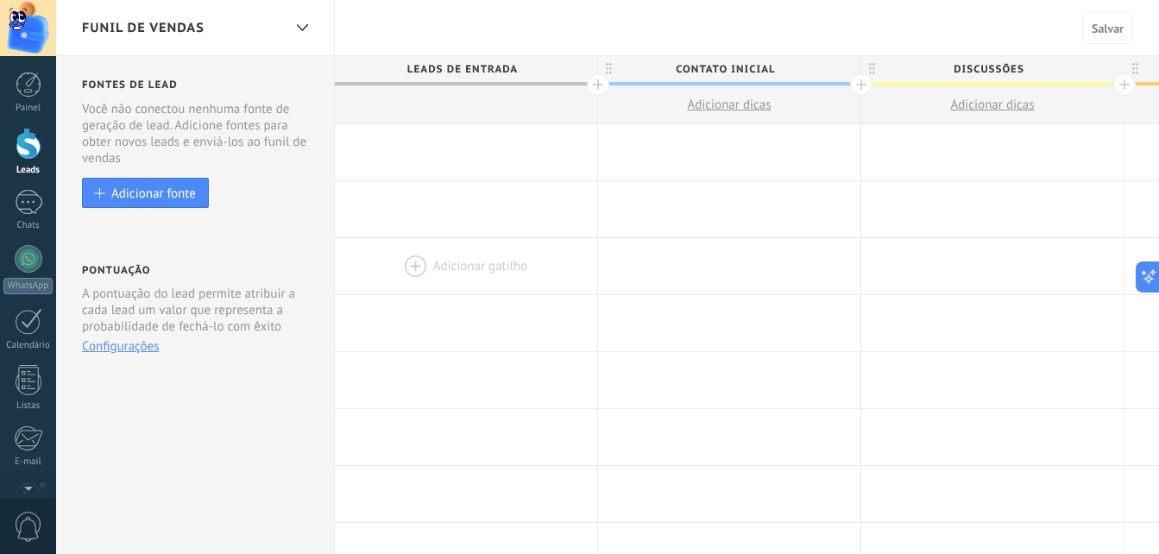
click at [456, 267] on div at bounding box center [466, 266] width 262 height 56
click at [304, 21] on div at bounding box center [301, 28] width 29 height 34
click at [293, 24] on div at bounding box center [301, 28] width 29 height 34
click at [1104, 36] on button "Salvar" at bounding box center [1107, 27] width 51 height 33
click at [31, 98] on link "Painel" at bounding box center [28, 93] width 56 height 42
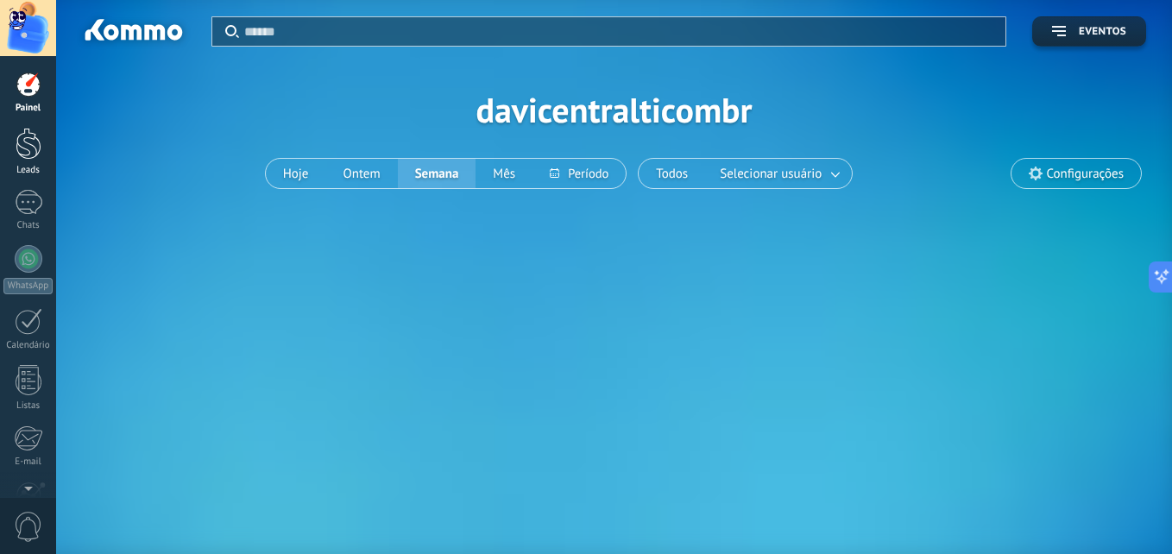
click at [36, 138] on div at bounding box center [29, 144] width 26 height 32
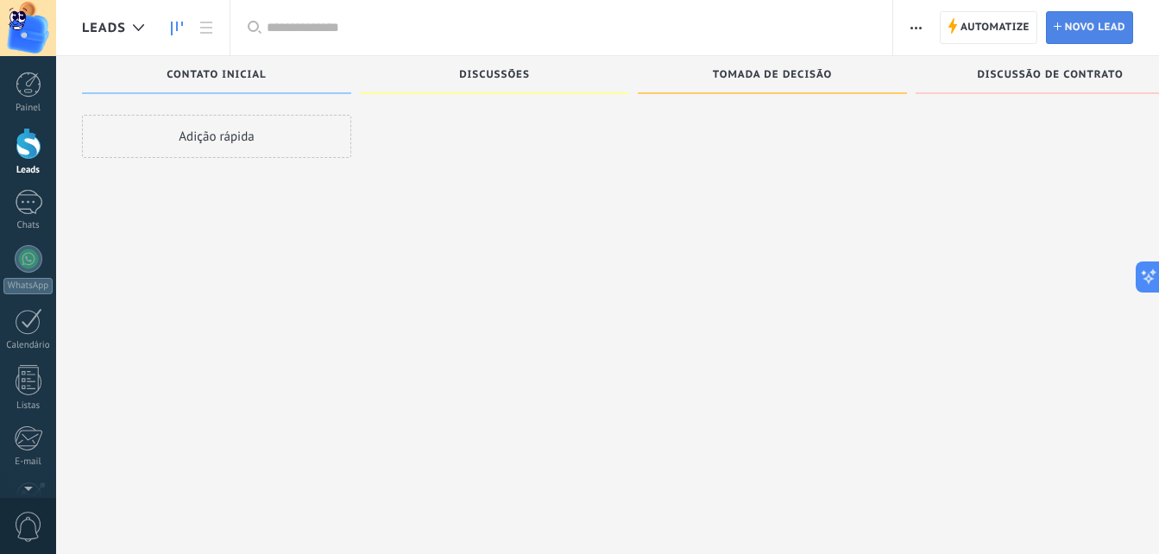
click at [1095, 35] on span "Novo lead" at bounding box center [1095, 27] width 60 height 31
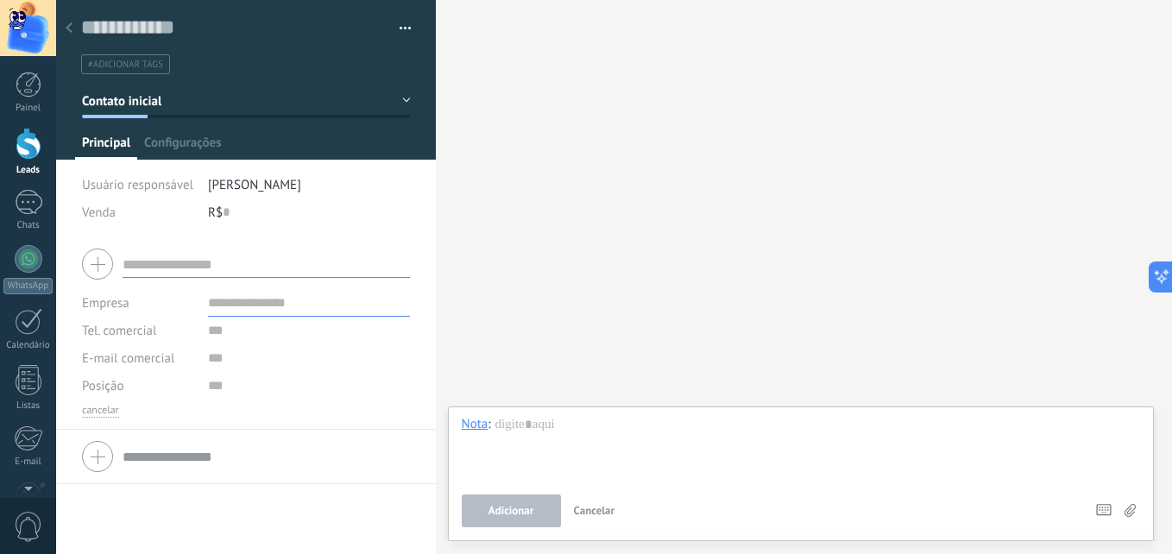
click at [230, 260] on input "text" at bounding box center [266, 264] width 287 height 28
type input "*"
type input "**********"
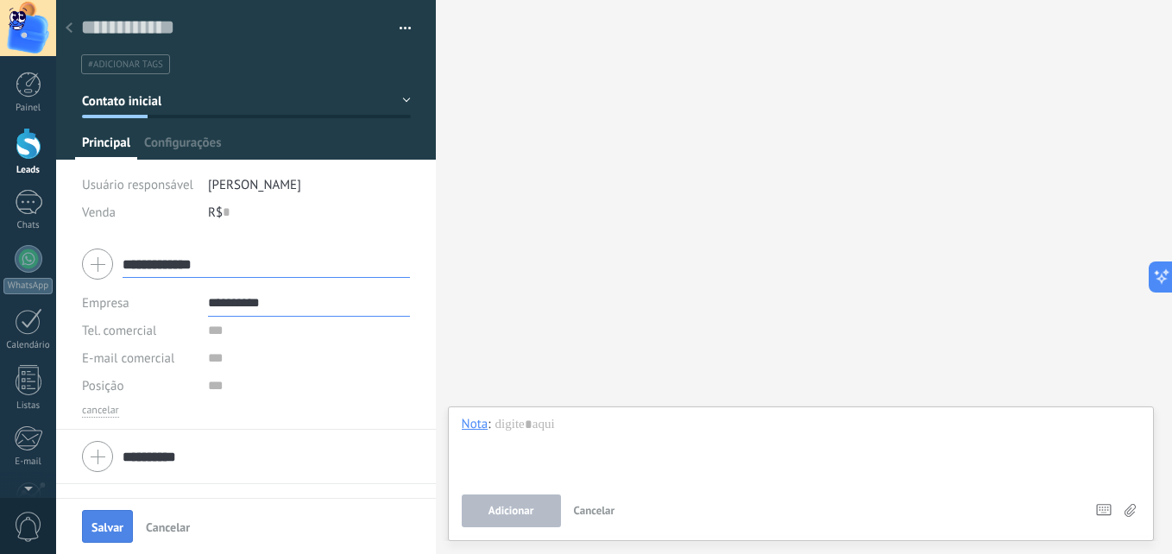
click at [95, 524] on span "Salvar" at bounding box center [107, 527] width 32 height 12
type textarea "***"
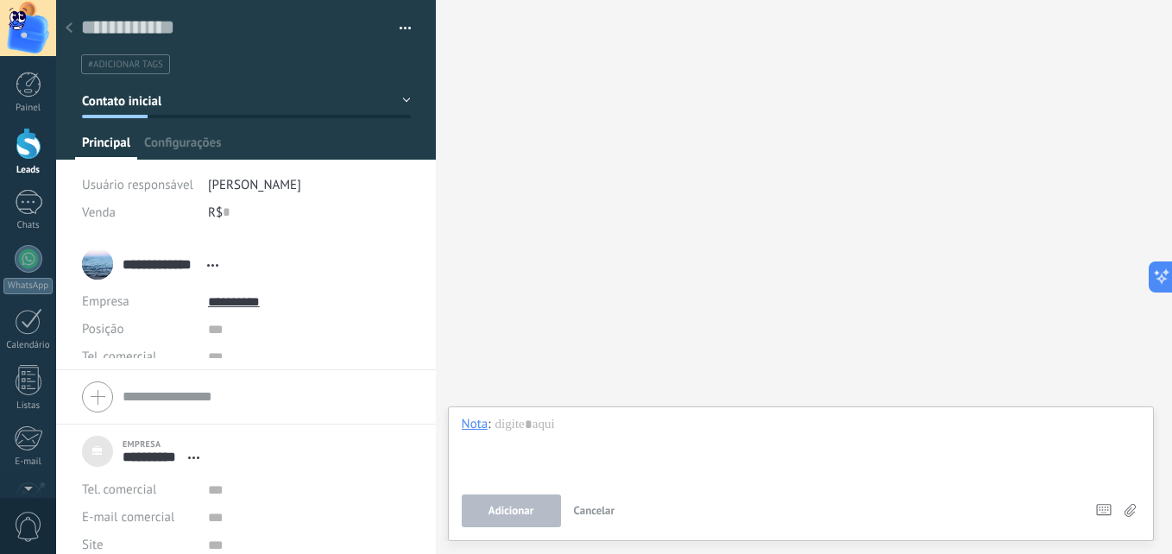
scroll to position [17, 0]
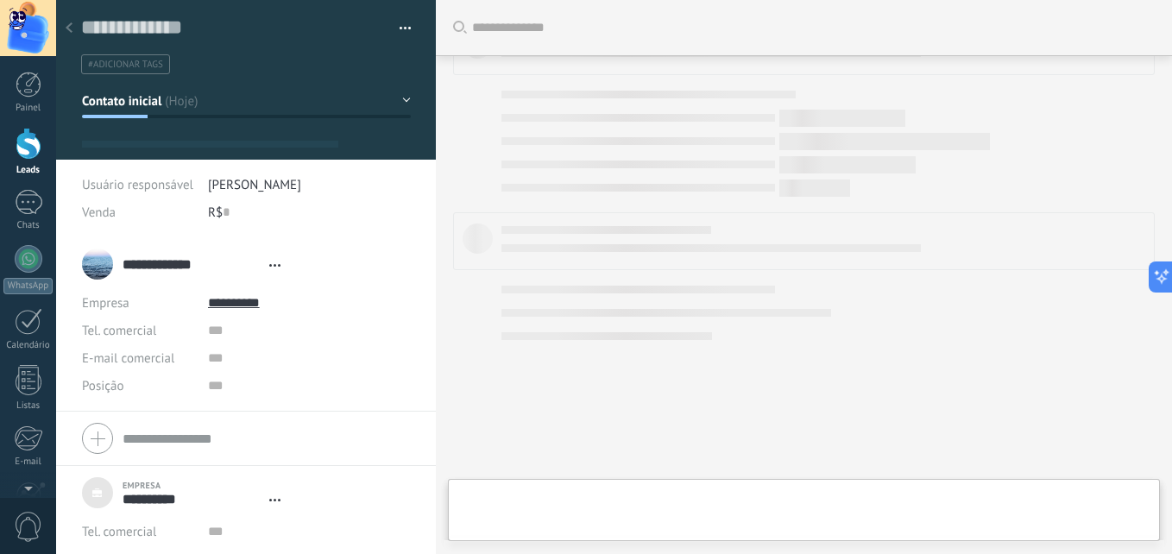
type textarea "***"
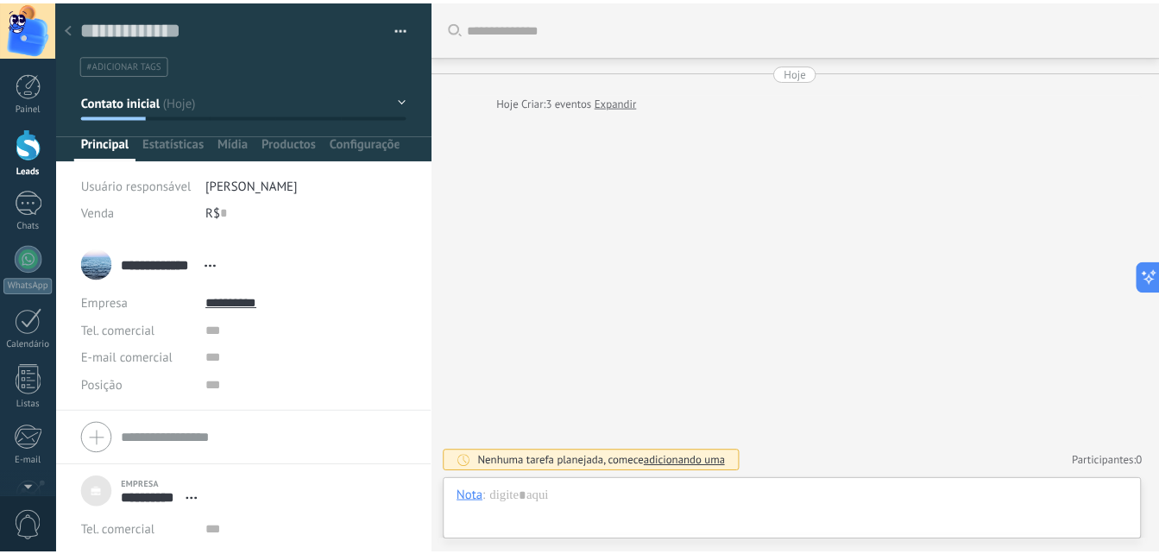
scroll to position [17, 0]
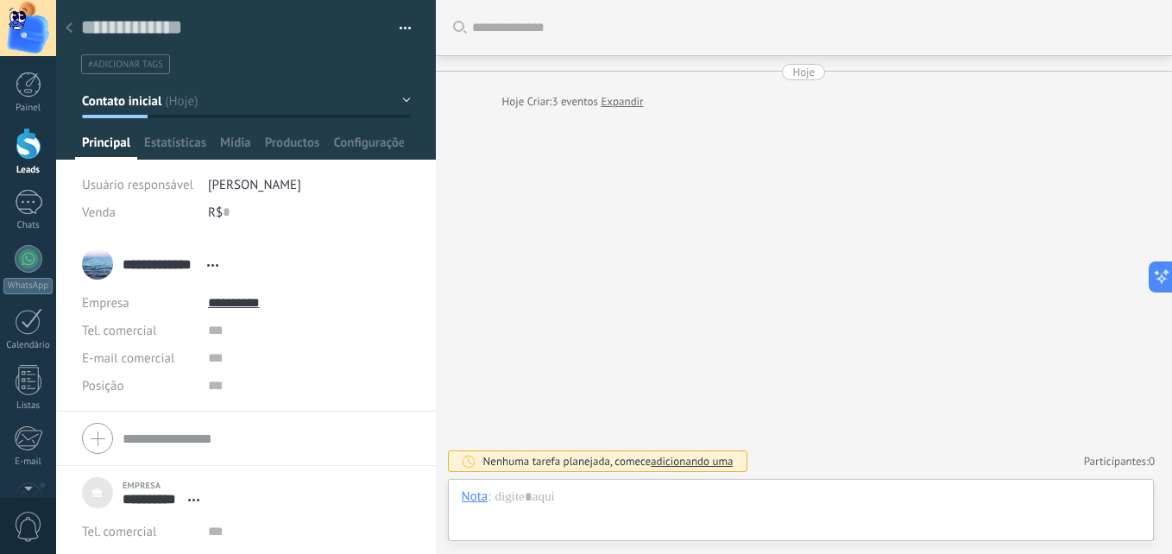
click at [100, 263] on div "**********" at bounding box center [154, 264] width 145 height 43
click at [599, 292] on div "Buscar Carregar mais Hoje Hoje Criar: 3 eventos Expandir Nenhuma tarefa planeja…" at bounding box center [804, 277] width 736 height 554
click at [21, 141] on div at bounding box center [29, 144] width 26 height 32
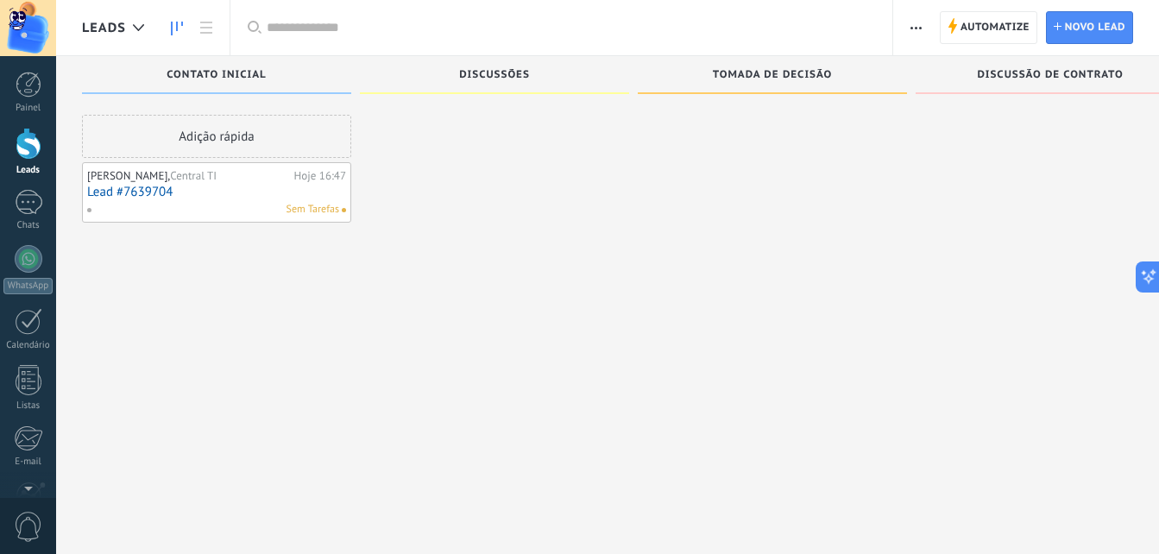
drag, startPoint x: 193, startPoint y: 171, endPoint x: 462, endPoint y: 167, distance: 268.4
click at [462, 167] on div "Etapa de leads de entrada Contato inicial Adição rápida Davi da Silva, Central …" at bounding box center [646, 250] width 1129 height 388
click at [265, 174] on div "Davi da Silva, Central TI" at bounding box center [188, 176] width 203 height 14
drag, startPoint x: 89, startPoint y: 173, endPoint x: 302, endPoint y: 123, distance: 218.8
click at [438, 173] on div "Etapa de leads de entrada Contato inicial Adição rápida Davi da Silva, Central …" at bounding box center [646, 250] width 1129 height 388
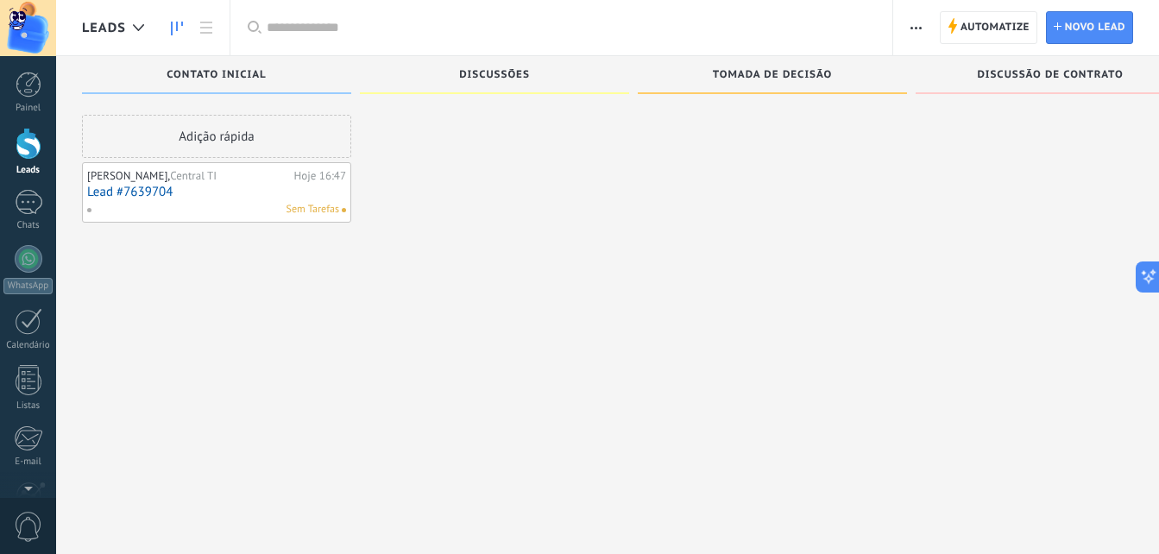
click at [260, 124] on div "Adição rápida" at bounding box center [216, 136] width 269 height 43
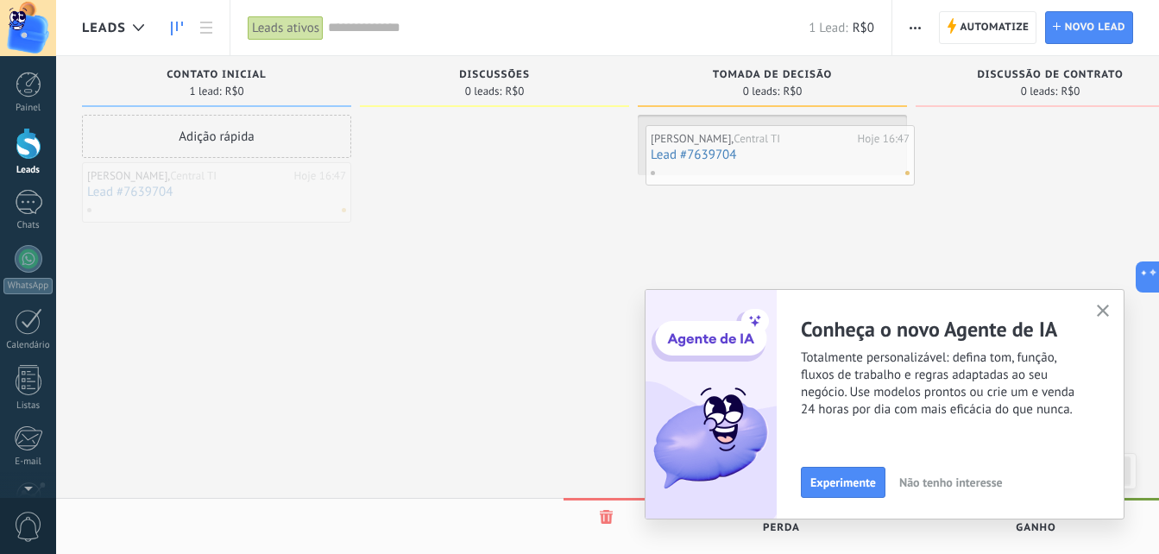
drag, startPoint x: 202, startPoint y: 176, endPoint x: 776, endPoint y: 135, distance: 575.4
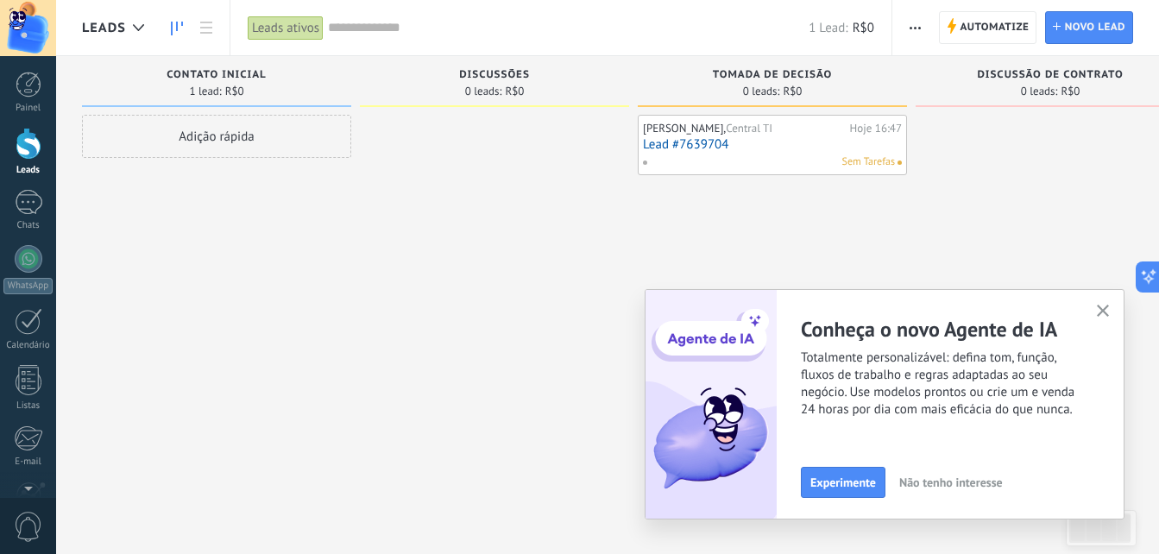
click at [1101, 310] on use "button" at bounding box center [1103, 311] width 13 height 13
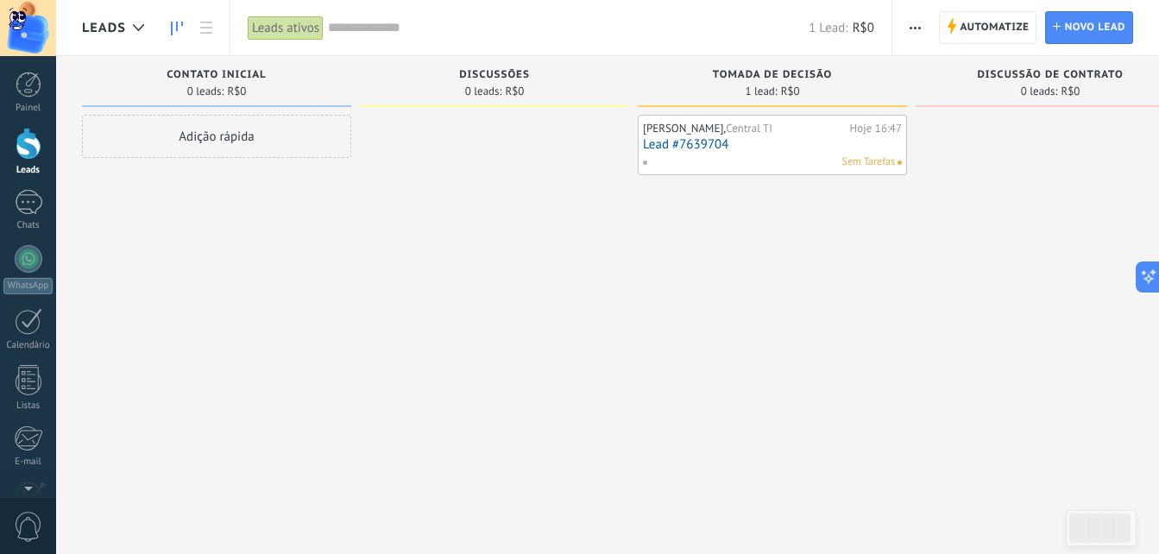
click at [800, 92] on div "1 lead: R$0" at bounding box center [772, 91] width 252 height 15
click at [762, 75] on span "Tomada de decisão" at bounding box center [772, 75] width 119 height 12
click at [759, 75] on span "Tomada de decisão" at bounding box center [772, 75] width 119 height 12
click at [736, 75] on span "Tomada de decisão" at bounding box center [772, 75] width 119 height 12
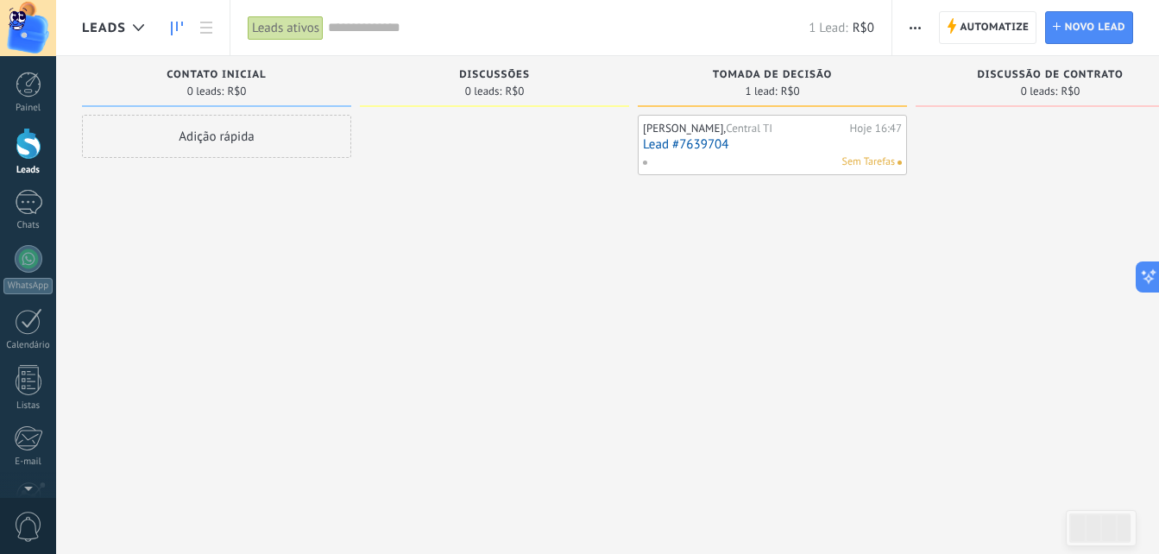
click at [304, 30] on div "Leads ativos" at bounding box center [286, 28] width 76 height 25
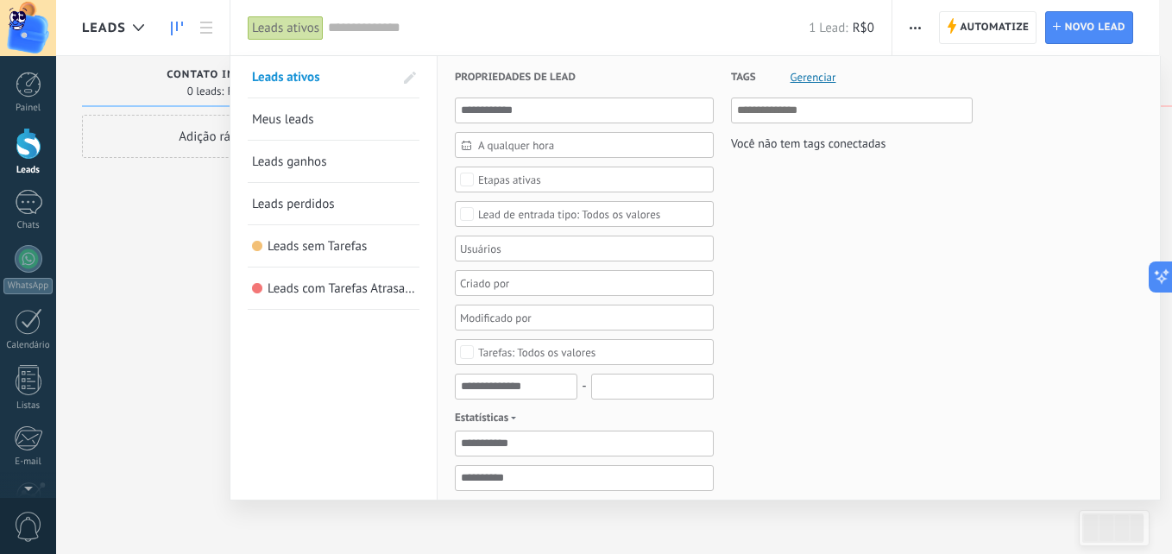
click at [112, 312] on div at bounding box center [586, 277] width 1172 height 554
